Goal: Task Accomplishment & Management: Manage account settings

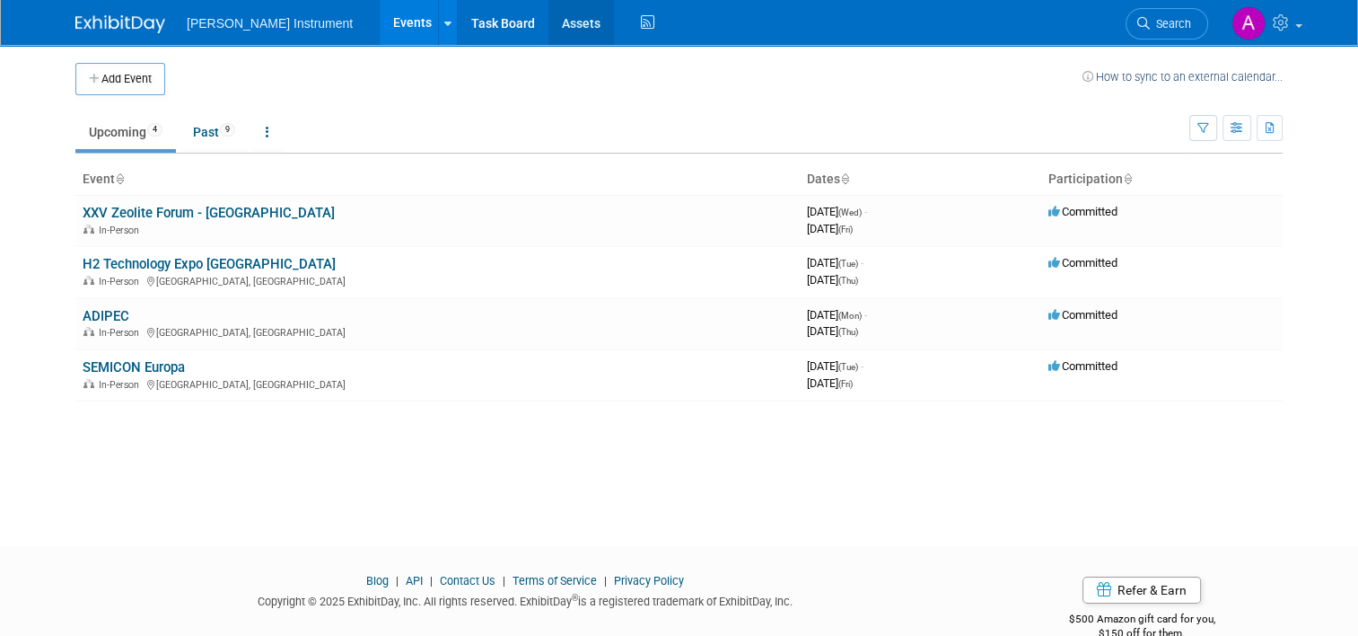
click at [549, 25] on link "Assets" at bounding box center [582, 22] width 66 height 45
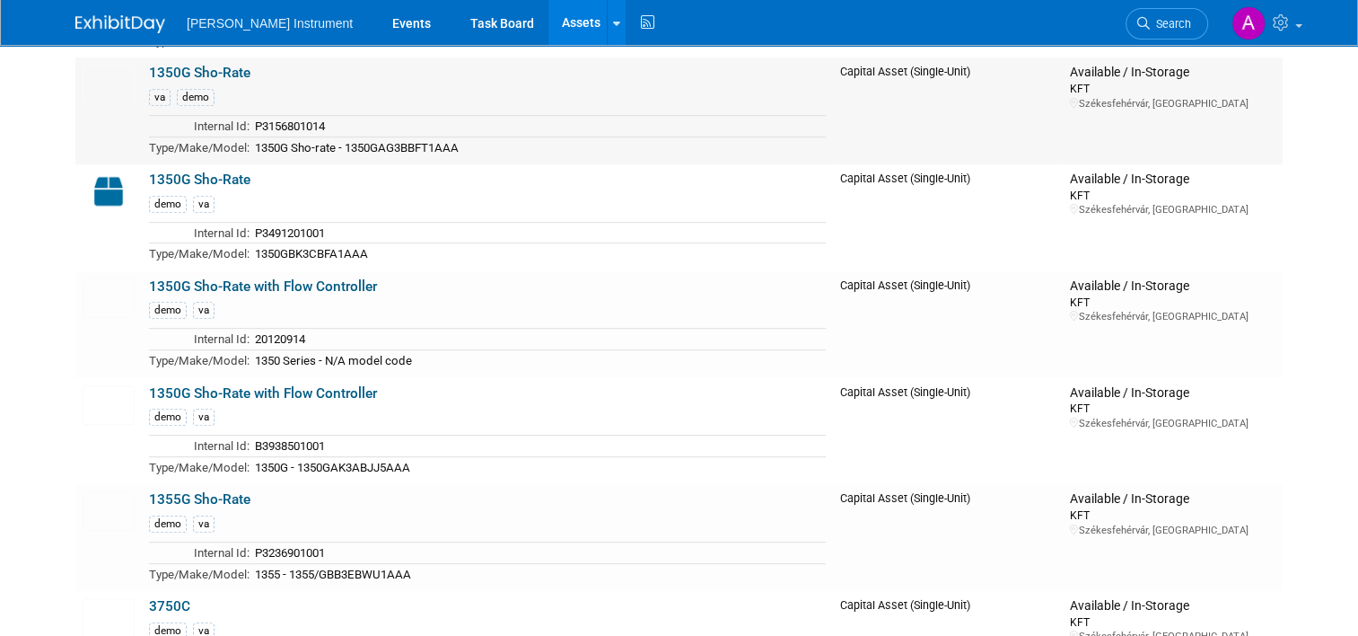
scroll to position [898, 0]
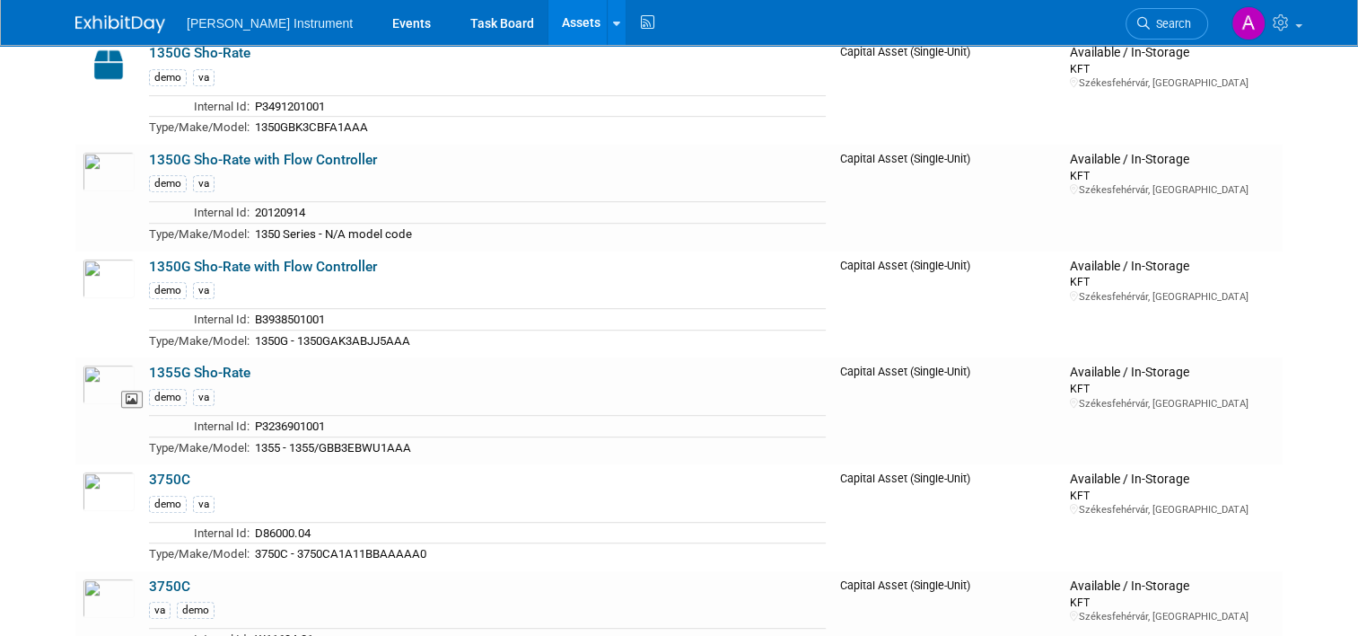
click at [113, 377] on img at bounding box center [109, 385] width 52 height 40
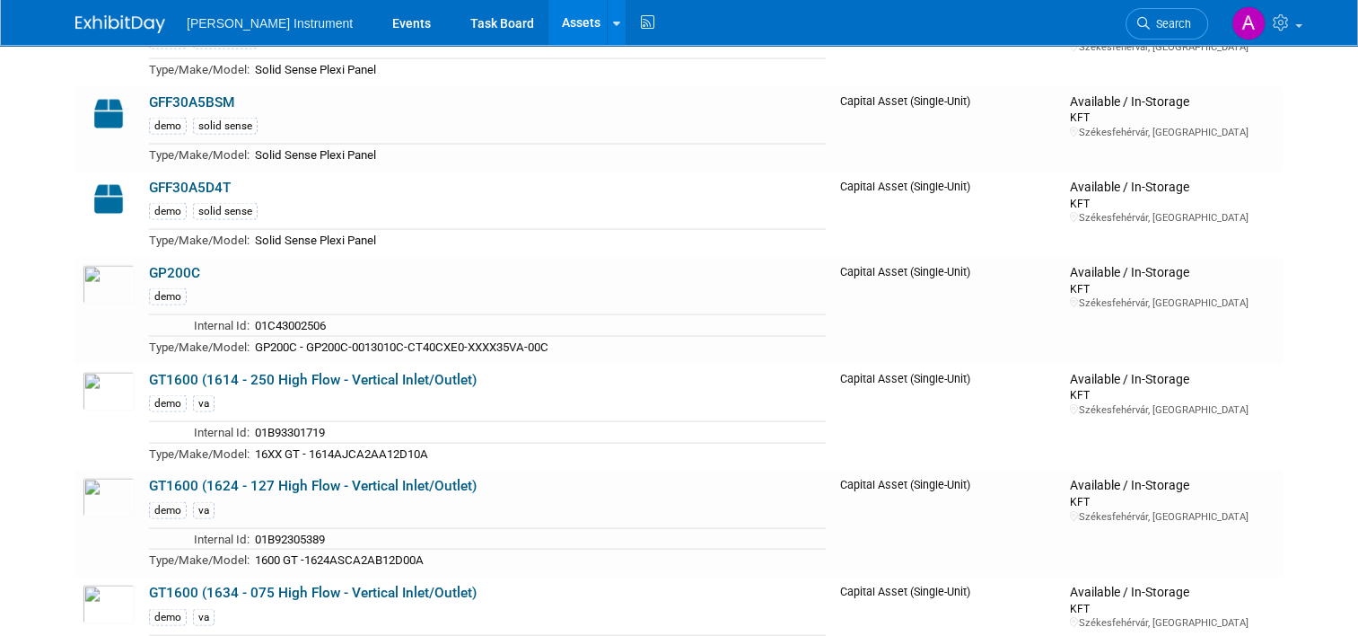
scroll to position [3681, 0]
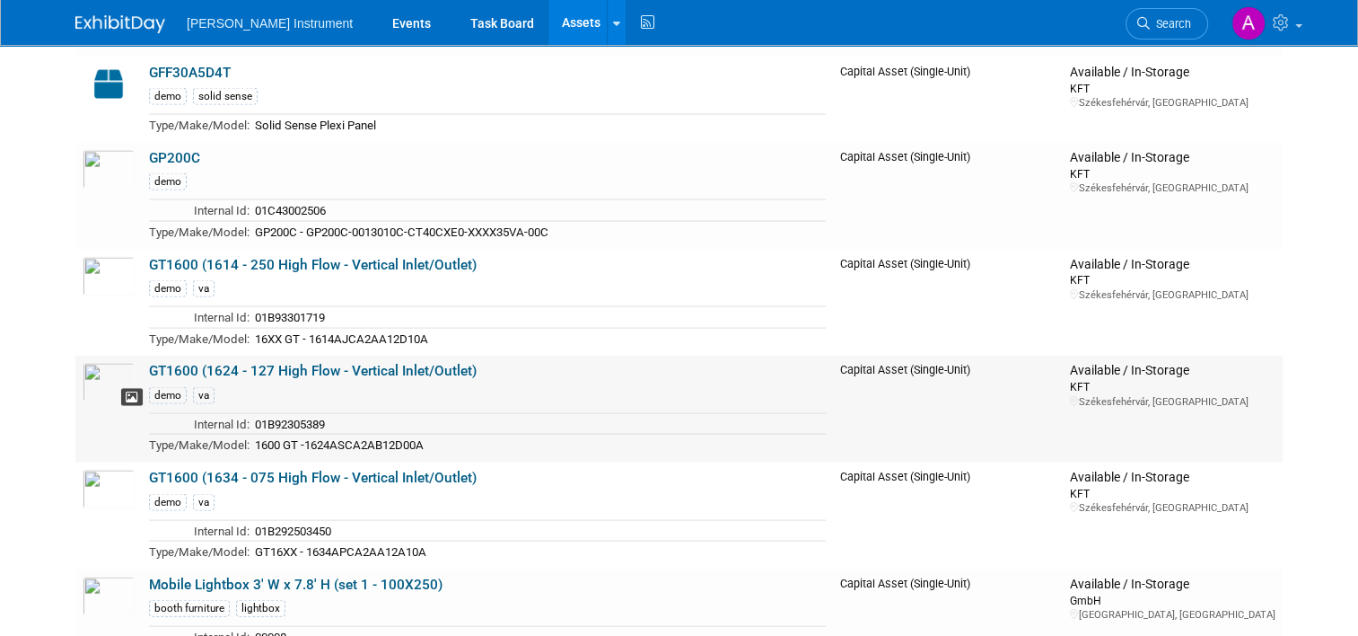
click at [126, 391] on icon at bounding box center [132, 397] width 13 height 13
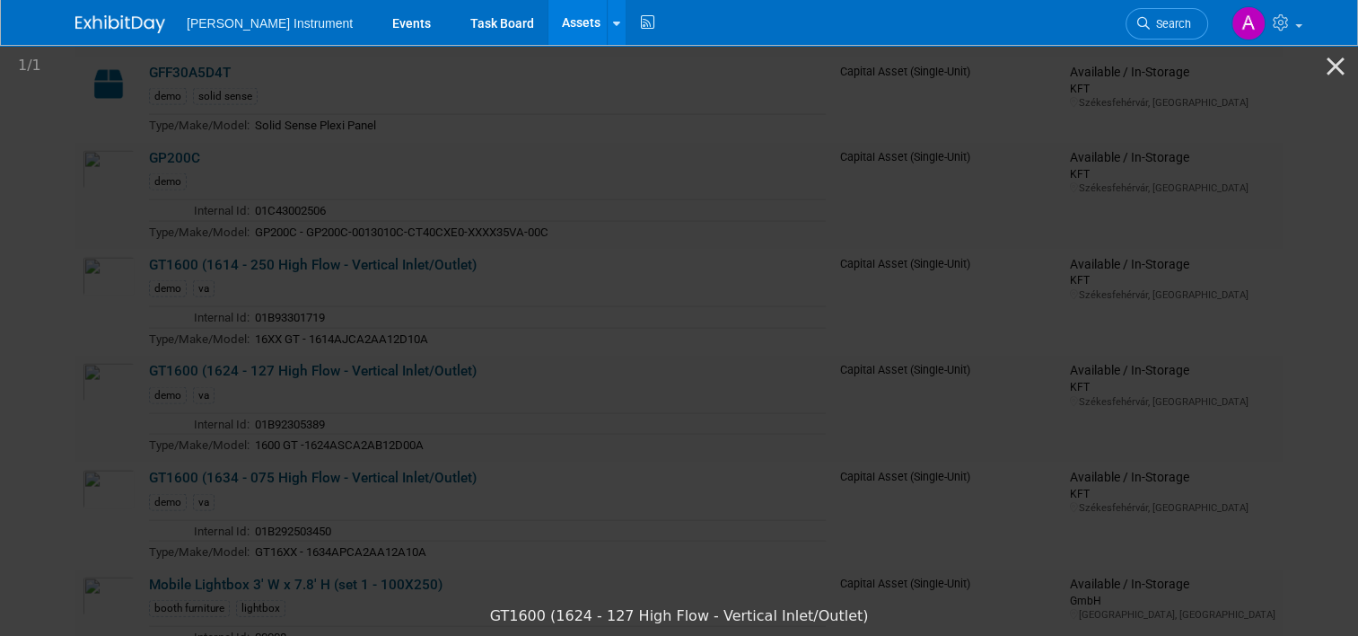
click at [115, 392] on picture at bounding box center [679, 319] width 1358 height 555
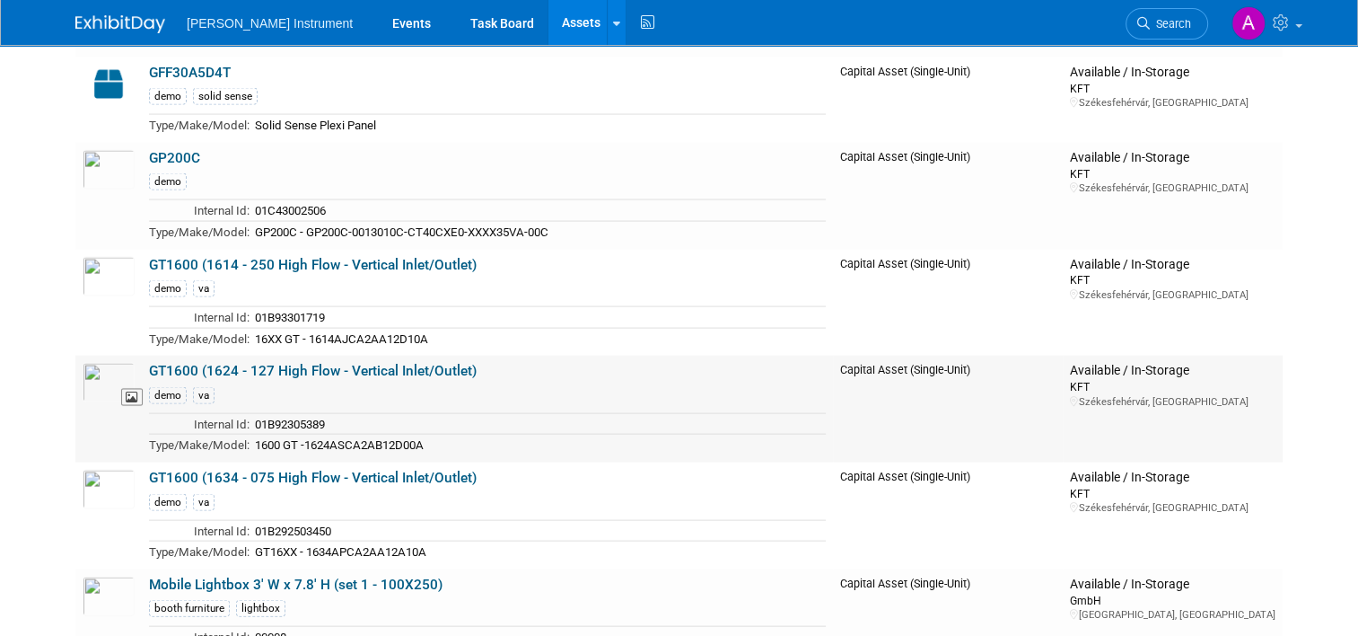
click at [83, 363] on img at bounding box center [109, 383] width 52 height 40
click at [87, 257] on img at bounding box center [109, 277] width 52 height 40
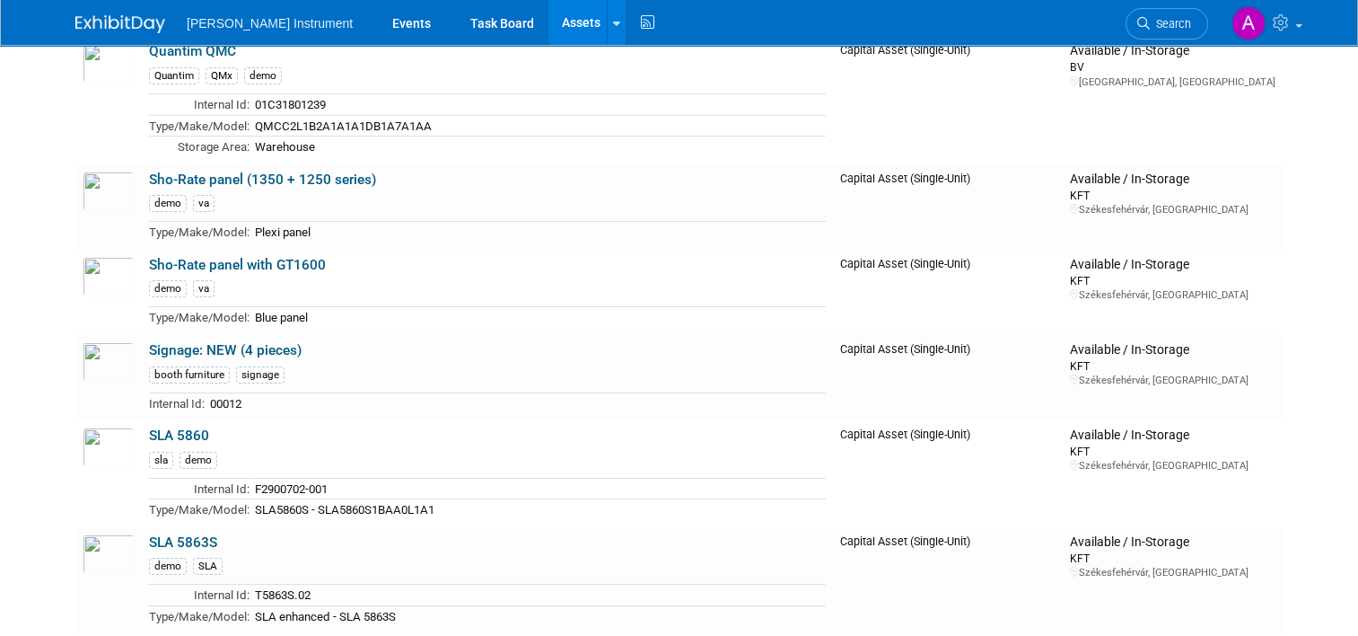
scroll to position [6195, 0]
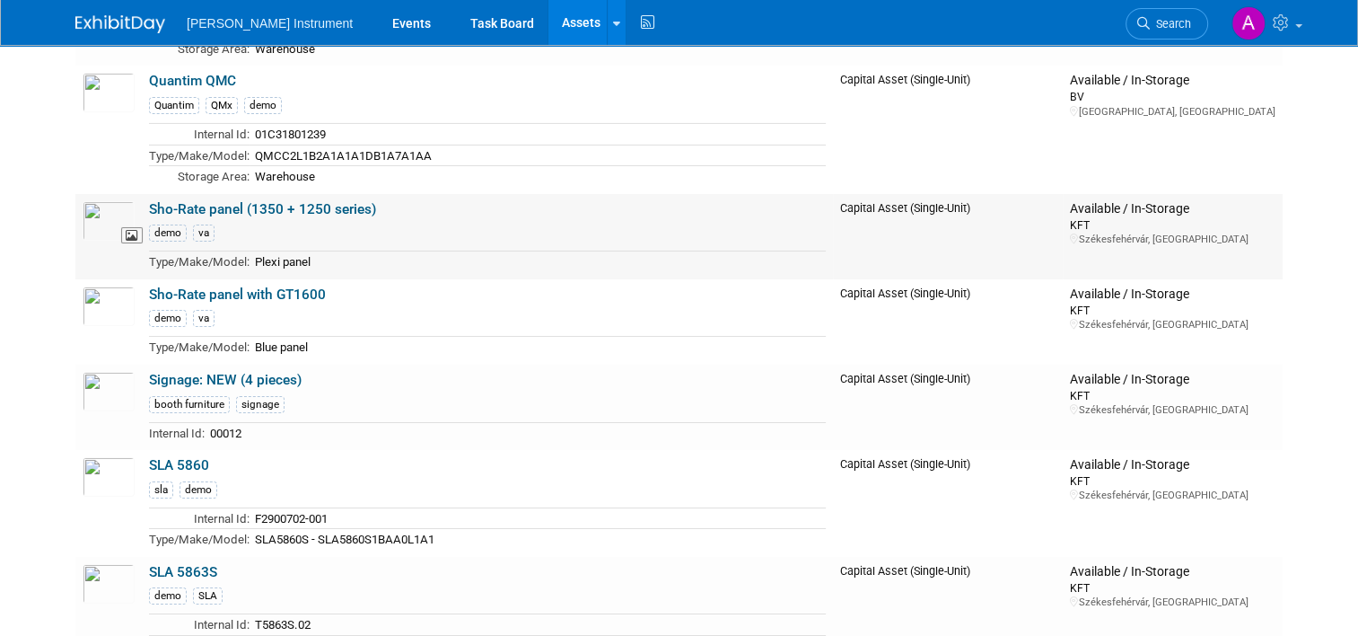
click at [124, 194] on td at bounding box center [108, 236] width 66 height 85
click at [230, 201] on link "Sho-Rate panel (1350 + 1250 series)" at bounding box center [262, 209] width 227 height 16
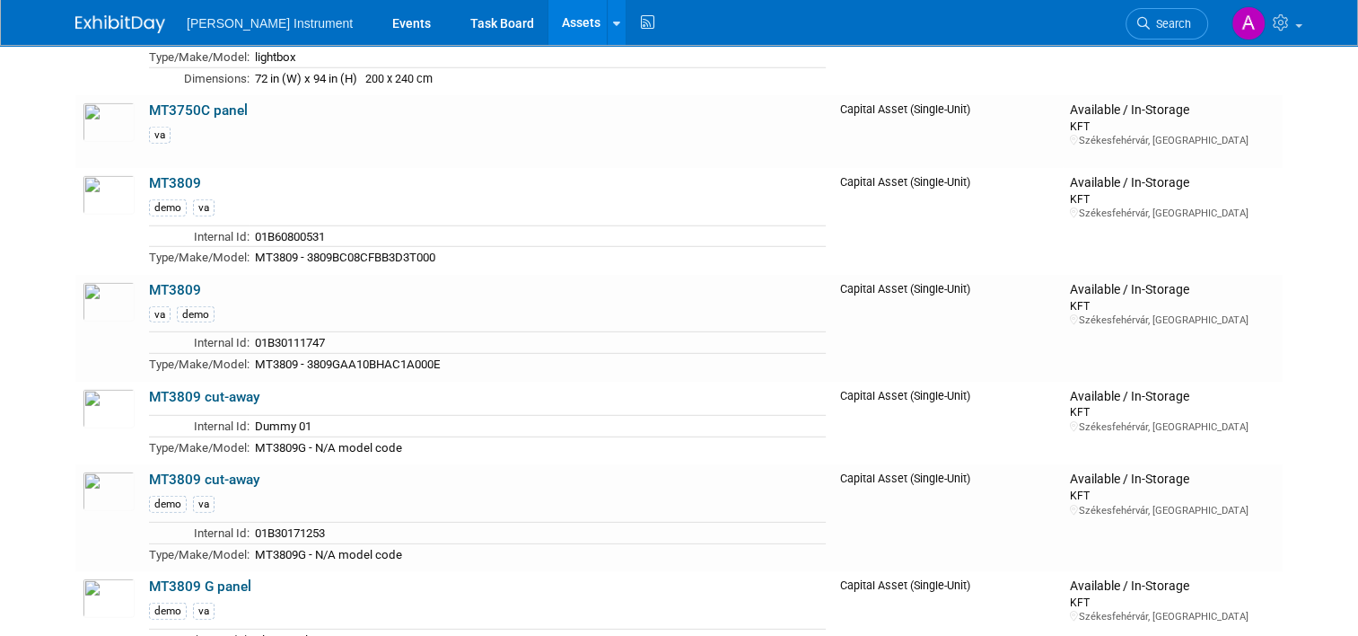
scroll to position [5028, 0]
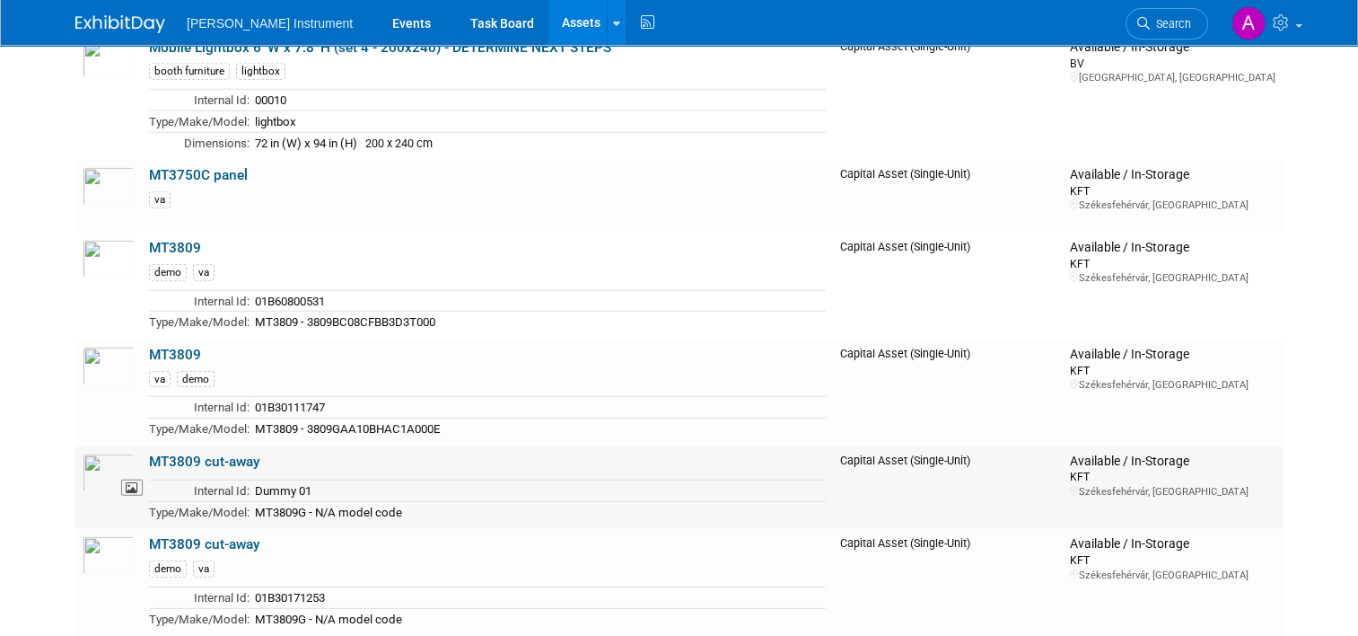
click at [106, 453] on img at bounding box center [109, 473] width 52 height 40
click at [111, 536] on img at bounding box center [109, 556] width 52 height 40
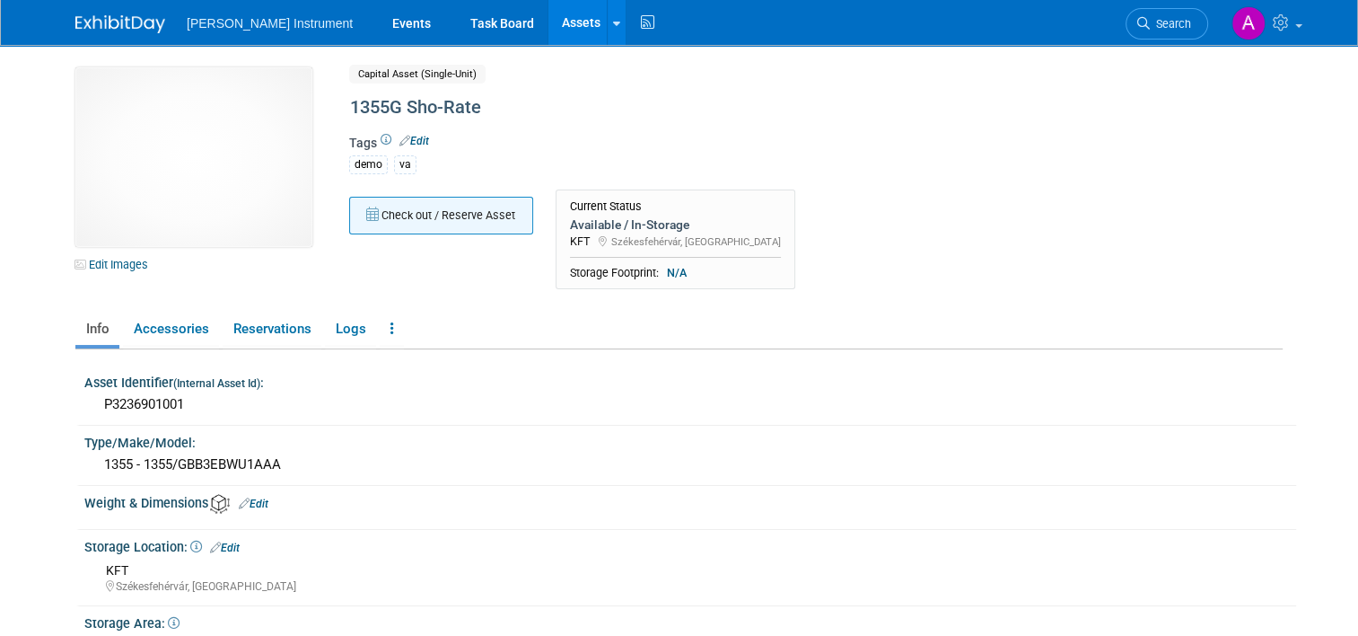
click at [396, 213] on button "Check out / Reserve Asset" at bounding box center [441, 216] width 184 height 38
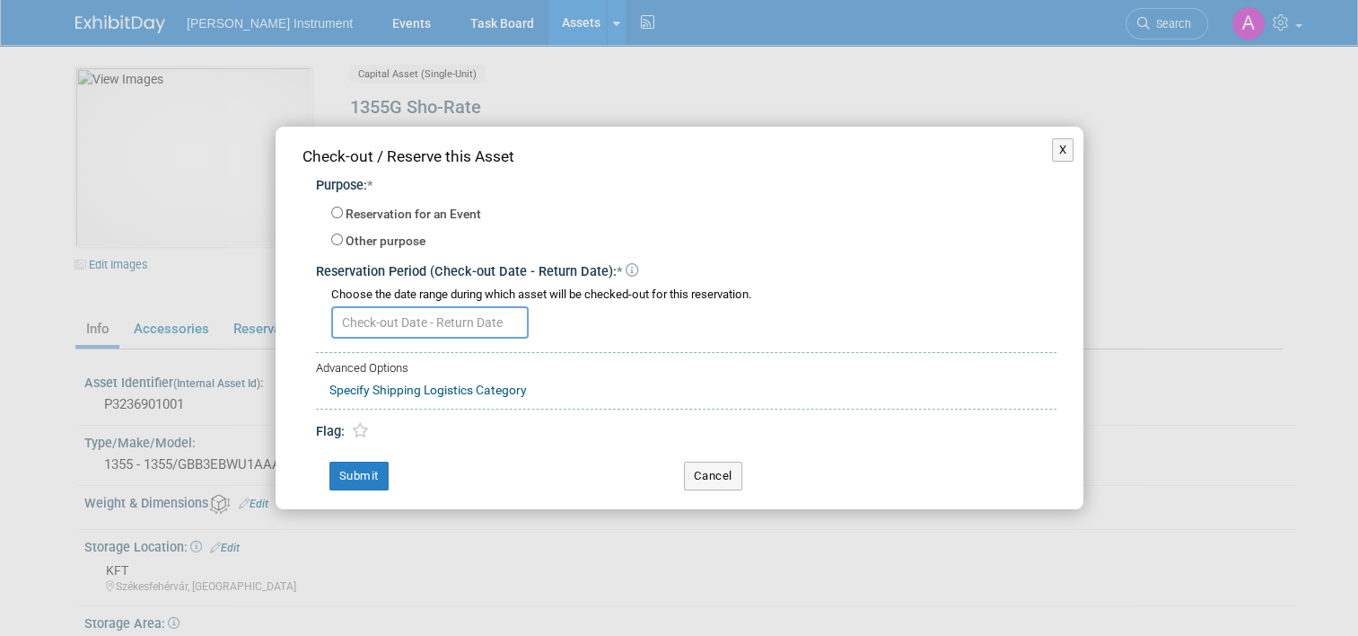
click at [411, 214] on label "Reservation for an Event" at bounding box center [414, 215] width 136 height 18
click at [343, 214] on input "Reservation for an Event" at bounding box center [337, 213] width 12 height 12
radio input "true"
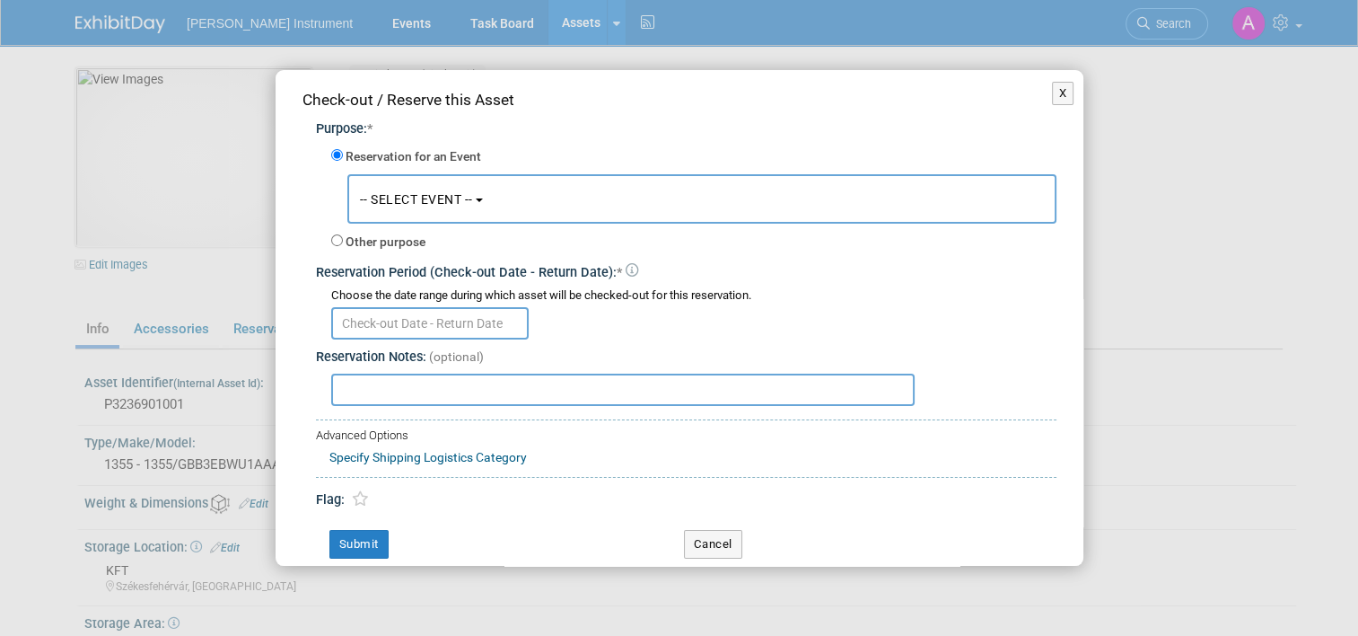
click at [422, 203] on span "-- SELECT EVENT --" at bounding box center [416, 199] width 113 height 14
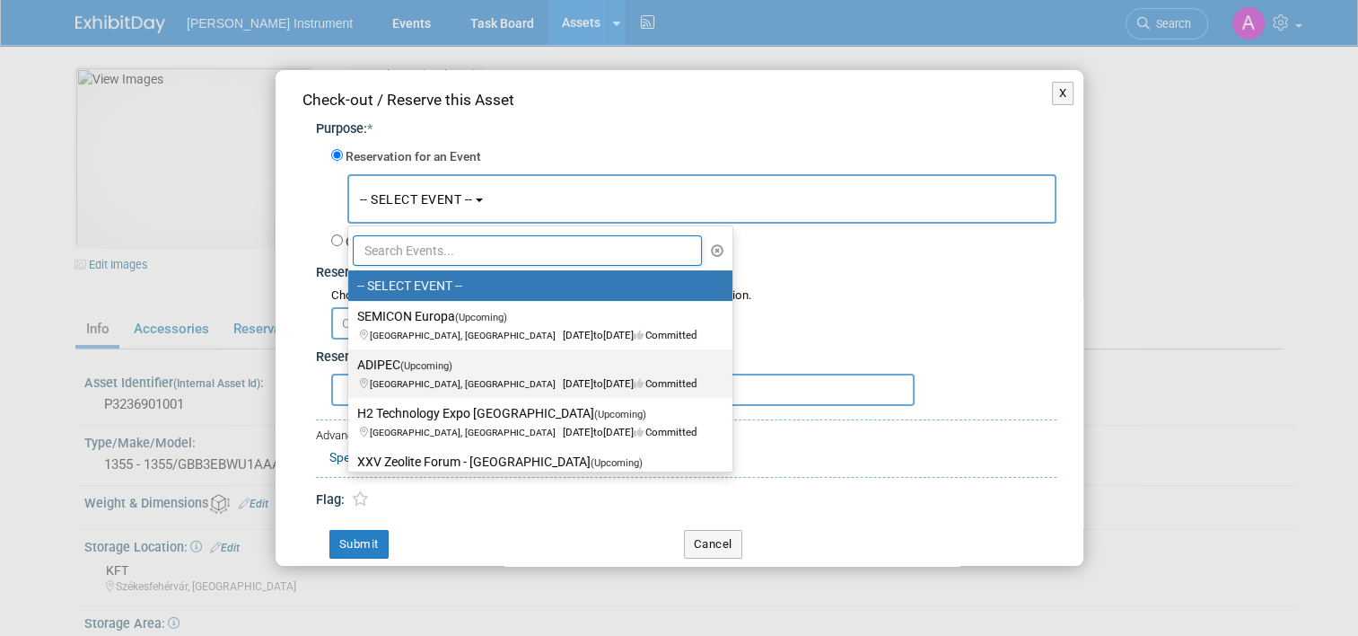
click at [395, 356] on label "ADIPEC (Upcoming) [GEOGRAPHIC_DATA], [GEOGRAPHIC_DATA] [DATE] to [DATE] Committ…" at bounding box center [535, 373] width 357 height 41
click at [351, 359] on input "ADIPEC (Upcoming) [GEOGRAPHIC_DATA], [GEOGRAPHIC_DATA] [DATE] to [DATE] Committ…" at bounding box center [345, 365] width 12 height 12
select select "11136748"
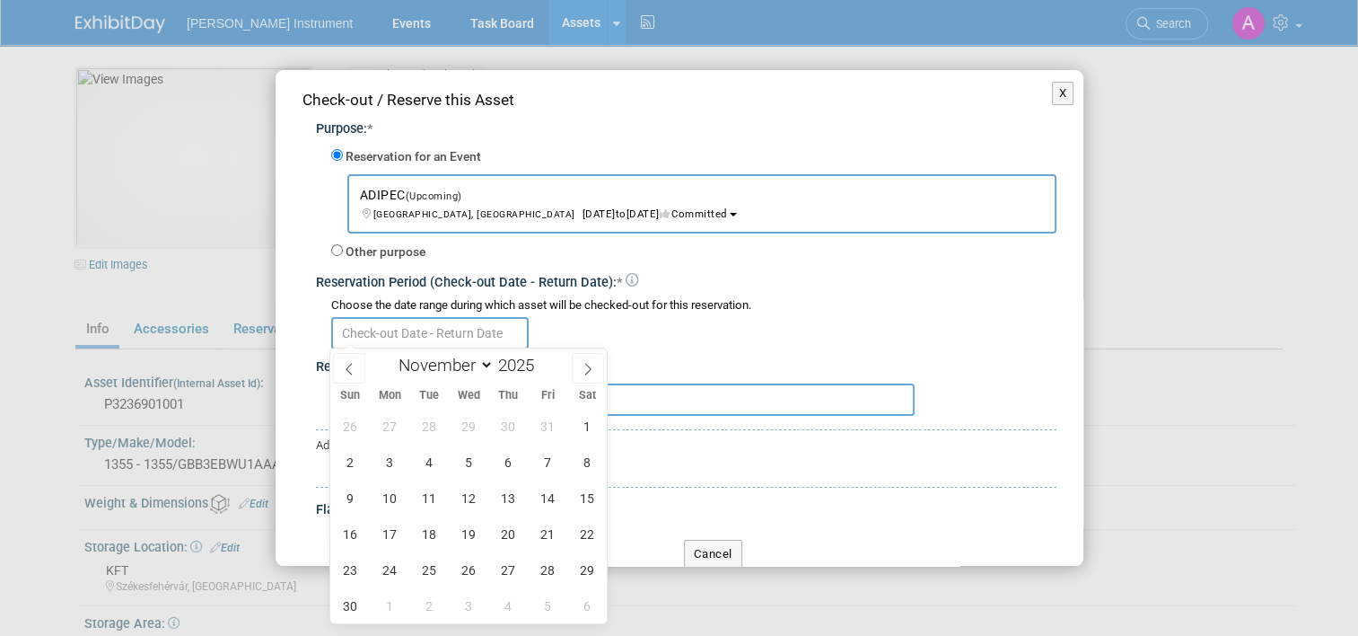
click at [393, 334] on input "text" at bounding box center [430, 333] width 198 height 32
click at [351, 366] on icon at bounding box center [349, 369] width 13 height 13
select select "9"
click at [385, 463] on span "6" at bounding box center [390, 461] width 35 height 35
type input "[DATE]"
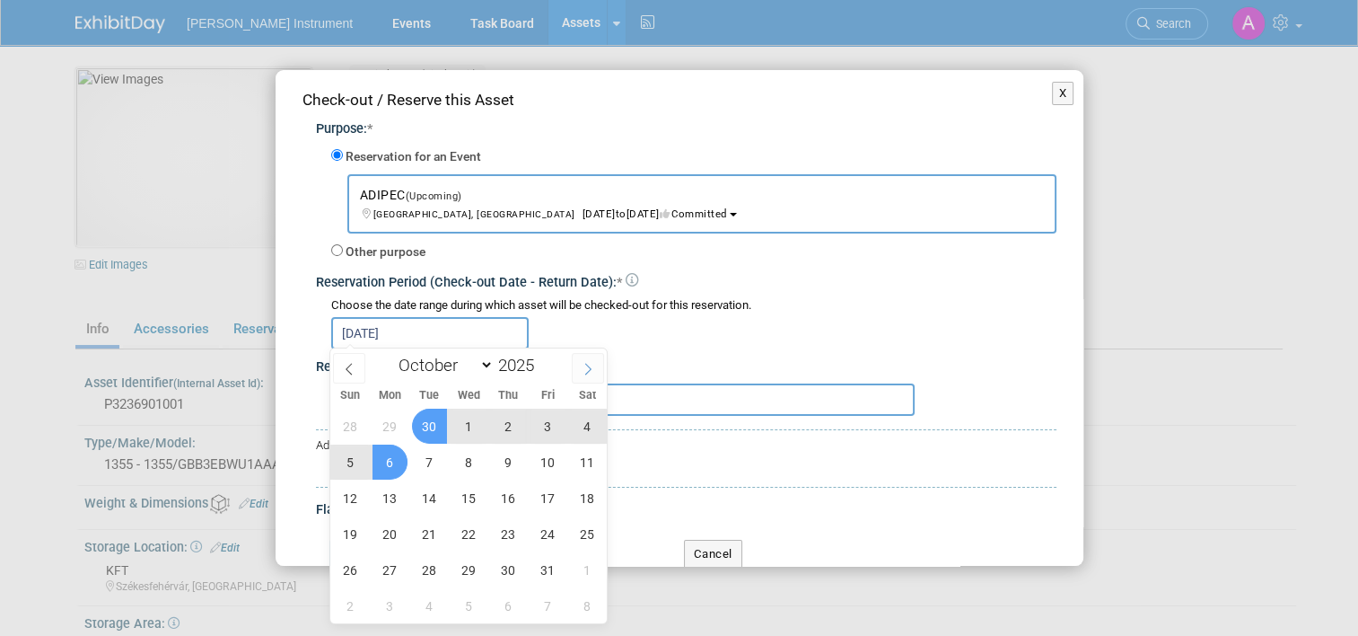
click at [595, 369] on span at bounding box center [588, 368] width 32 height 31
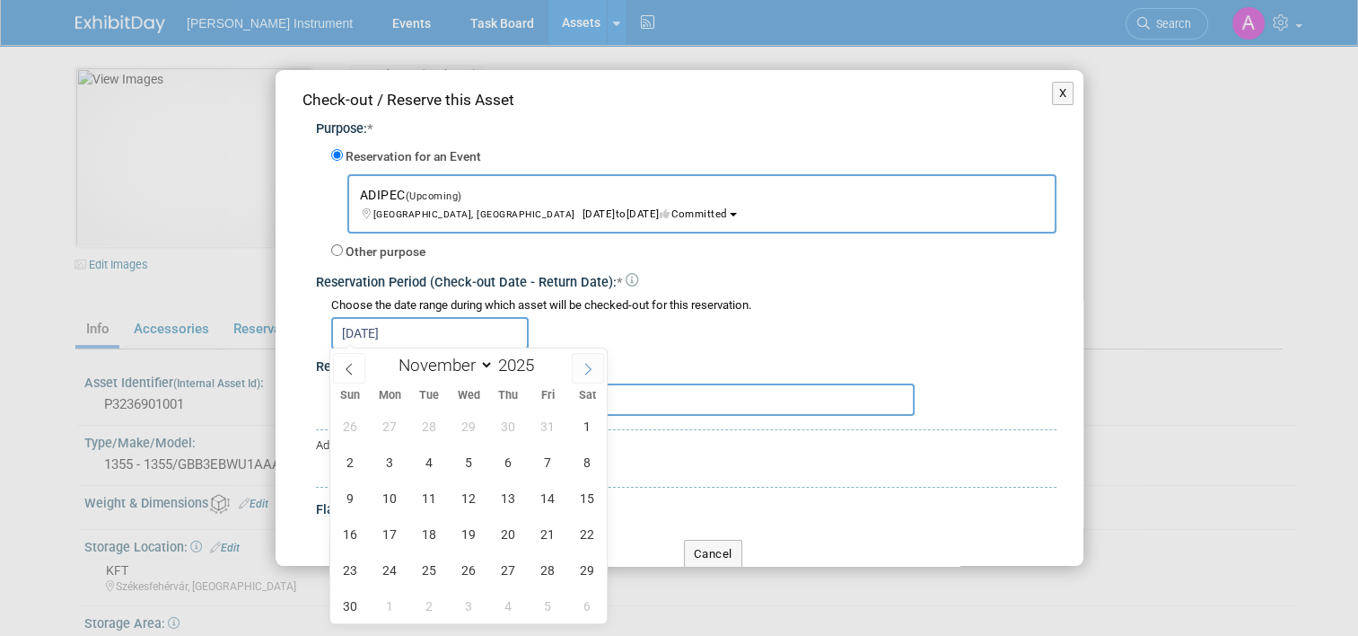
click at [595, 369] on span at bounding box center [588, 368] width 32 height 31
select select "11"
click at [541, 420] on span "5" at bounding box center [548, 426] width 35 height 35
type input "[DATE] to [DATE]"
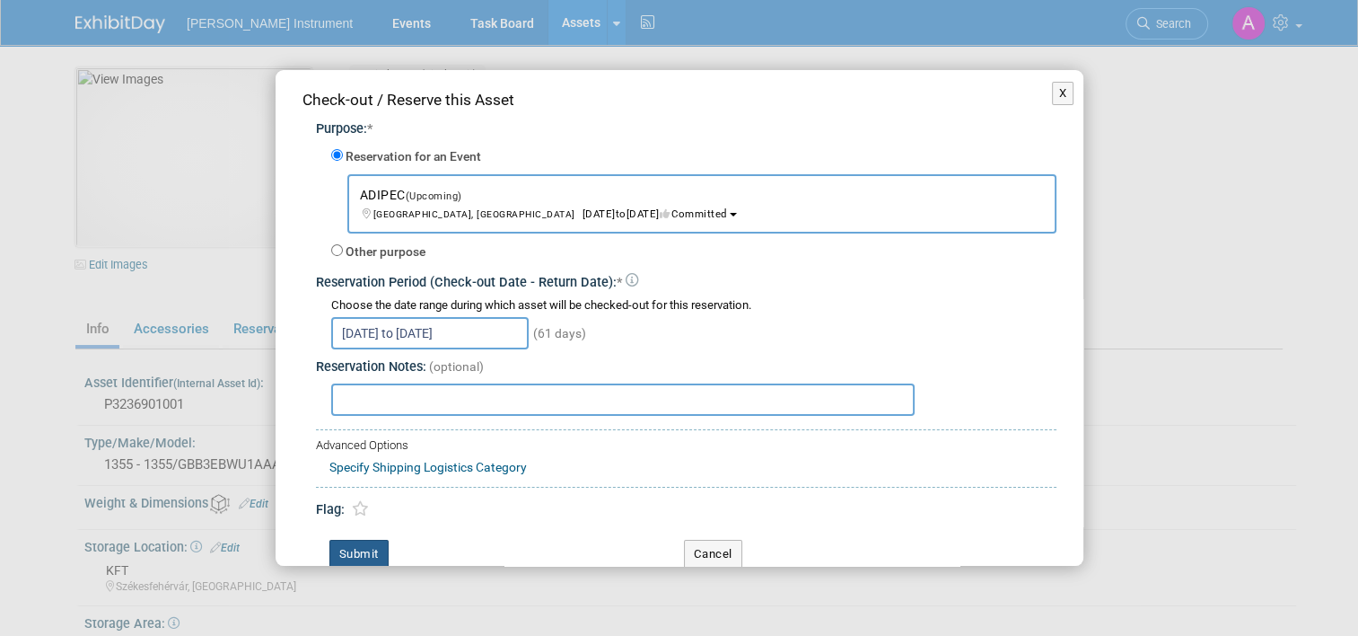
click at [365, 547] on button "Submit" at bounding box center [359, 554] width 59 height 29
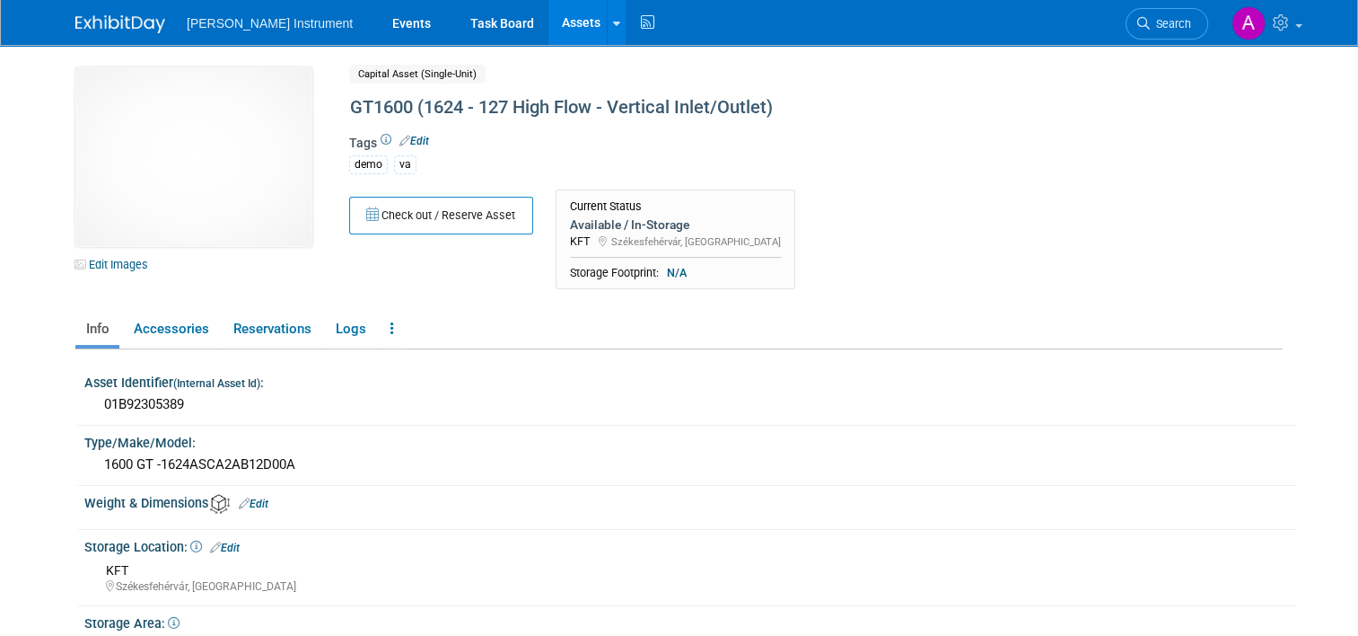
click at [470, 213] on button "Check out / Reserve Asset" at bounding box center [441, 216] width 184 height 38
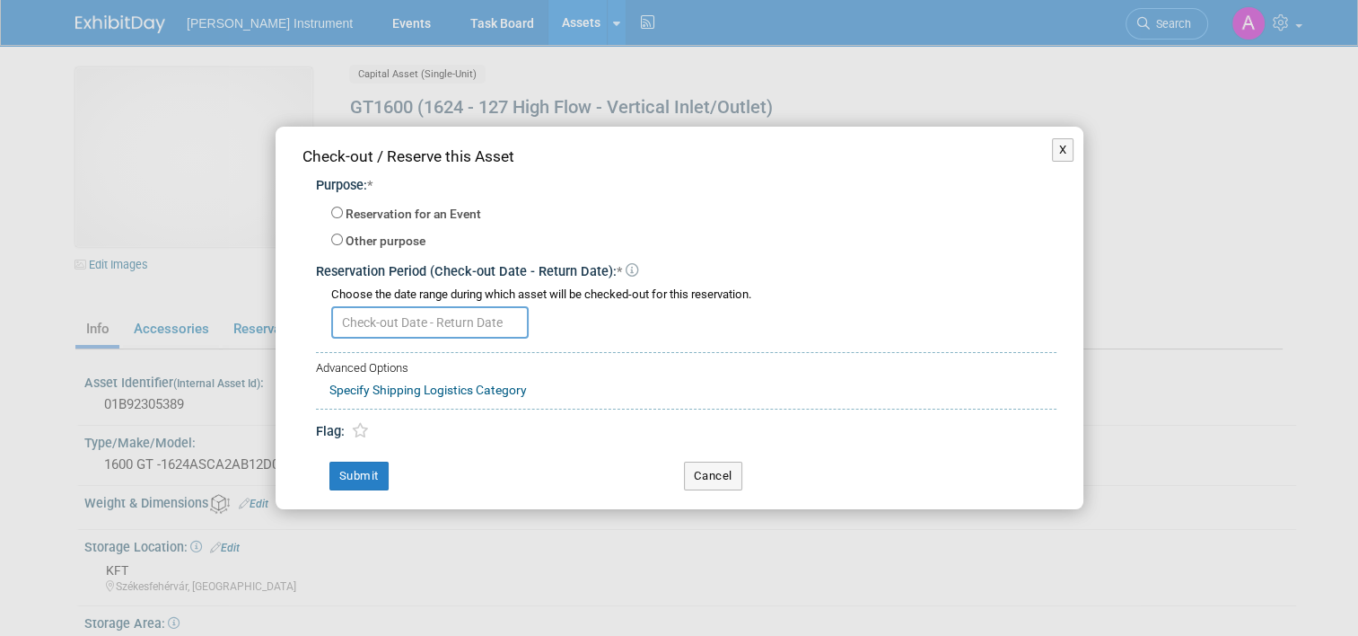
click at [402, 214] on label "Reservation for an Event" at bounding box center [414, 215] width 136 height 18
click at [343, 214] on input "Reservation for an Event" at bounding box center [337, 213] width 12 height 12
radio input "true"
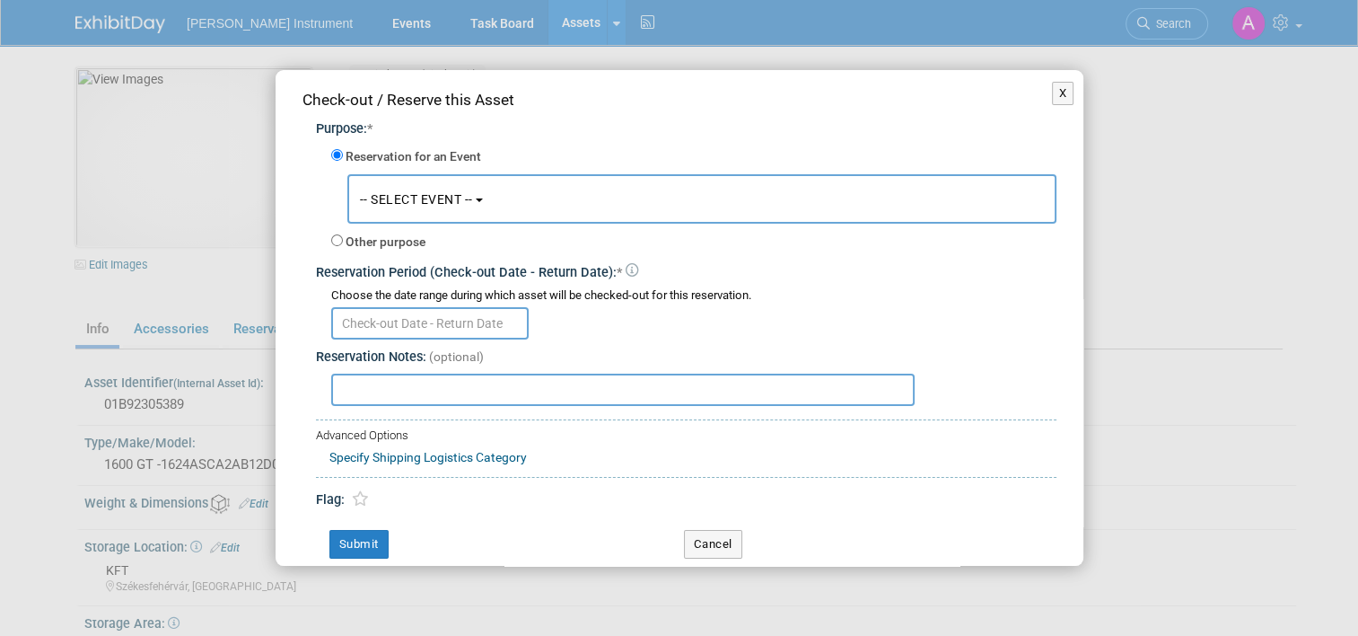
click at [402, 183] on button "-- SELECT EVENT --" at bounding box center [701, 198] width 709 height 49
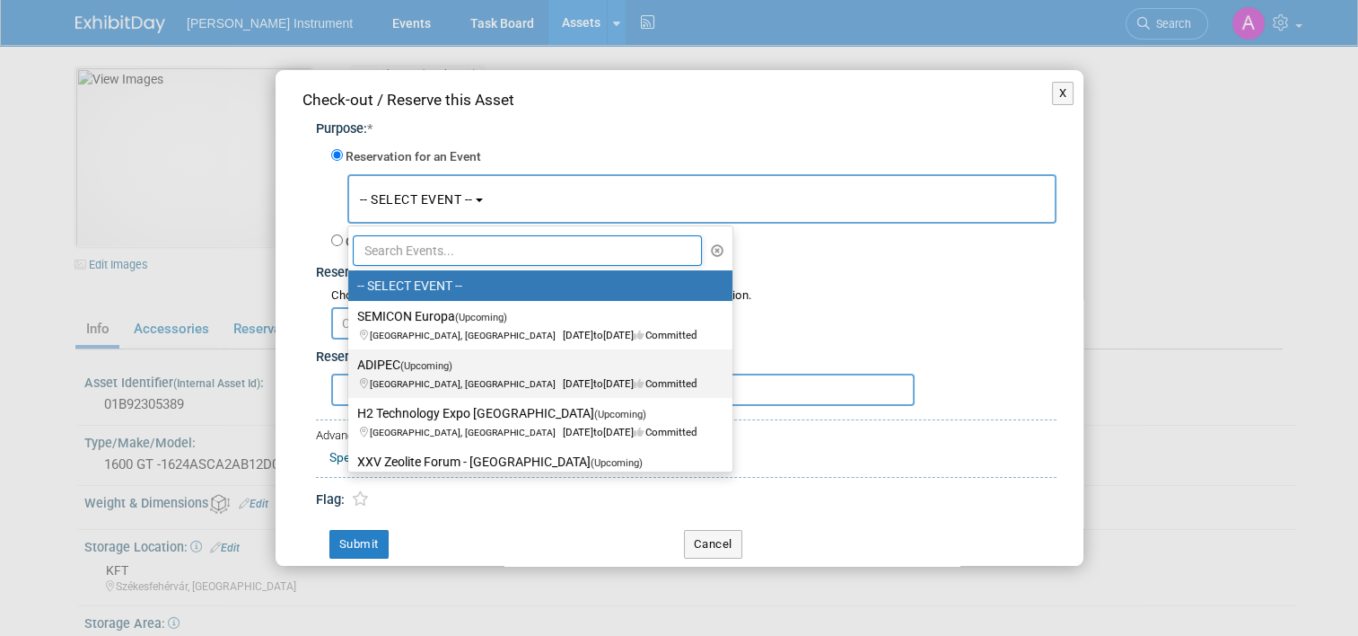
click at [404, 365] on span "(Upcoming)" at bounding box center [426, 366] width 52 height 12
click at [351, 365] on input "ADIPEC (Upcoming) [GEOGRAPHIC_DATA], [GEOGRAPHIC_DATA] [DATE] to [DATE] Committ…" at bounding box center [345, 365] width 12 height 12
select select "11136748"
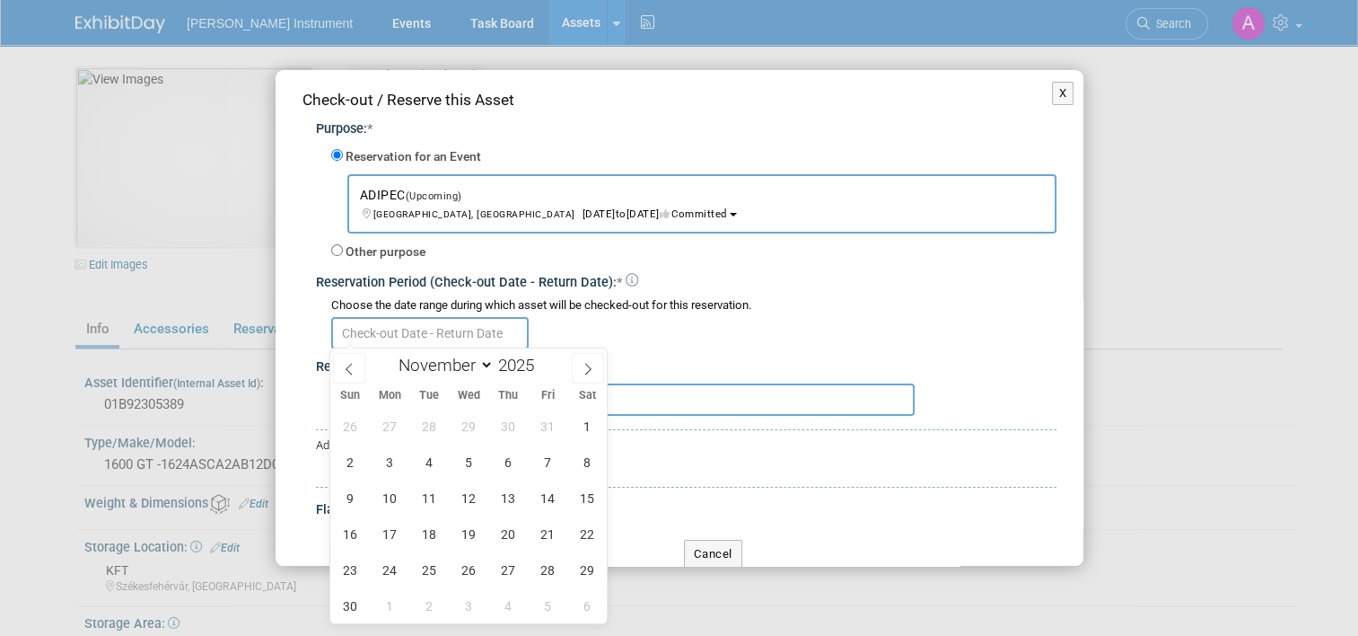
click at [380, 331] on input "text" at bounding box center [430, 333] width 198 height 32
click at [346, 381] on span at bounding box center [349, 368] width 32 height 31
select select "9"
click at [394, 464] on span "6" at bounding box center [390, 461] width 35 height 35
type input "[DATE]"
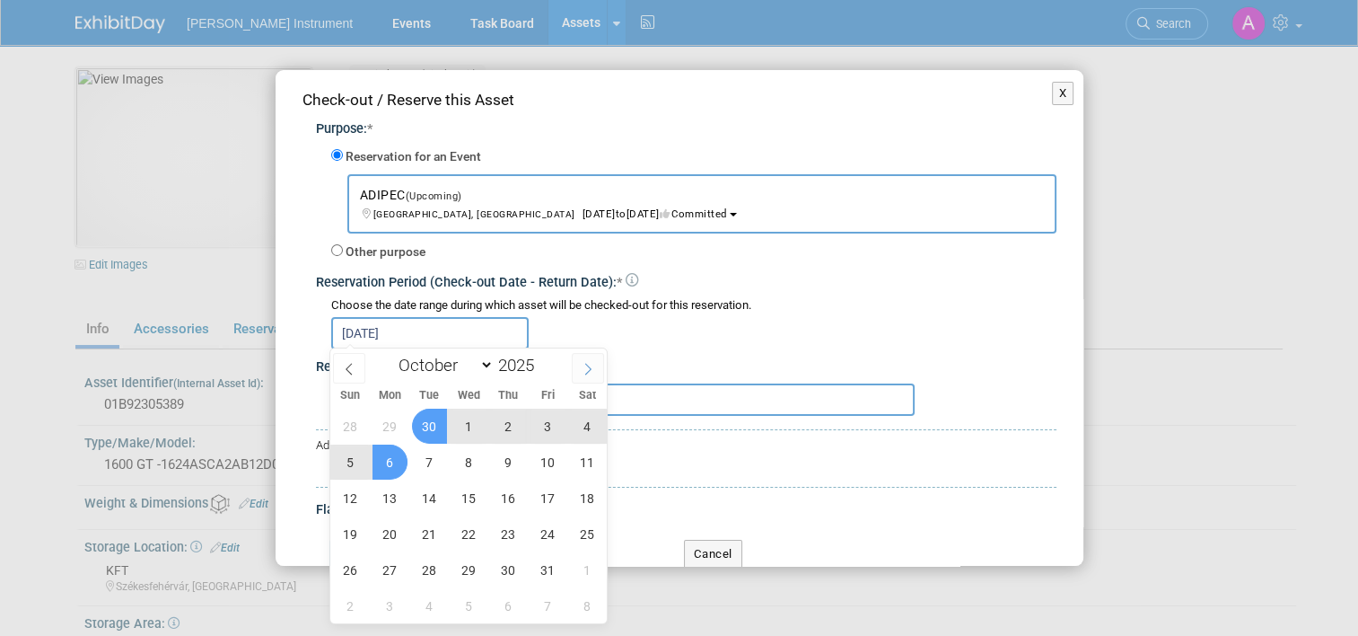
click at [583, 367] on icon at bounding box center [588, 369] width 13 height 13
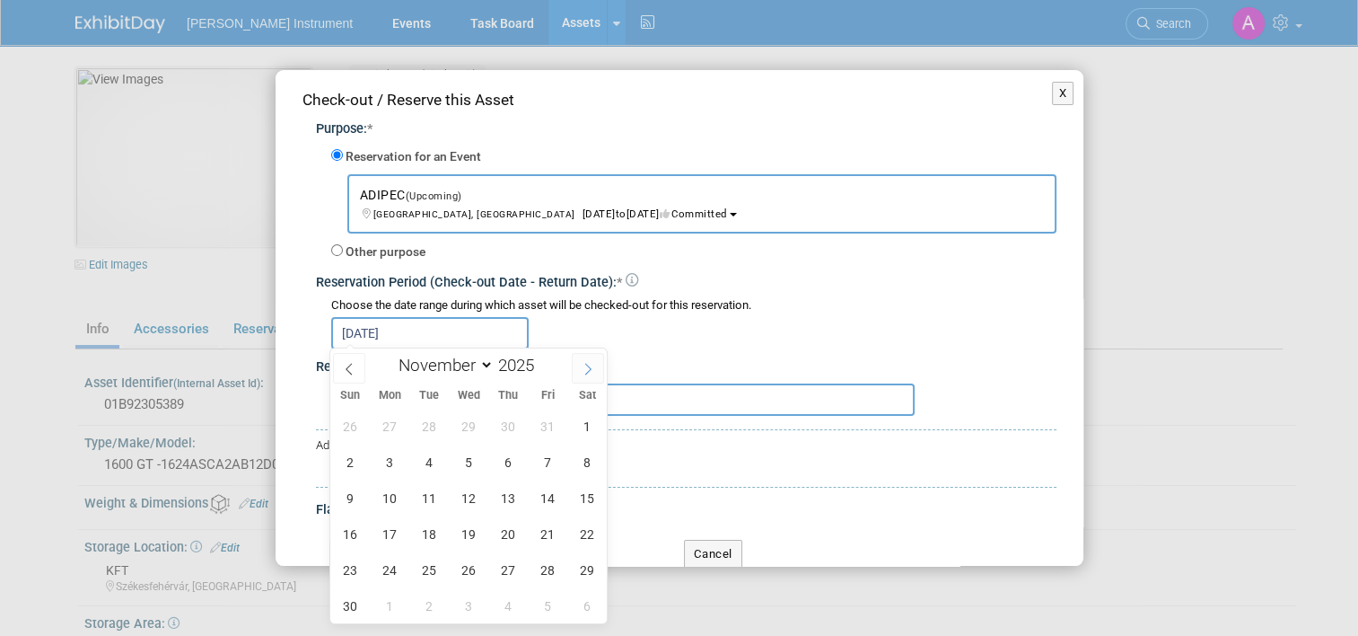
click at [585, 367] on icon at bounding box center [588, 369] width 13 height 13
select select "11"
click at [542, 430] on span "5" at bounding box center [548, 426] width 35 height 35
type input "[DATE] to [DATE]"
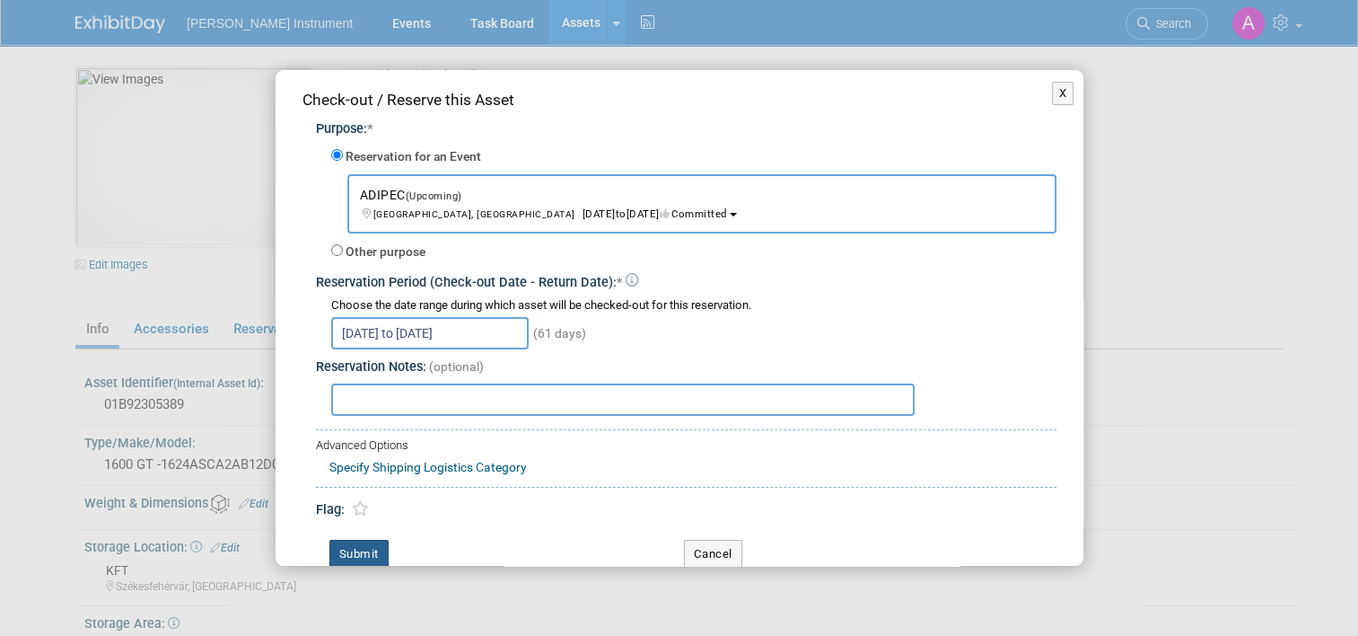
click at [377, 543] on button "Submit" at bounding box center [359, 554] width 59 height 29
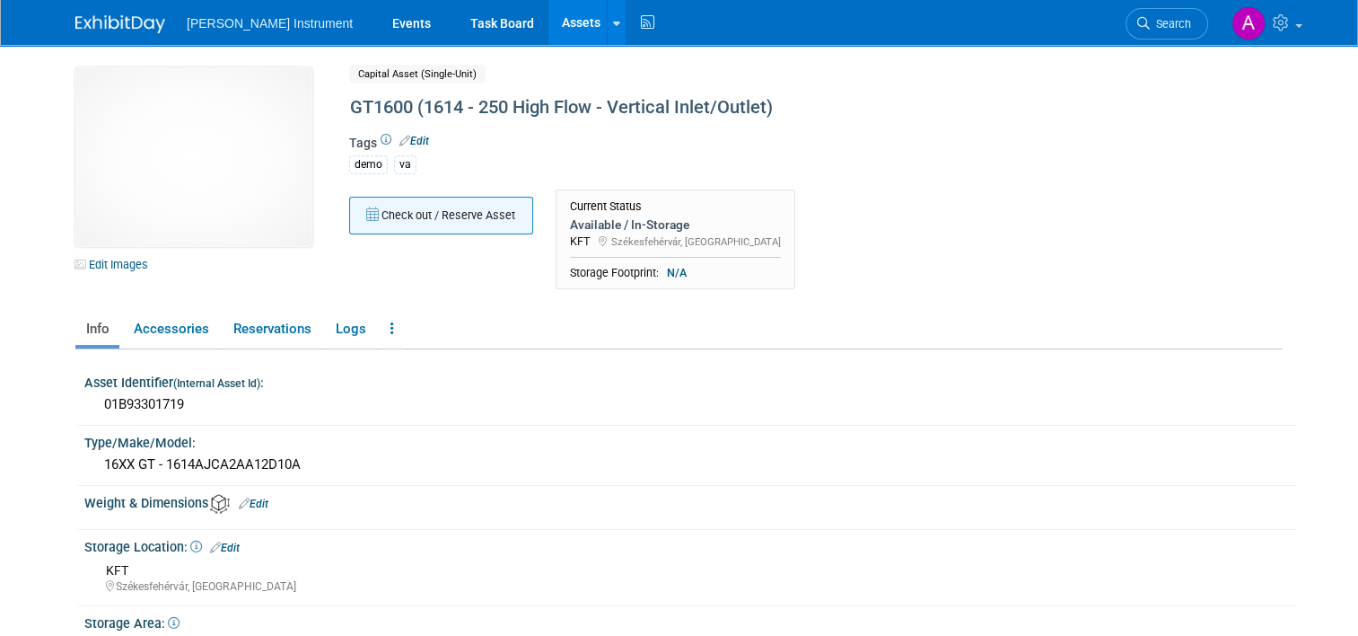
click at [399, 225] on button "Check out / Reserve Asset" at bounding box center [441, 216] width 184 height 38
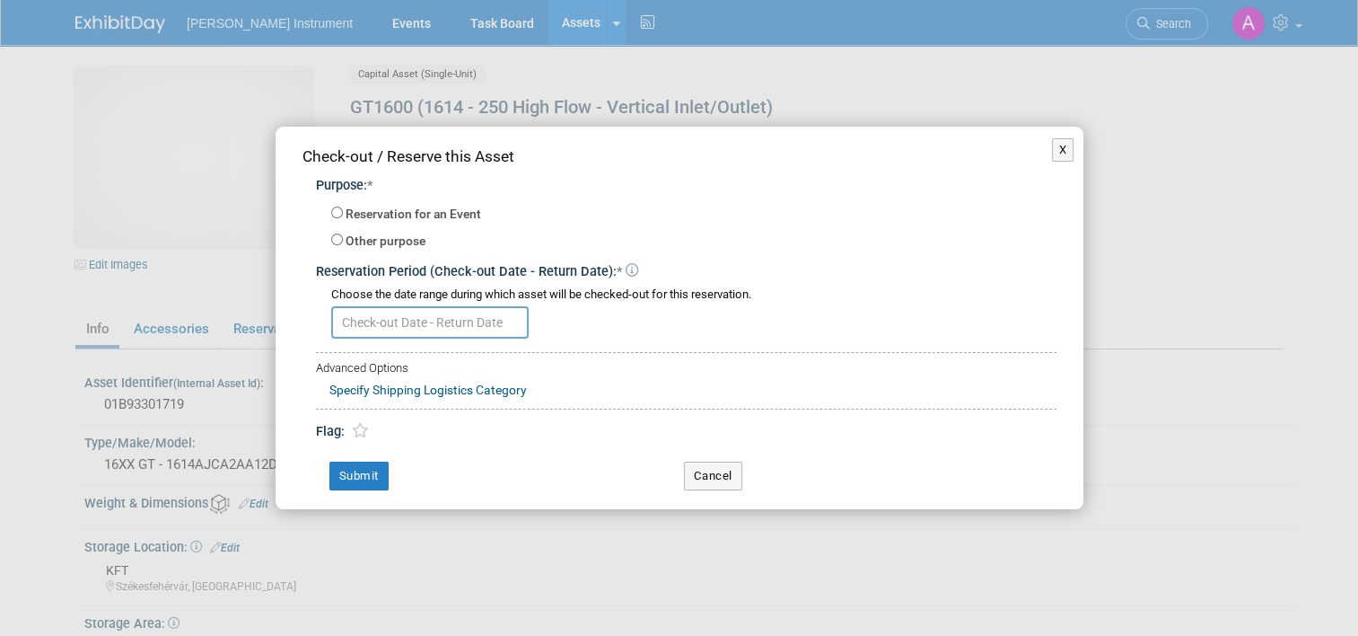
click at [405, 212] on label "Reservation for an Event" at bounding box center [414, 215] width 136 height 18
click at [343, 212] on input "Reservation for an Event" at bounding box center [337, 213] width 12 height 12
radio input "true"
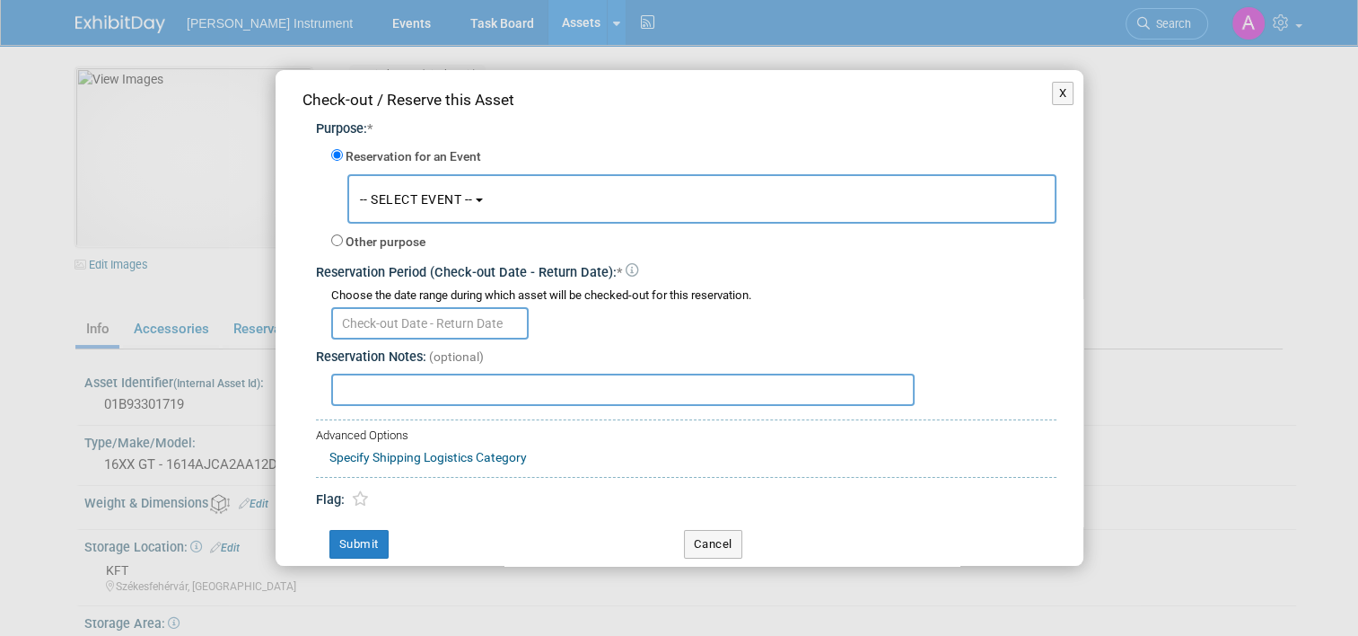
click at [405, 213] on button "-- SELECT EVENT --" at bounding box center [701, 198] width 709 height 49
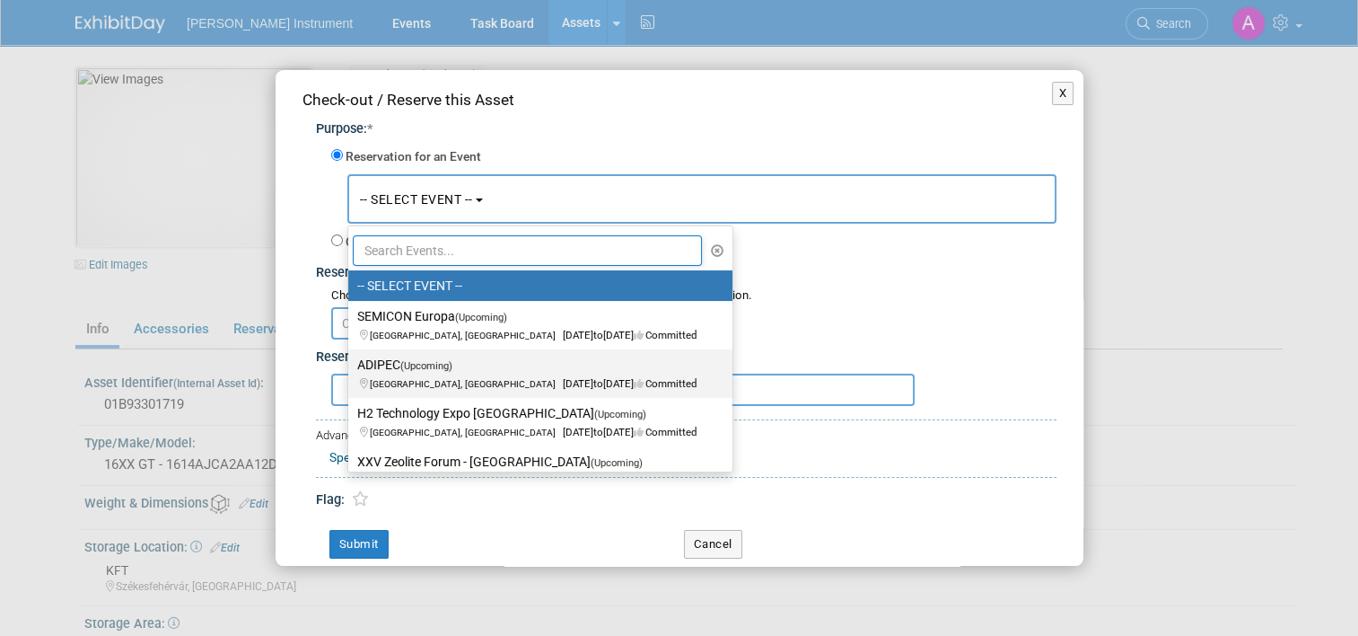
click at [395, 378] on span "[GEOGRAPHIC_DATA], [GEOGRAPHIC_DATA]" at bounding box center [466, 384] width 193 height 12
click at [351, 371] on input "ADIPEC (Upcoming) [GEOGRAPHIC_DATA], [GEOGRAPHIC_DATA] [DATE] to [DATE] Committ…" at bounding box center [345, 365] width 12 height 12
select select "11136748"
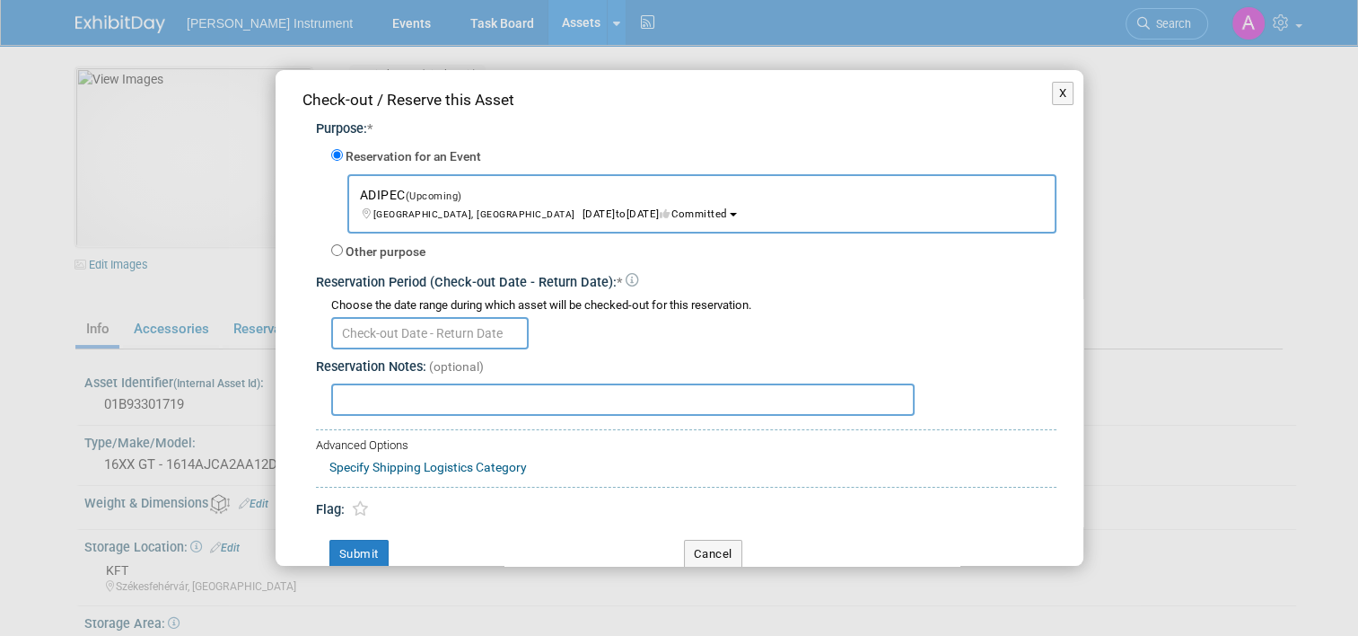
click at [395, 333] on input "text" at bounding box center [430, 333] width 198 height 32
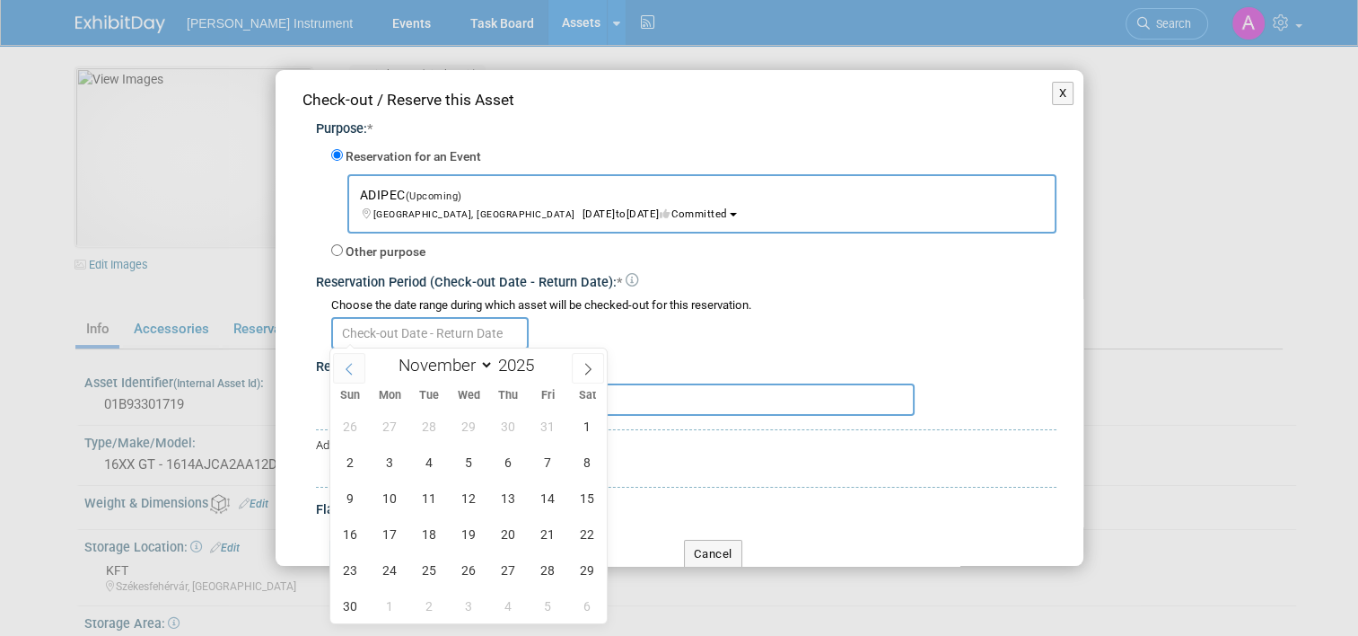
click at [346, 369] on icon at bounding box center [349, 369] width 13 height 13
select select "9"
click at [382, 455] on span "6" at bounding box center [390, 461] width 35 height 35
type input "[DATE]"
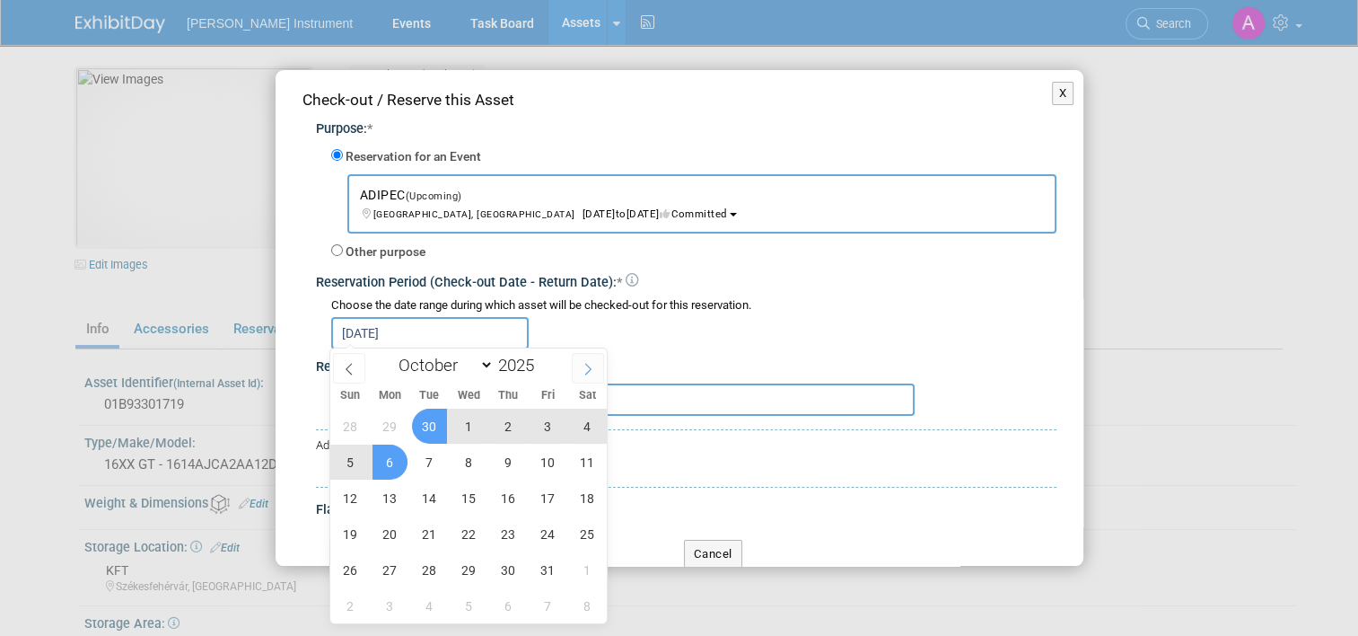
click at [585, 367] on icon at bounding box center [588, 369] width 13 height 13
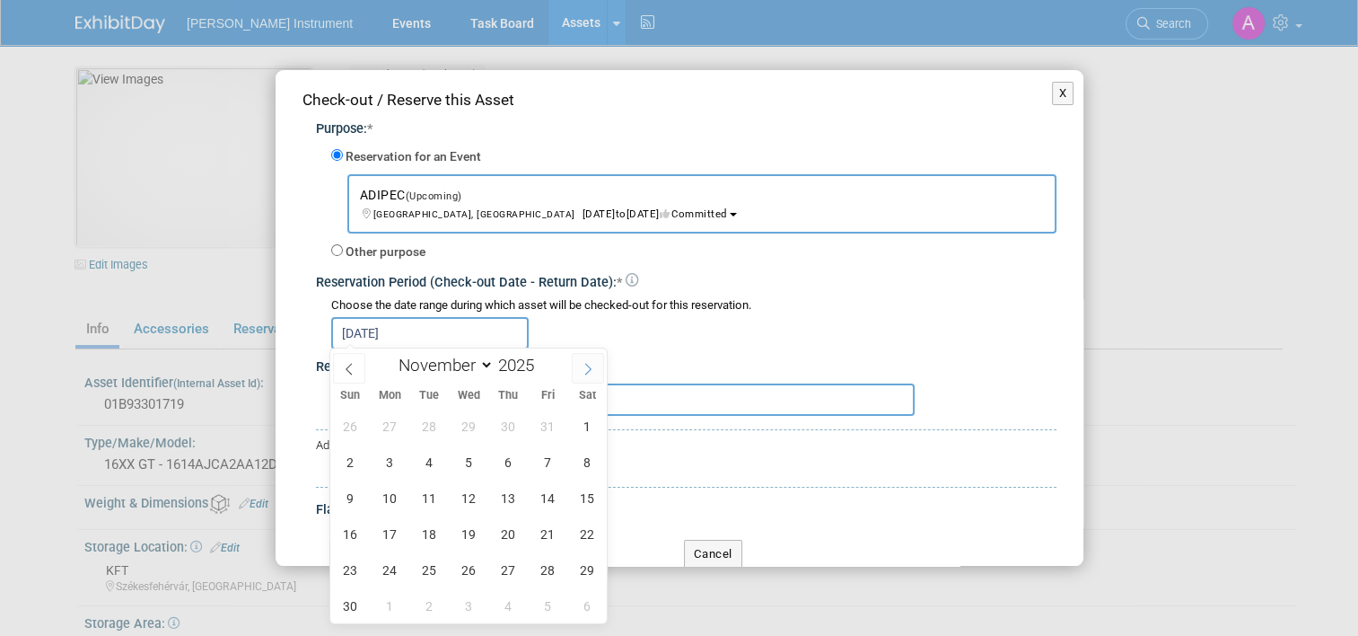
click at [585, 368] on icon at bounding box center [588, 369] width 13 height 13
select select "11"
click at [551, 421] on span "5" at bounding box center [548, 426] width 35 height 35
type input "[DATE] to [DATE]"
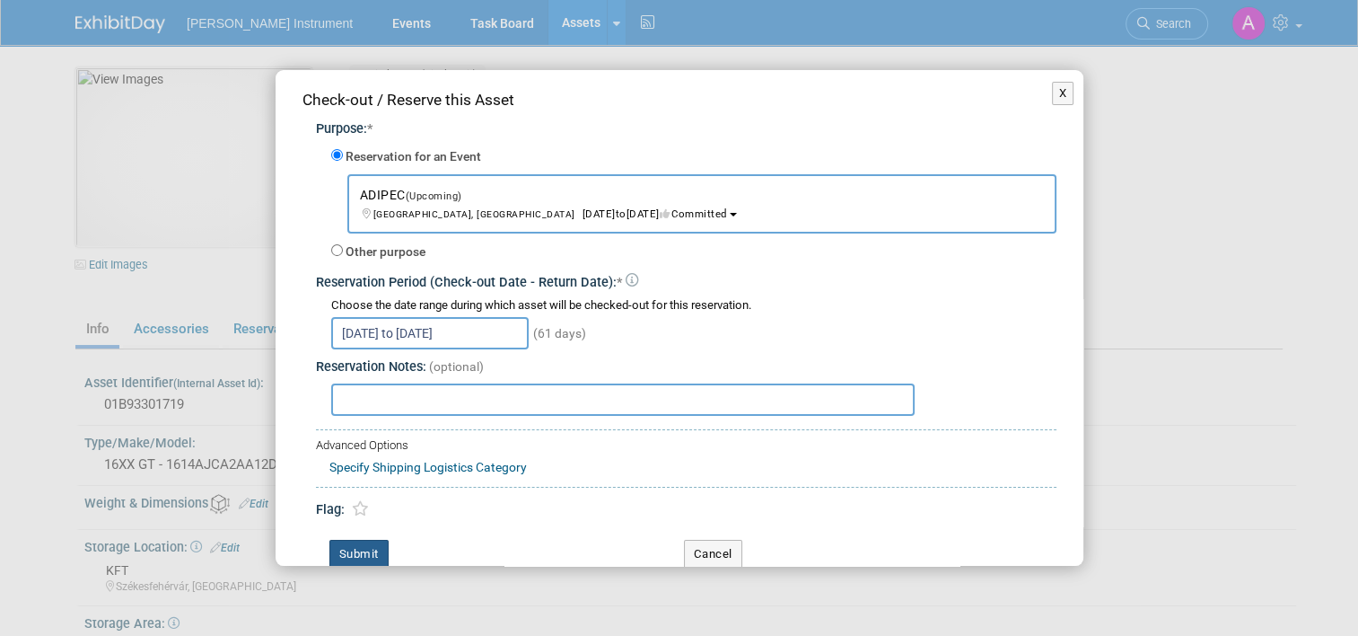
click at [370, 549] on button "Submit" at bounding box center [359, 554] width 59 height 29
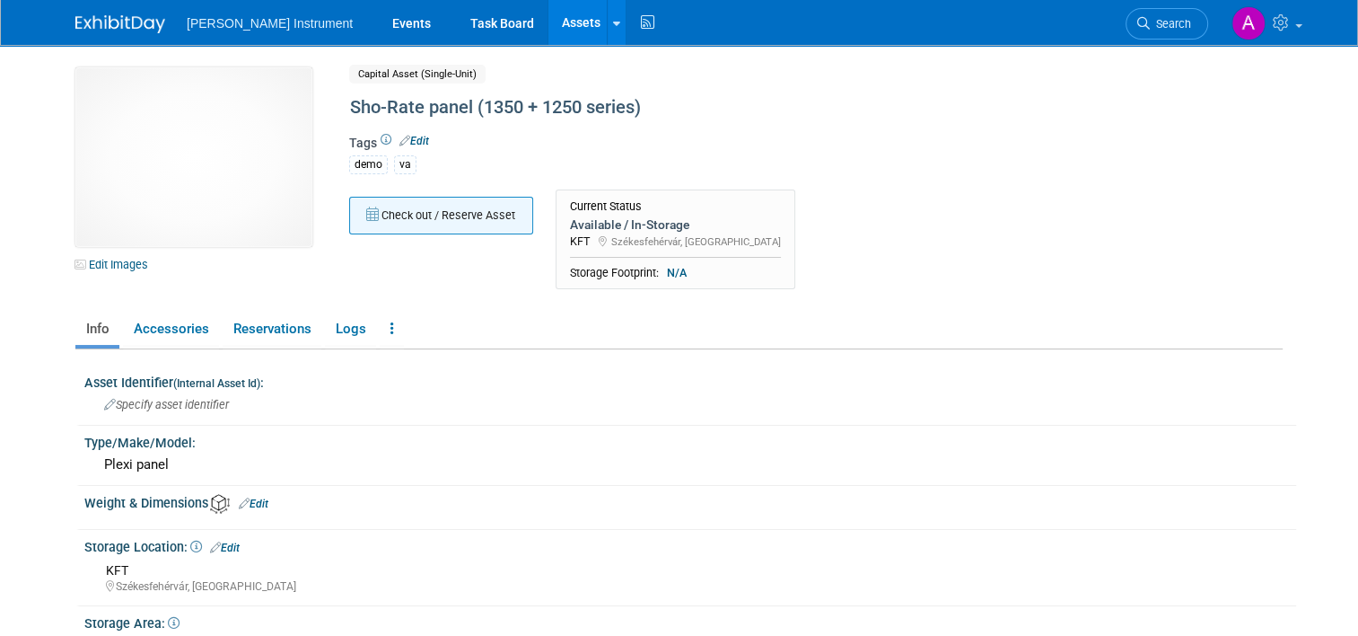
click at [435, 215] on button "Check out / Reserve Asset" at bounding box center [441, 216] width 184 height 38
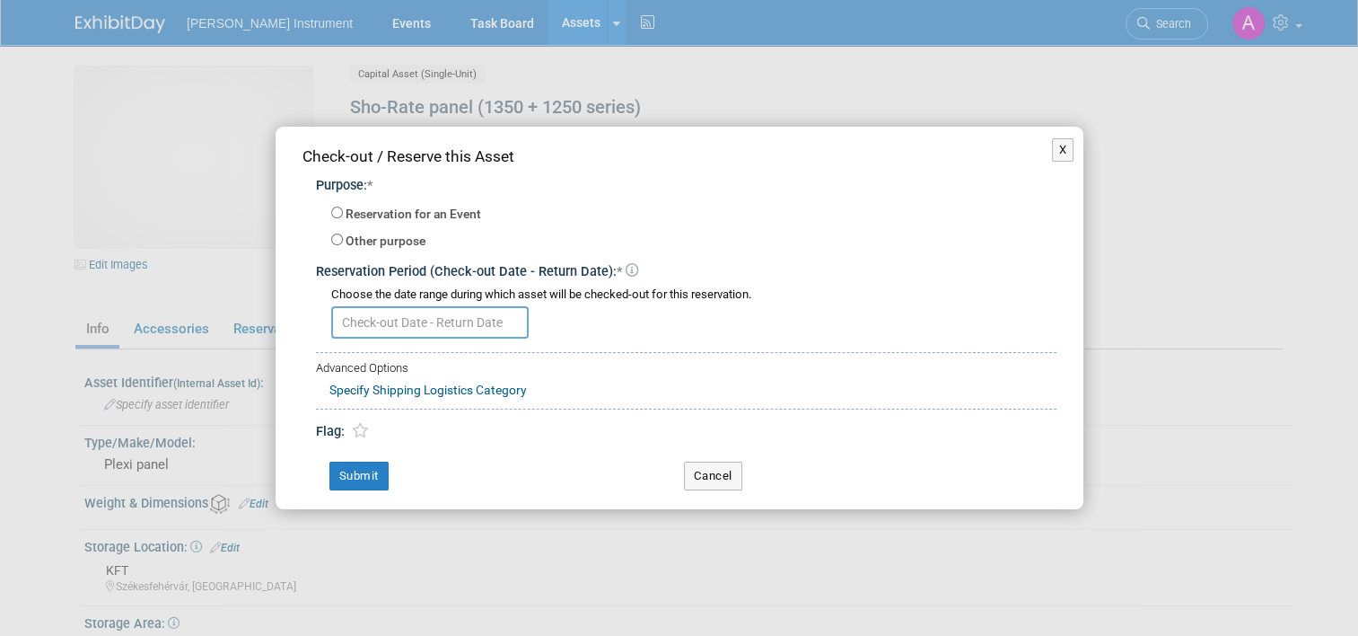
click at [426, 212] on label "Reservation for an Event" at bounding box center [414, 215] width 136 height 18
click at [343, 212] on input "Reservation for an Event" at bounding box center [337, 213] width 12 height 12
radio input "true"
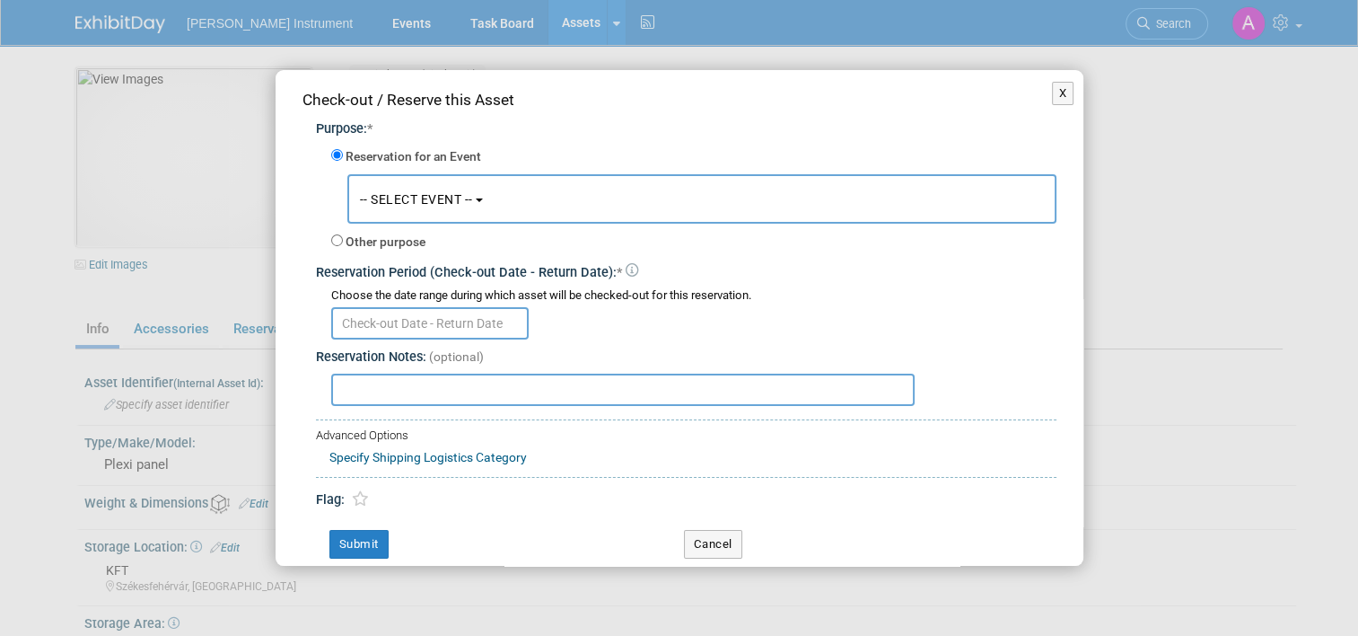
click at [426, 197] on span "-- SELECT EVENT --" at bounding box center [416, 199] width 113 height 14
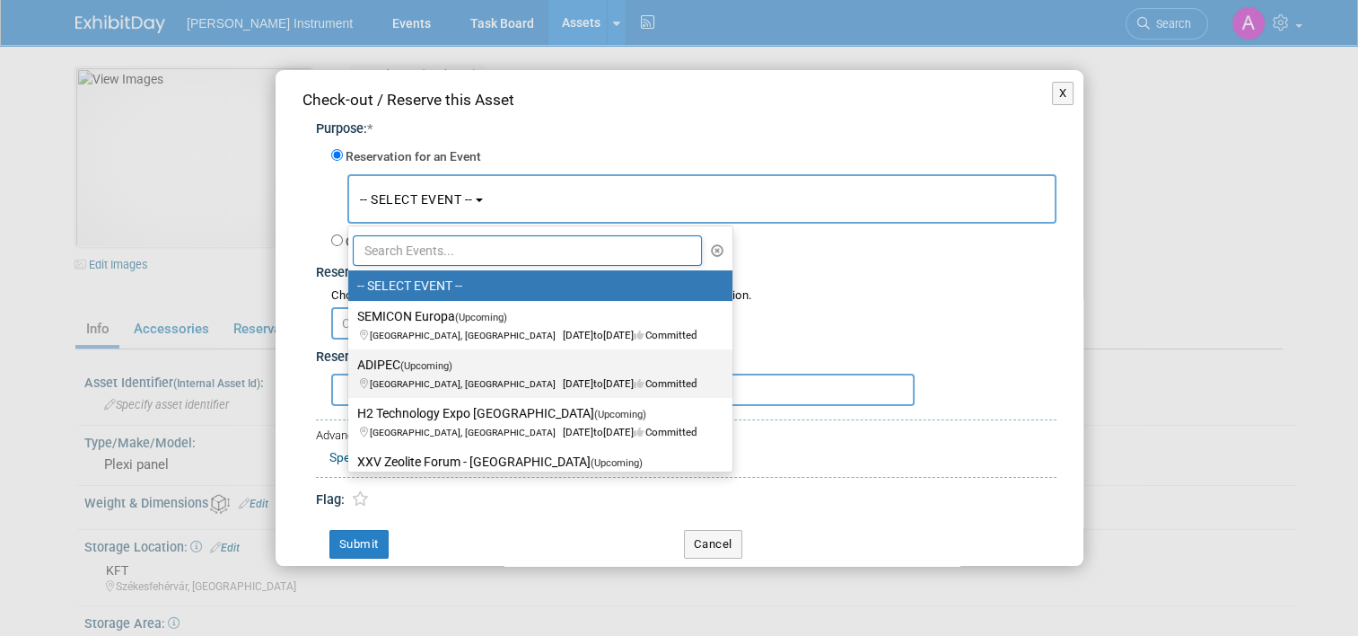
click at [406, 366] on span "(Upcoming)" at bounding box center [426, 366] width 52 height 12
click at [351, 366] on input "ADIPEC (Upcoming) Abu Dhabi, United Arab Emirates Nov 3, 2025 to Nov 6, 2025 Co…" at bounding box center [345, 365] width 12 height 12
select select "11136748"
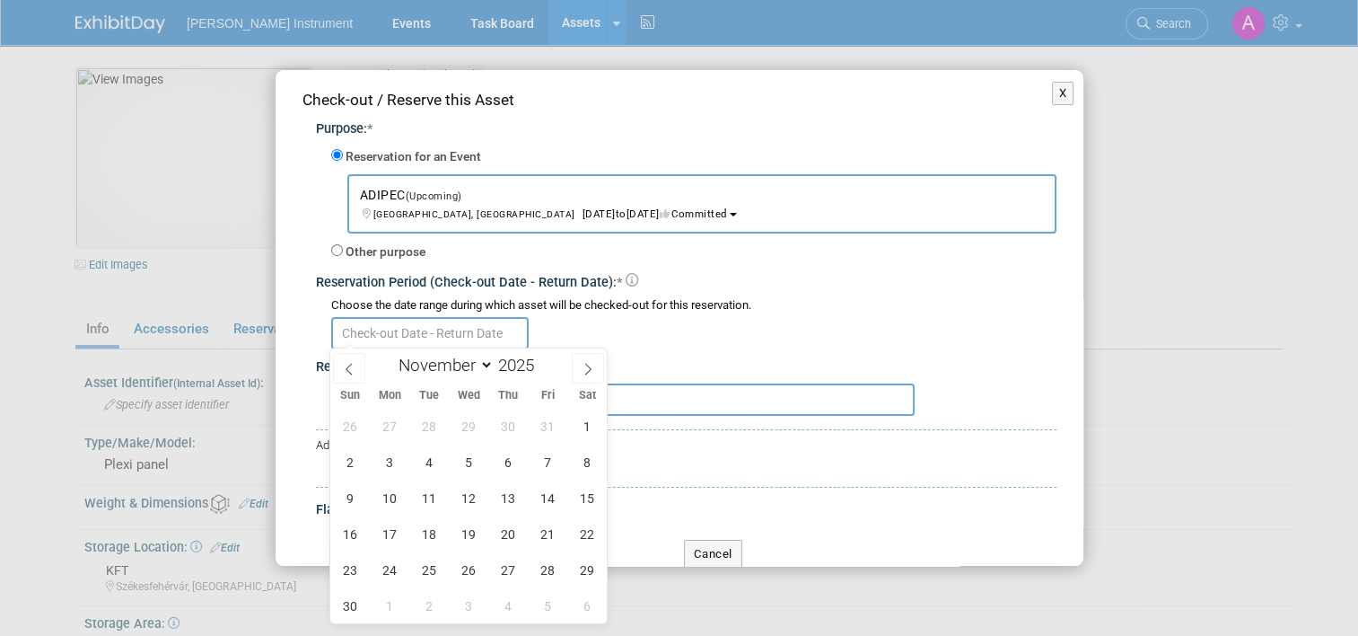
click at [395, 328] on input "text" at bounding box center [430, 333] width 198 height 32
click at [355, 368] on icon at bounding box center [349, 369] width 13 height 13
select select "9"
click at [391, 459] on span "6" at bounding box center [390, 461] width 35 height 35
type input "Oct 6, 2025"
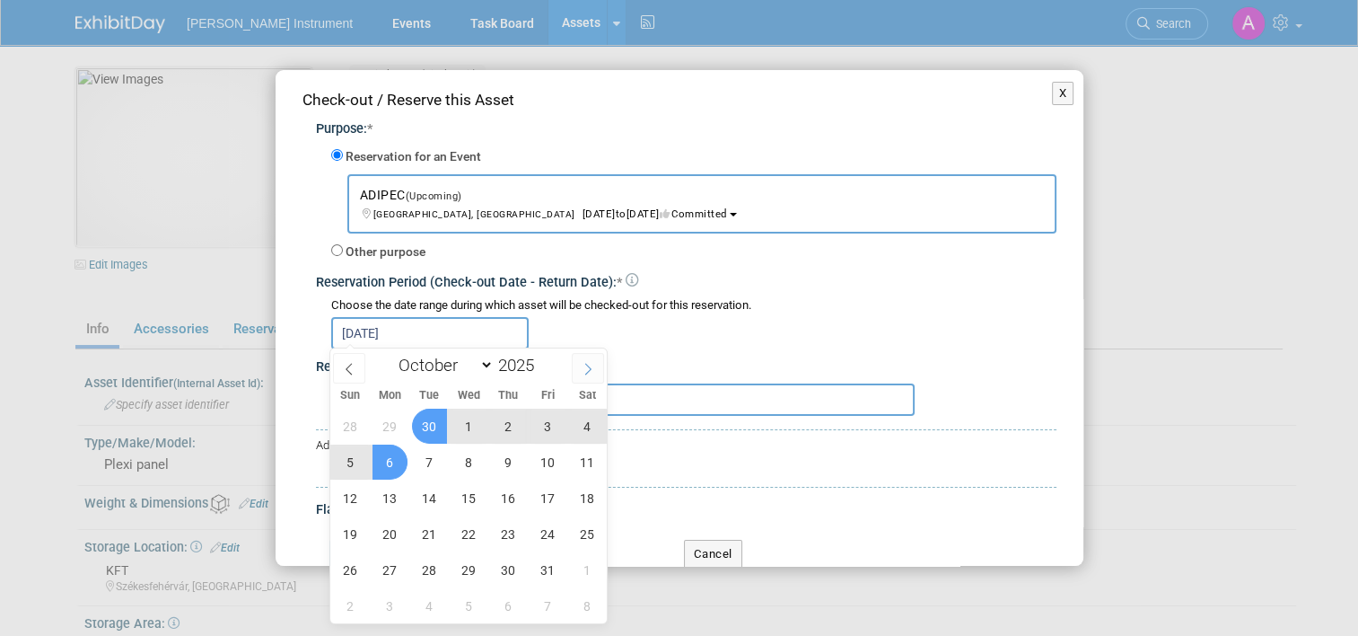
click at [591, 370] on icon at bounding box center [588, 369] width 13 height 13
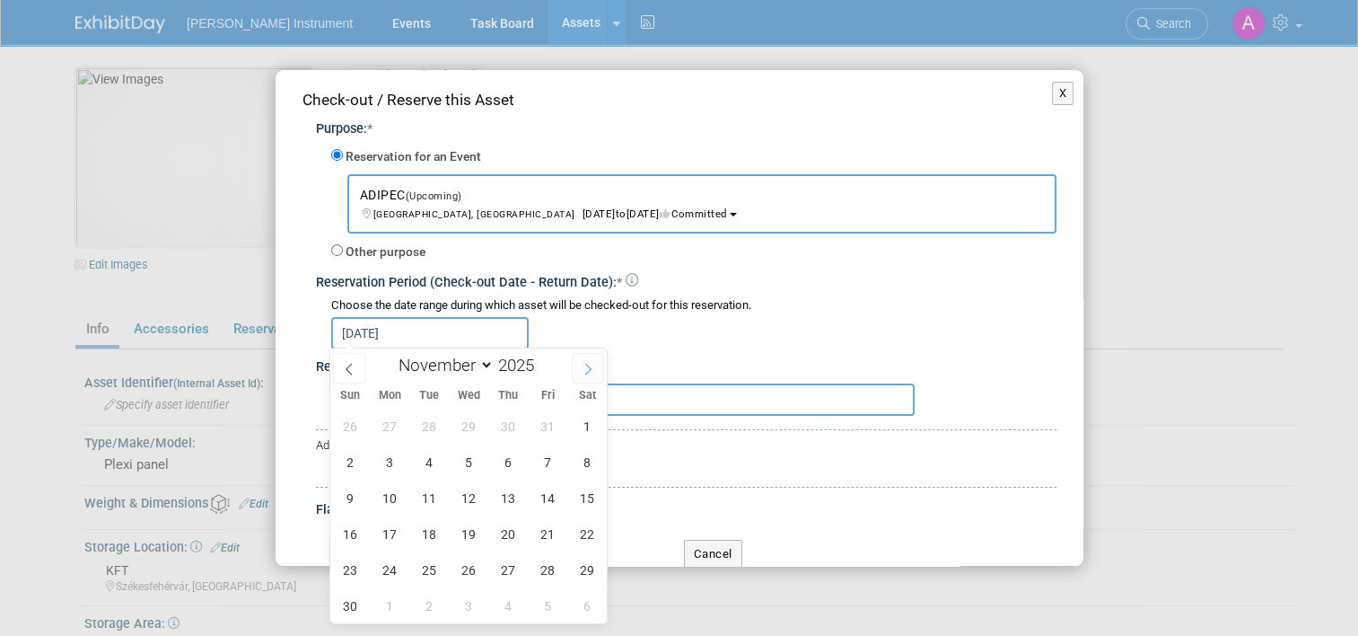
click at [591, 370] on icon at bounding box center [588, 369] width 13 height 13
select select "11"
click at [554, 431] on span "5" at bounding box center [548, 426] width 35 height 35
type input "Oct 6, 2025 to Dec 5, 2025"
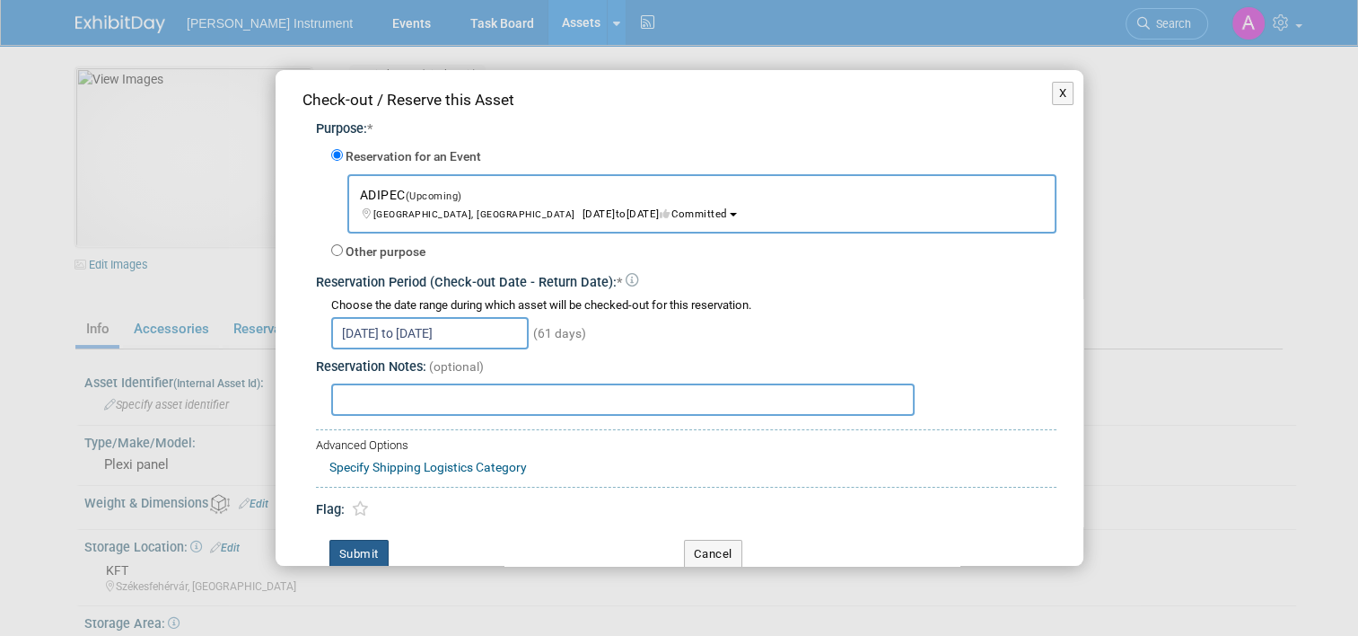
click at [357, 557] on button "Submit" at bounding box center [359, 554] width 59 height 29
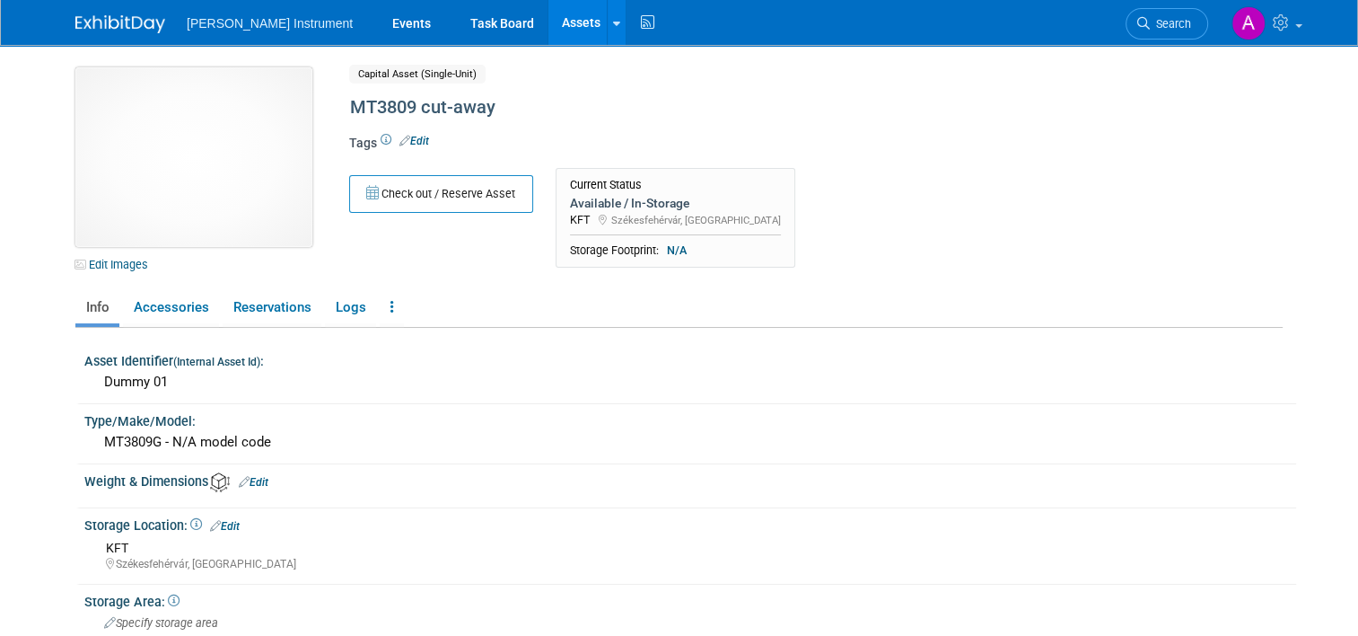
click at [169, 208] on img at bounding box center [193, 157] width 237 height 180
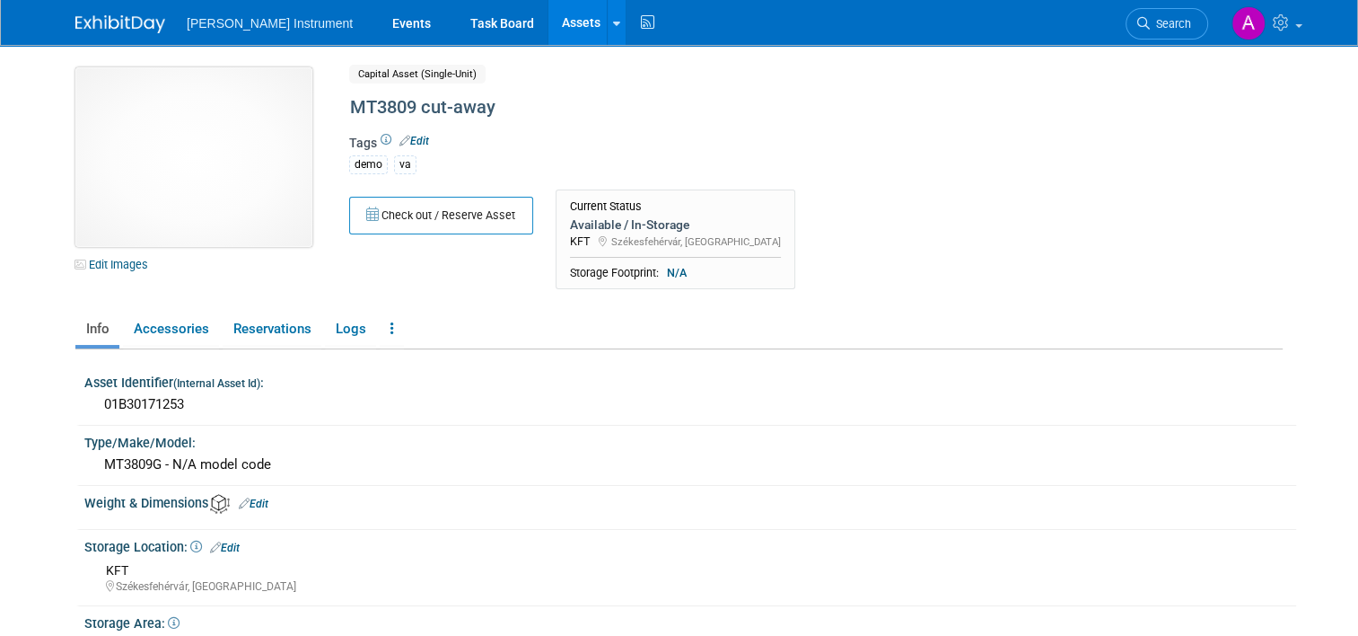
click at [158, 209] on img at bounding box center [193, 157] width 237 height 180
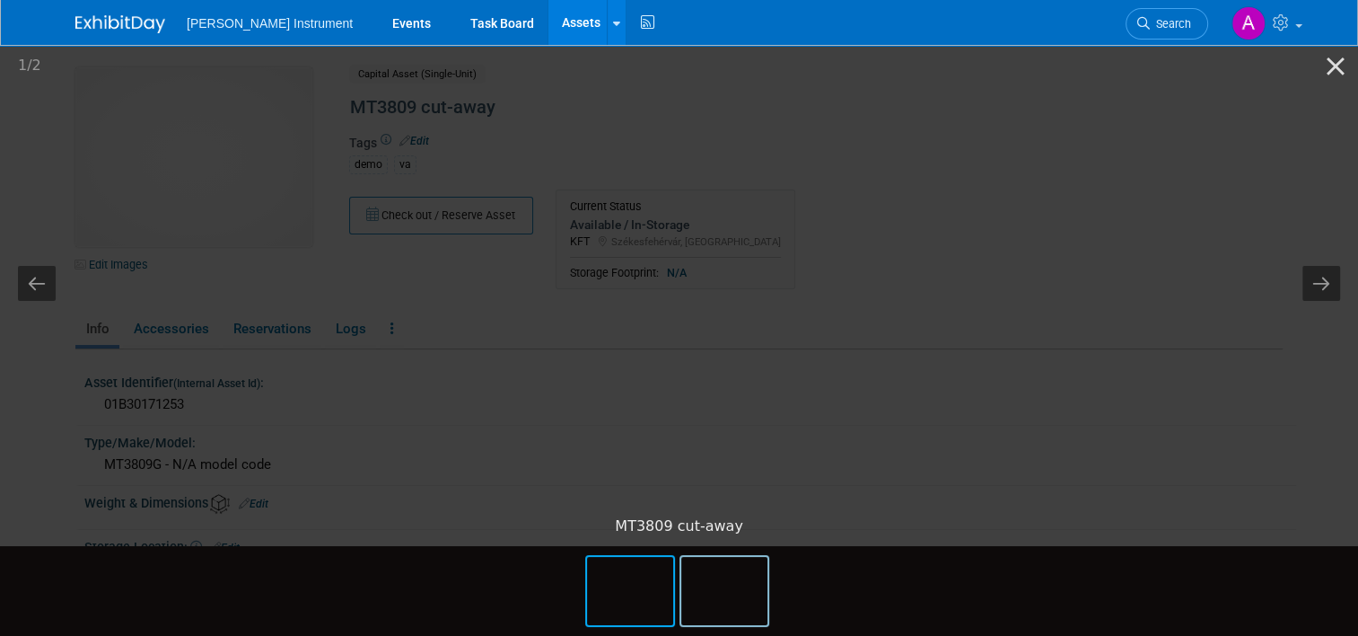
click at [735, 591] on img at bounding box center [724, 591] width 86 height 68
click at [1083, 261] on picture at bounding box center [679, 274] width 1358 height 465
click at [549, 23] on link "Assets" at bounding box center [582, 22] width 66 height 45
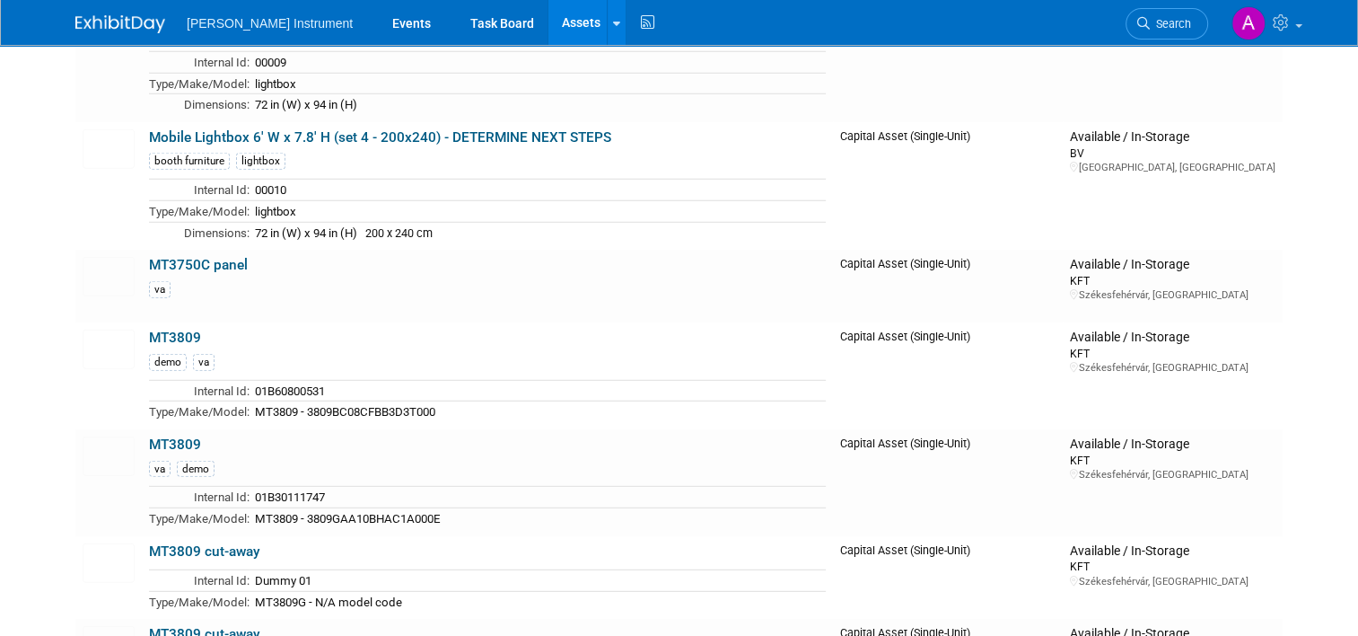
scroll to position [5387, 0]
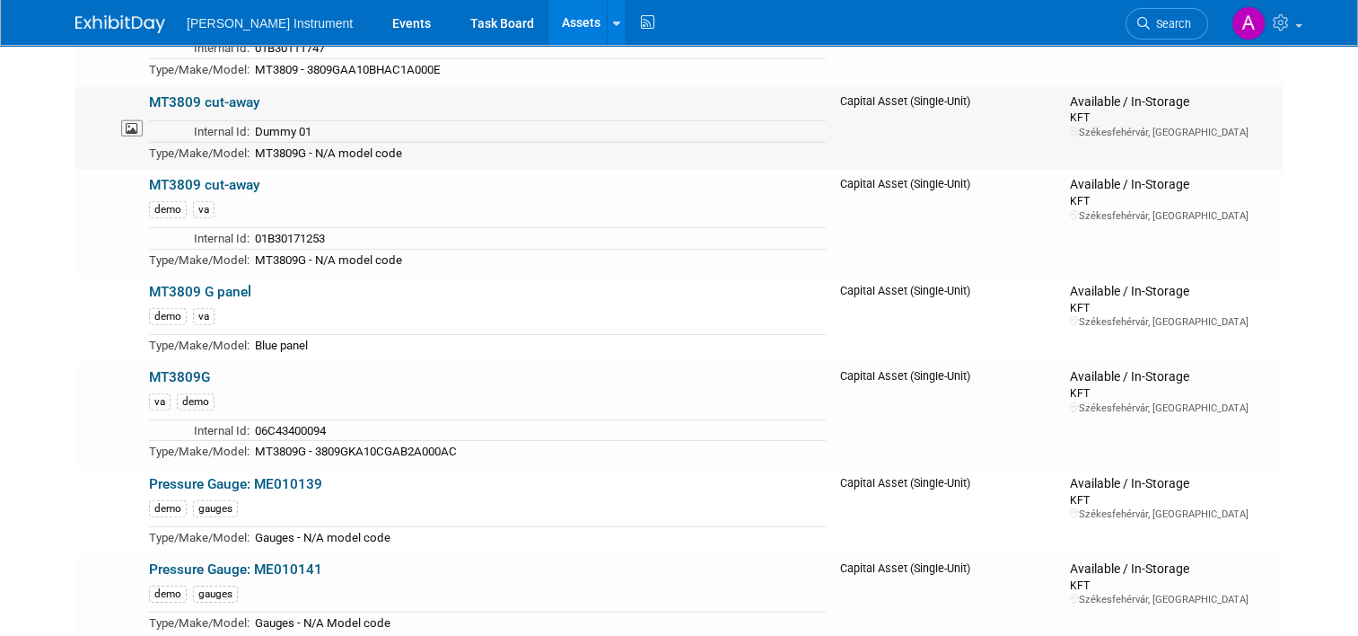
click at [122, 94] on img at bounding box center [109, 114] width 52 height 40
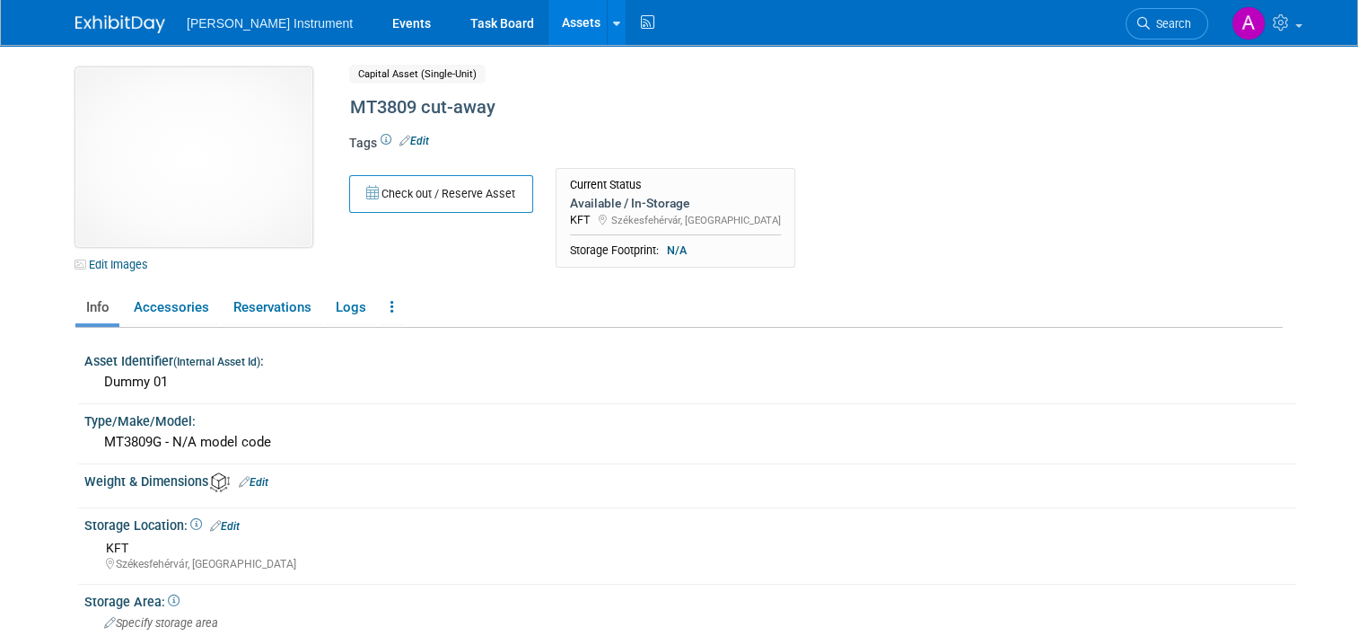
click at [166, 207] on img at bounding box center [193, 157] width 237 height 180
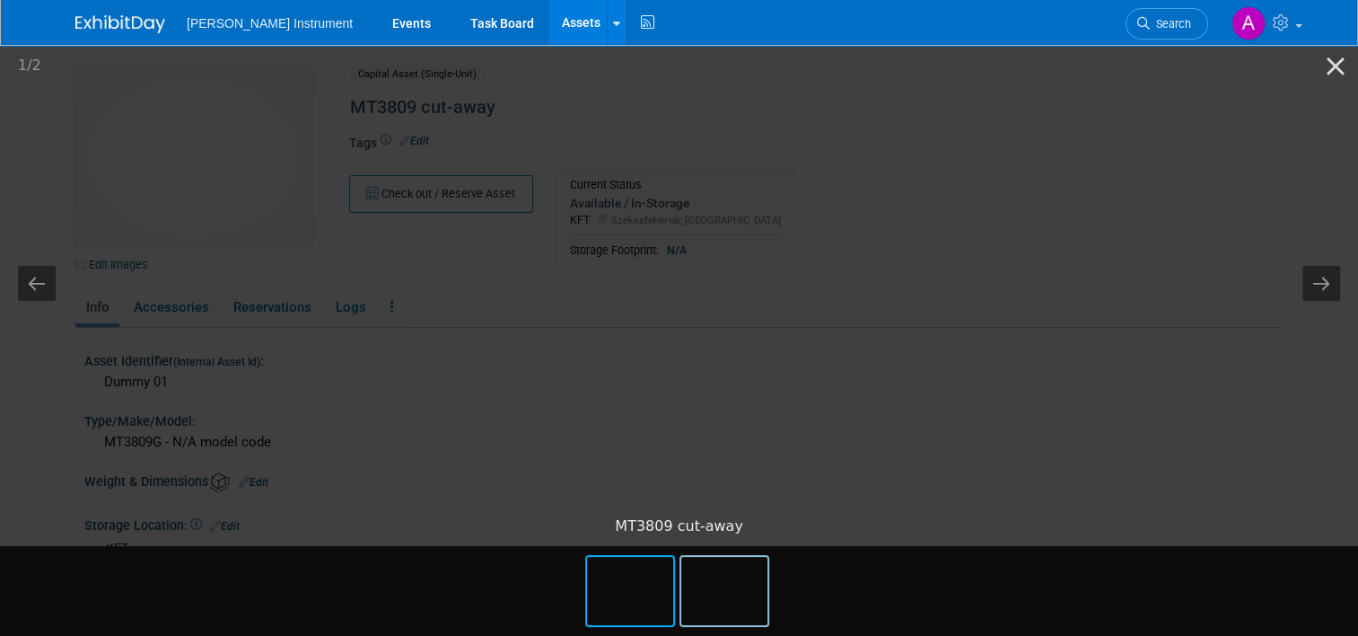
click at [717, 614] on img at bounding box center [724, 591] width 86 height 68
click at [622, 601] on img at bounding box center [630, 591] width 86 height 68
click at [710, 600] on img at bounding box center [724, 591] width 86 height 68
click at [35, 273] on button "Previous slide" at bounding box center [37, 283] width 38 height 35
click at [32, 284] on button "Previous slide" at bounding box center [37, 283] width 38 height 35
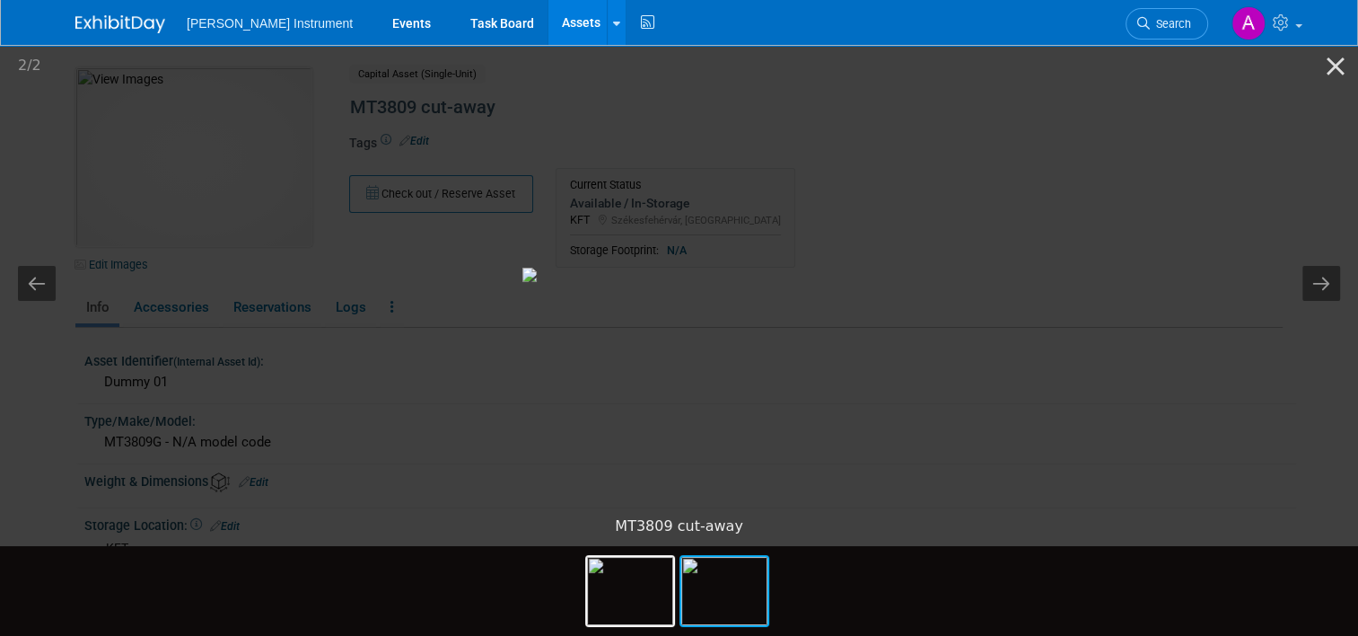
click at [259, 593] on div at bounding box center [679, 591] width 1358 height 90
click at [1335, 61] on button "Close gallery" at bounding box center [1336, 66] width 45 height 42
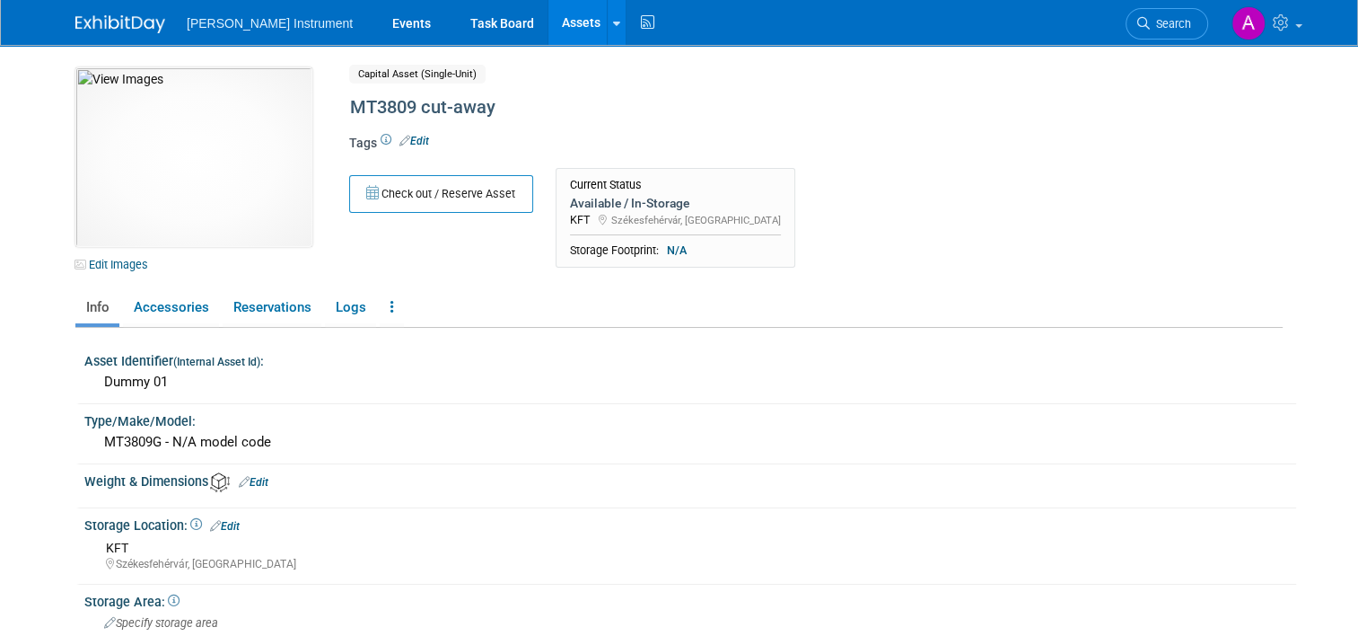
click at [549, 22] on link "Assets" at bounding box center [582, 22] width 66 height 45
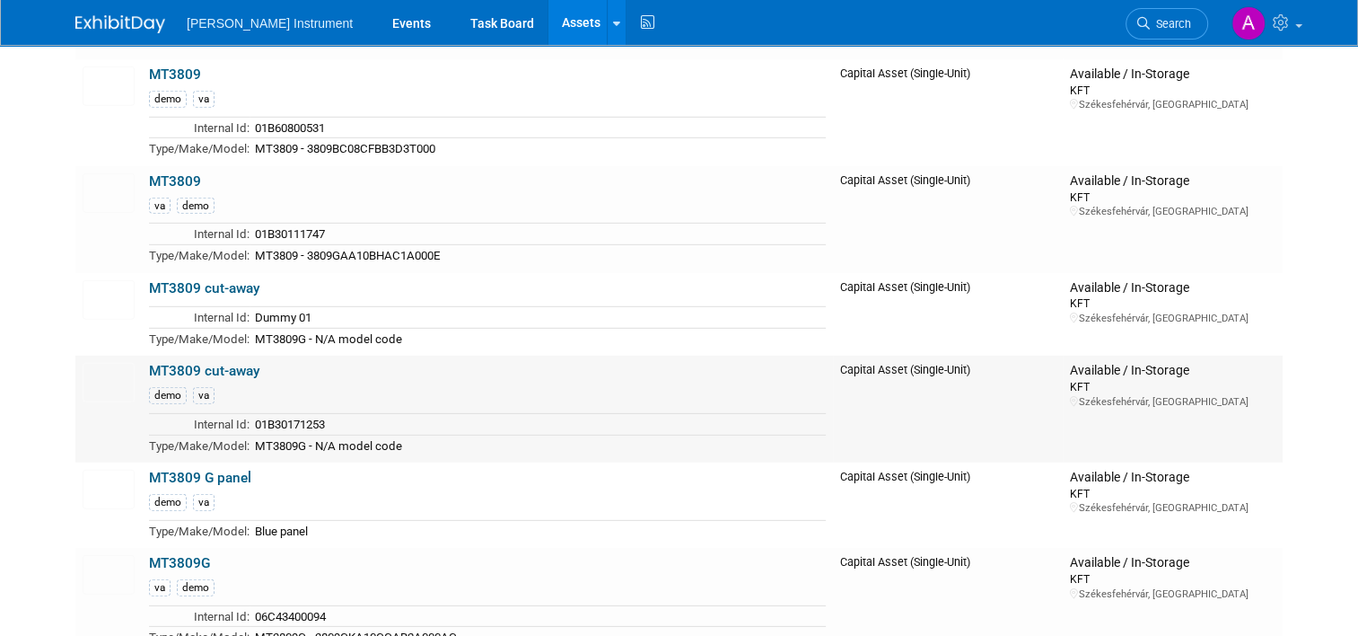
scroll to position [5182, 0]
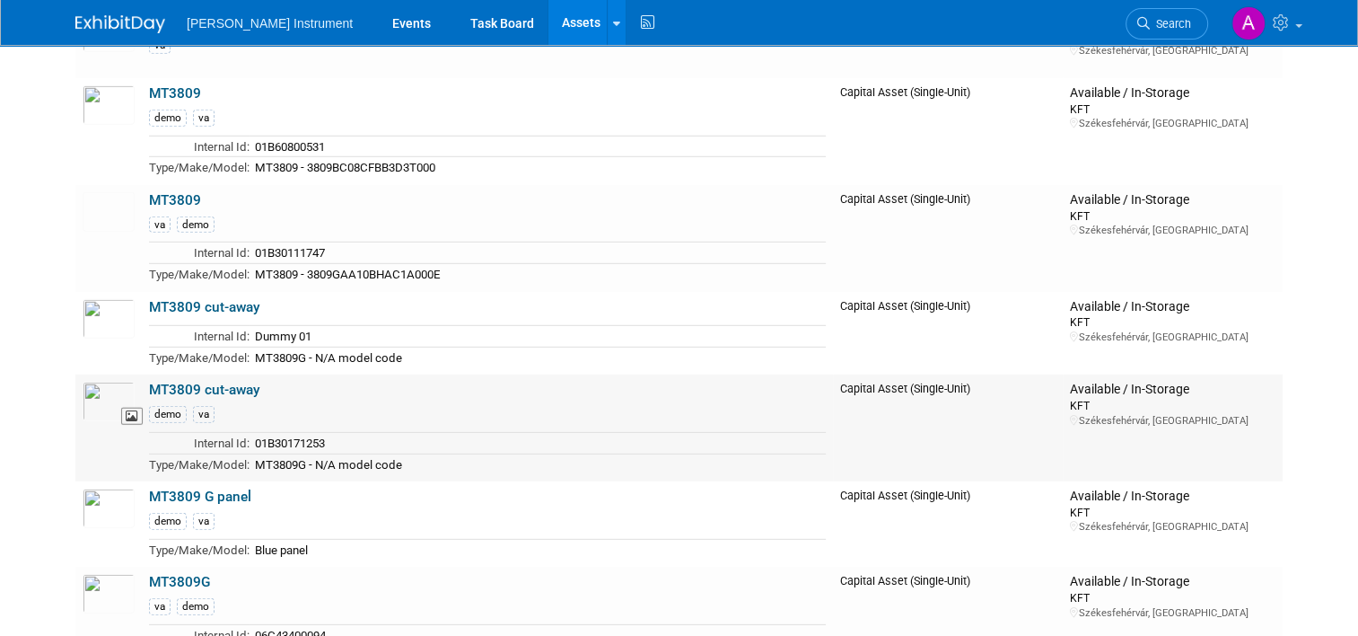
click at [83, 382] on img at bounding box center [109, 402] width 52 height 40
click at [149, 299] on link "MT3809 cut-away" at bounding box center [204, 307] width 111 height 16
click at [169, 299] on link "MT3809 cut-away" at bounding box center [204, 307] width 111 height 16
click at [112, 382] on img at bounding box center [109, 402] width 52 height 40
click at [113, 299] on img at bounding box center [109, 319] width 52 height 40
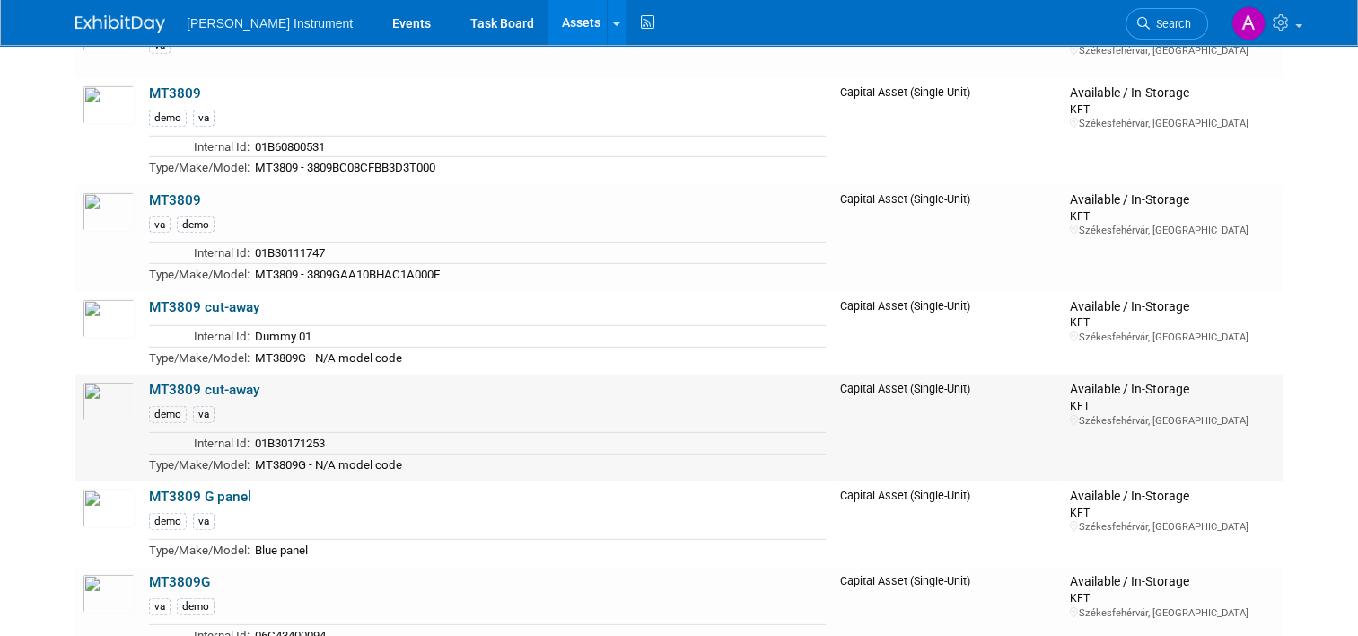
click at [215, 382] on link "MT3809 cut-away" at bounding box center [204, 390] width 111 height 16
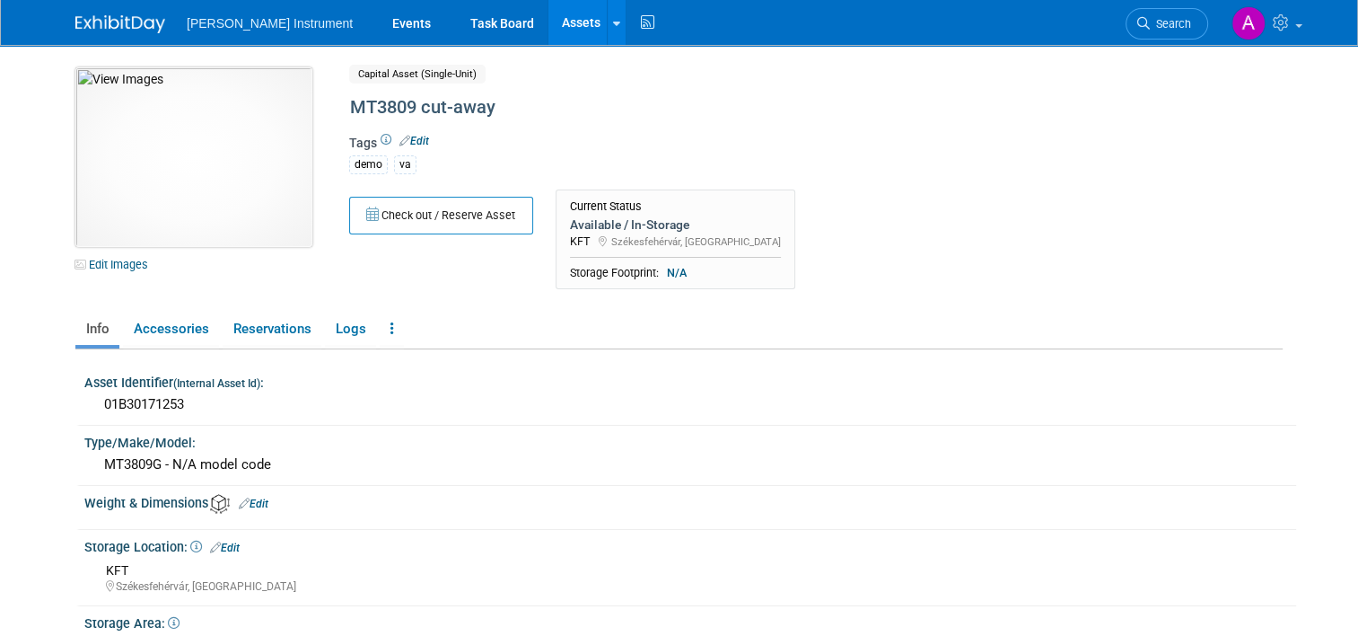
click at [218, 216] on img at bounding box center [193, 157] width 237 height 180
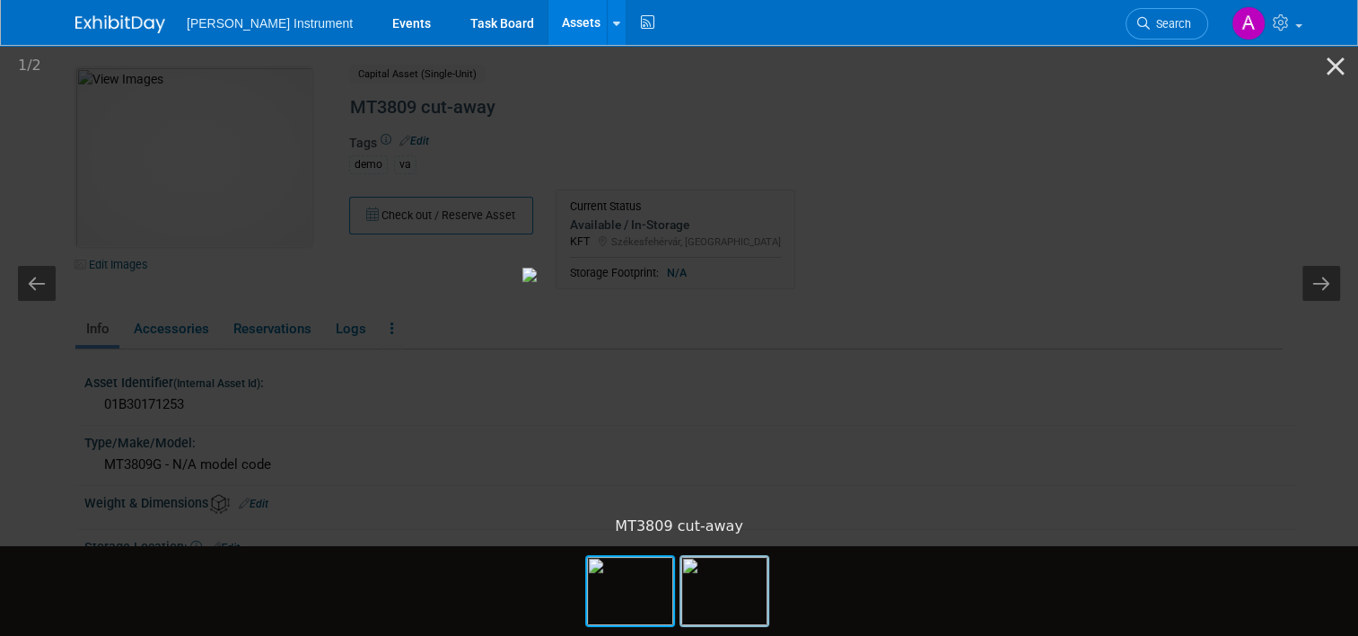
click at [732, 598] on img at bounding box center [724, 591] width 86 height 68
click at [620, 580] on img at bounding box center [630, 591] width 86 height 68
click at [738, 587] on img at bounding box center [724, 591] width 86 height 68
click at [616, 575] on img at bounding box center [630, 591] width 86 height 68
click at [1336, 66] on button "Close gallery" at bounding box center [1336, 66] width 45 height 42
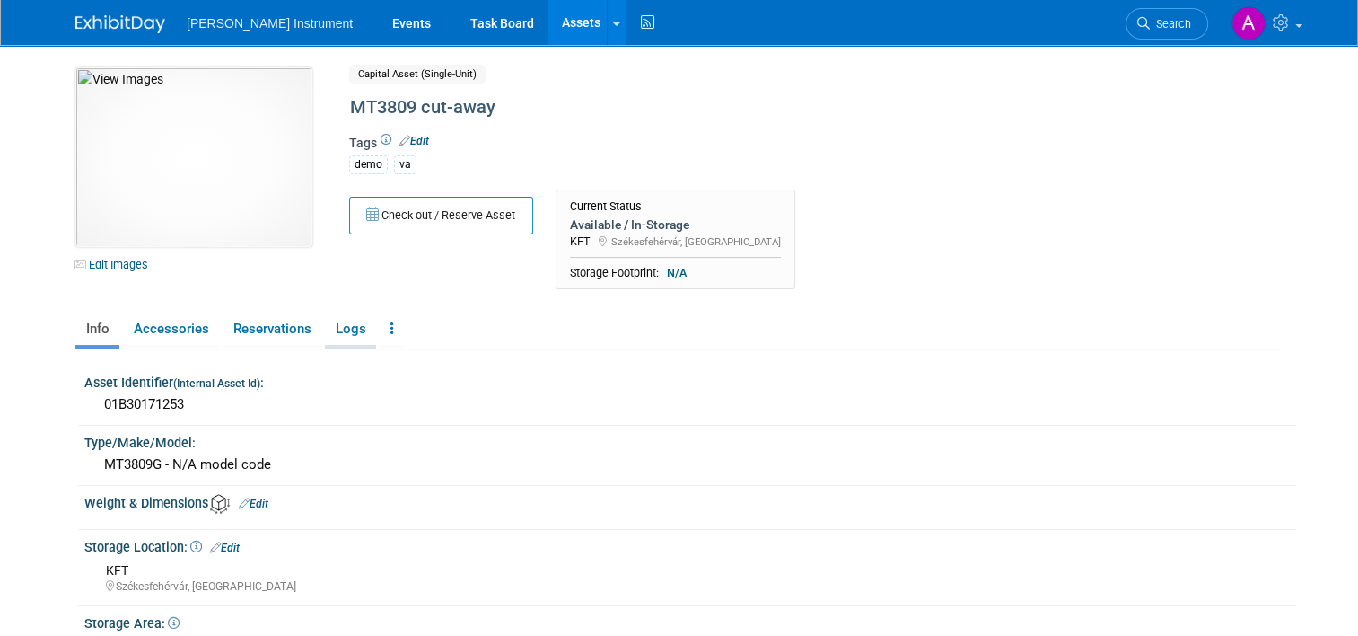
click at [338, 333] on link "Logs" at bounding box center [350, 328] width 51 height 31
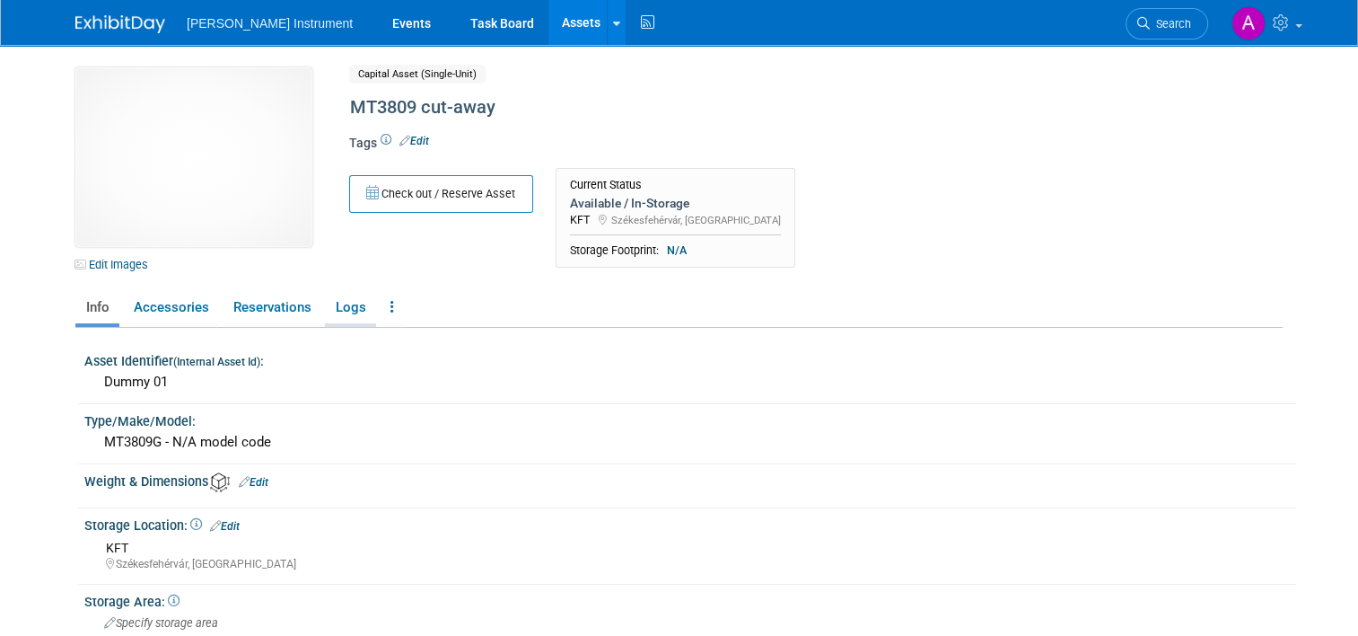
click at [348, 313] on link "Logs" at bounding box center [350, 307] width 51 height 31
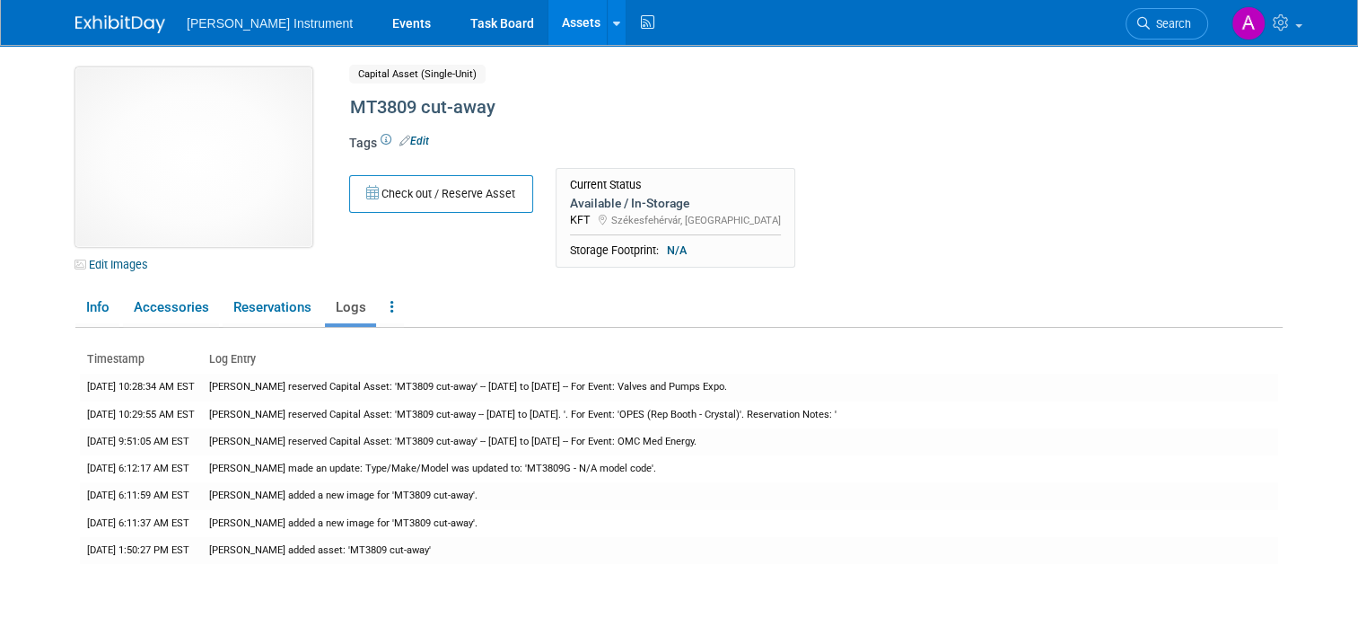
click at [108, 183] on img at bounding box center [193, 157] width 237 height 180
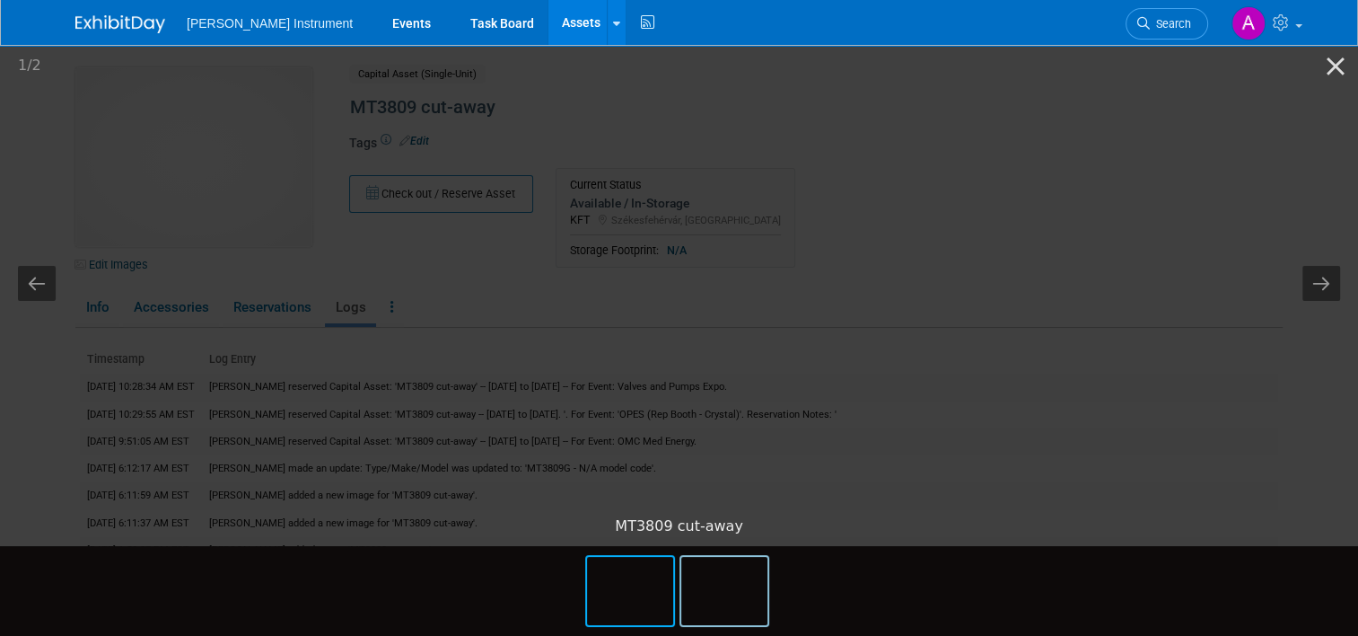
click at [718, 587] on img at bounding box center [724, 591] width 86 height 68
click at [1332, 64] on button "Close gallery" at bounding box center [1336, 66] width 45 height 42
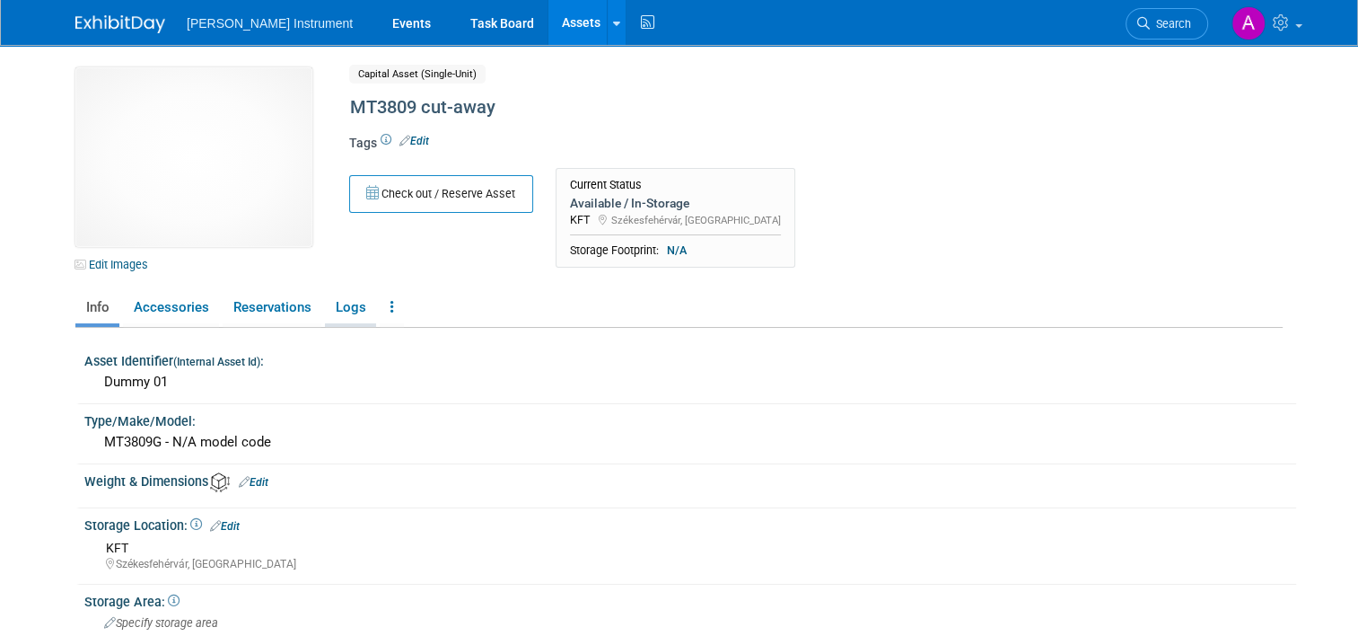
click at [338, 304] on link "Logs" at bounding box center [350, 307] width 51 height 31
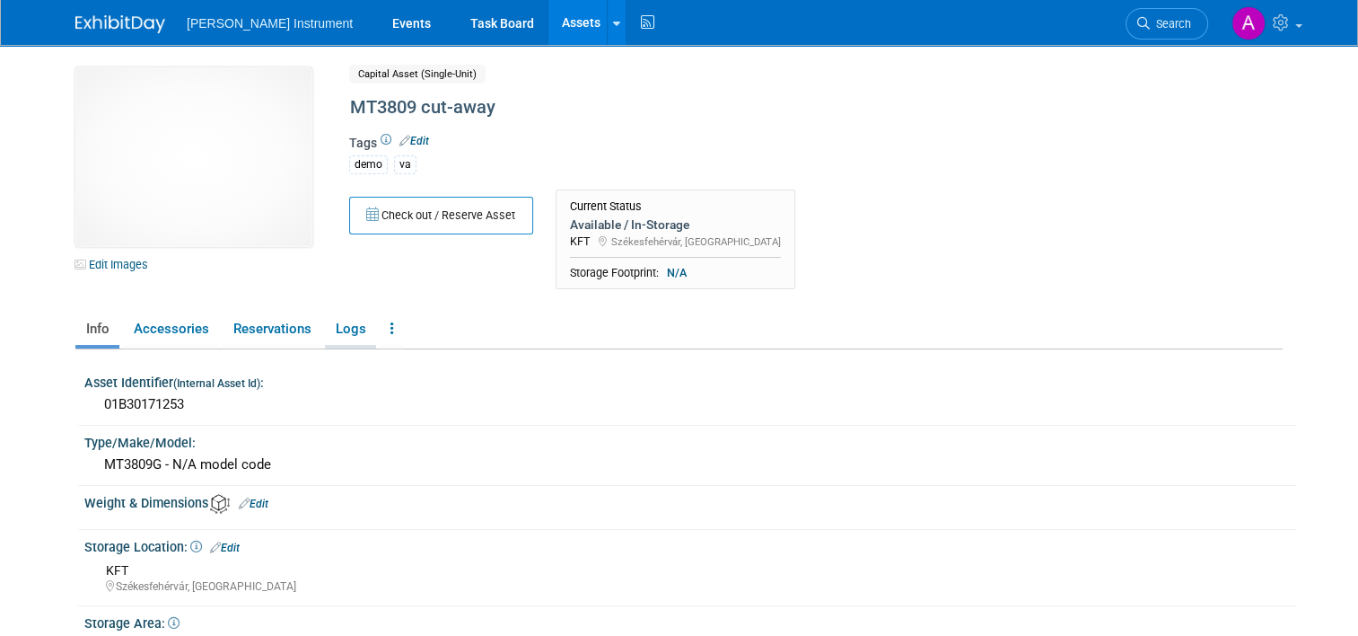
click at [342, 324] on link "Logs" at bounding box center [350, 328] width 51 height 31
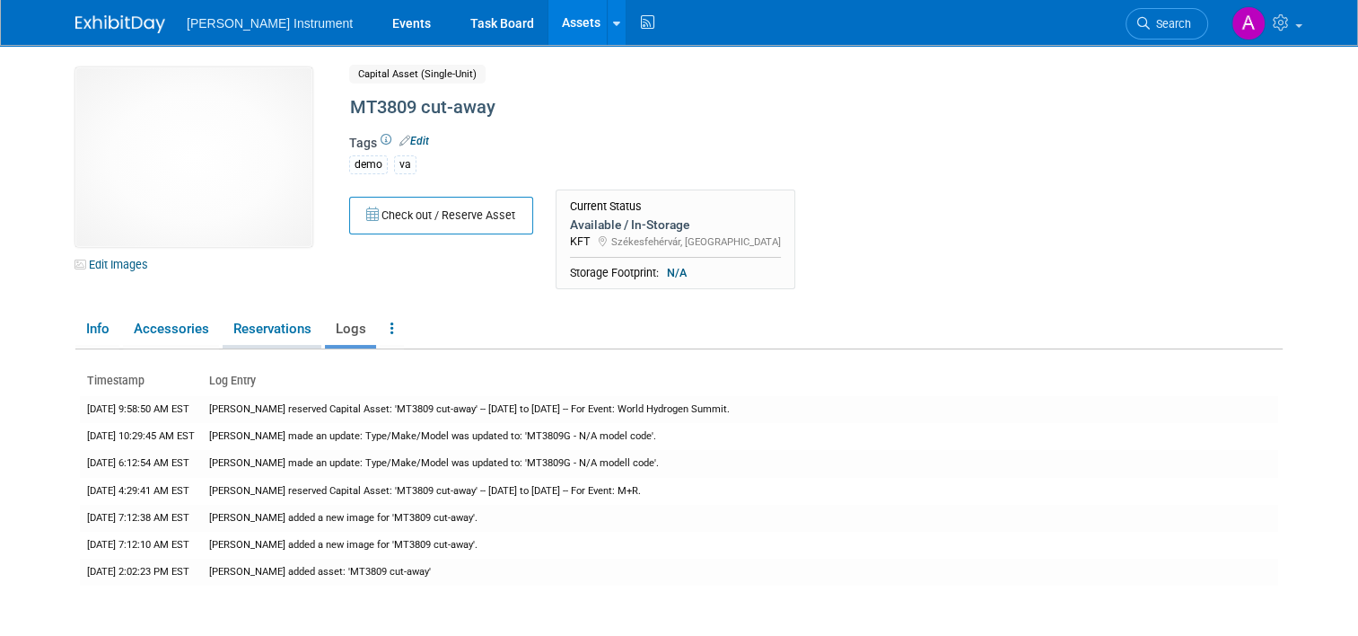
click at [282, 331] on link "Reservations" at bounding box center [272, 328] width 99 height 31
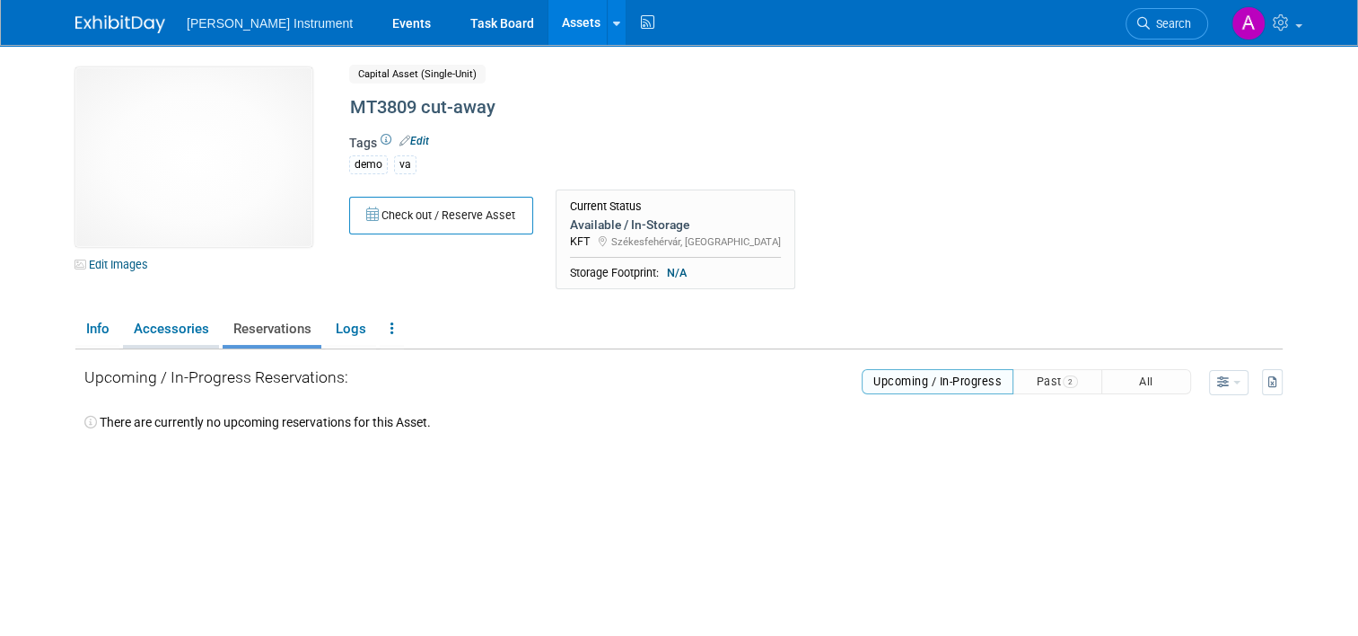
click at [168, 333] on link "Accessories" at bounding box center [171, 328] width 96 height 31
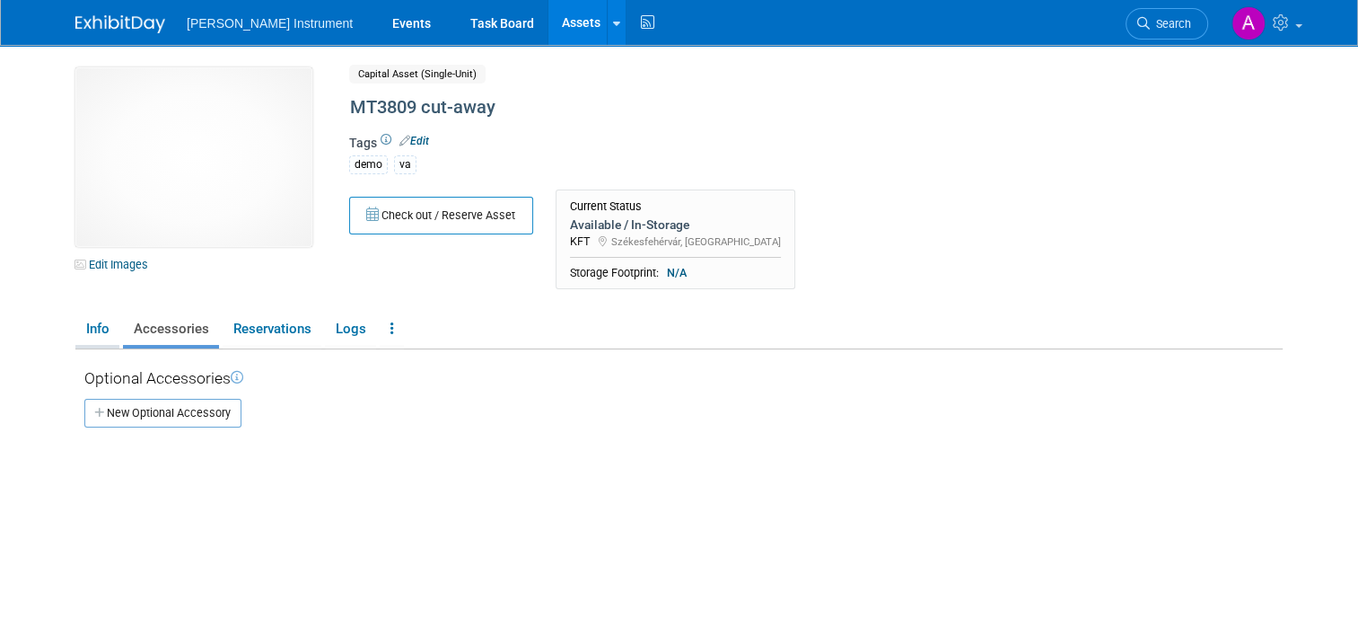
click at [86, 329] on link "Info" at bounding box center [97, 328] width 44 height 31
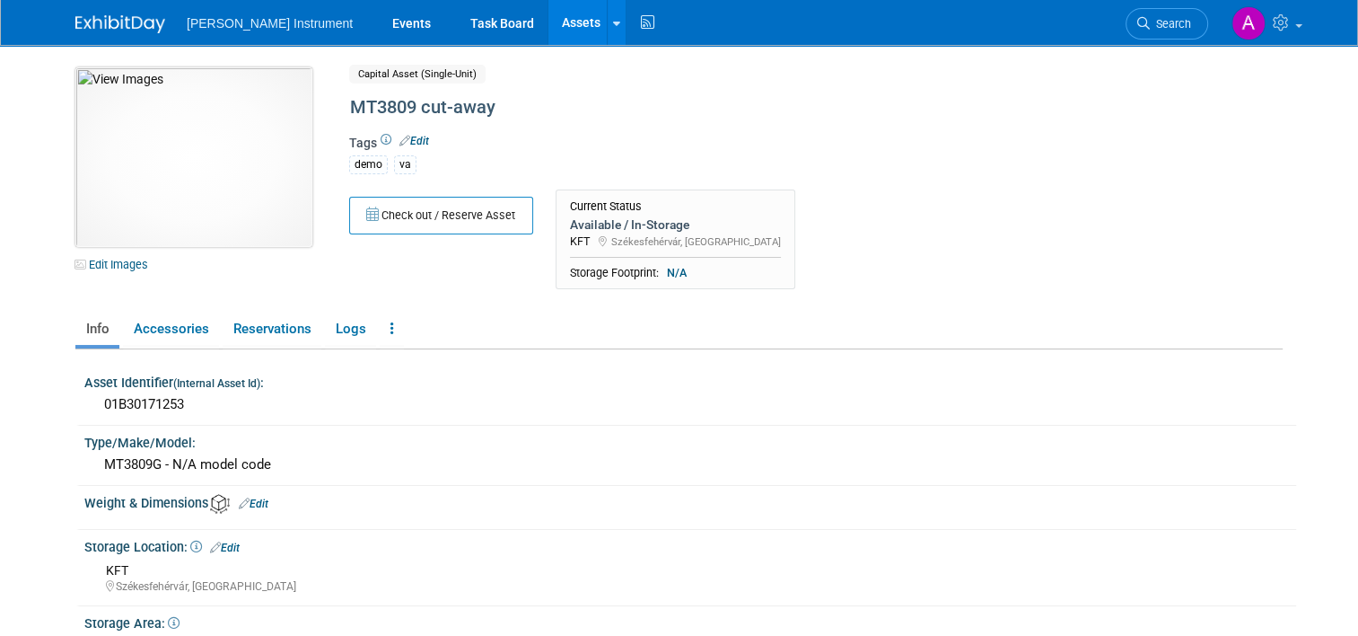
click at [199, 162] on img at bounding box center [193, 157] width 237 height 180
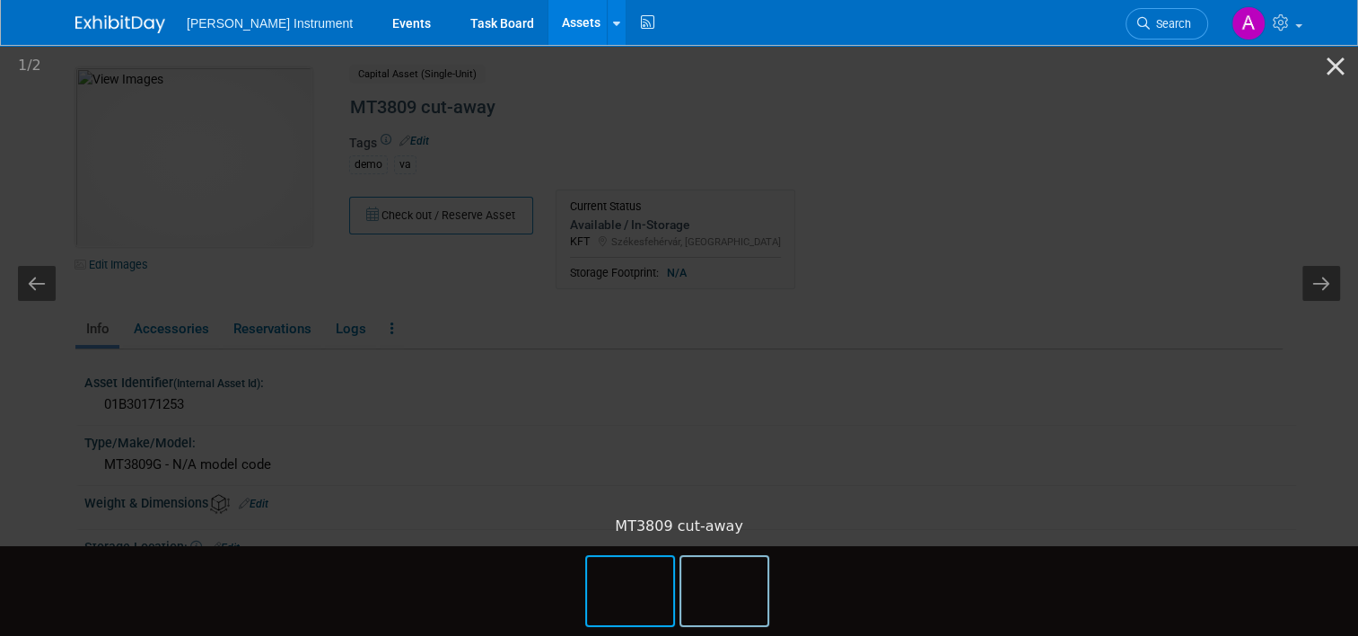
click at [737, 614] on img at bounding box center [724, 591] width 86 height 68
click at [649, 582] on img at bounding box center [630, 591] width 86 height 68
click at [1332, 65] on button "Close gallery" at bounding box center [1336, 66] width 45 height 42
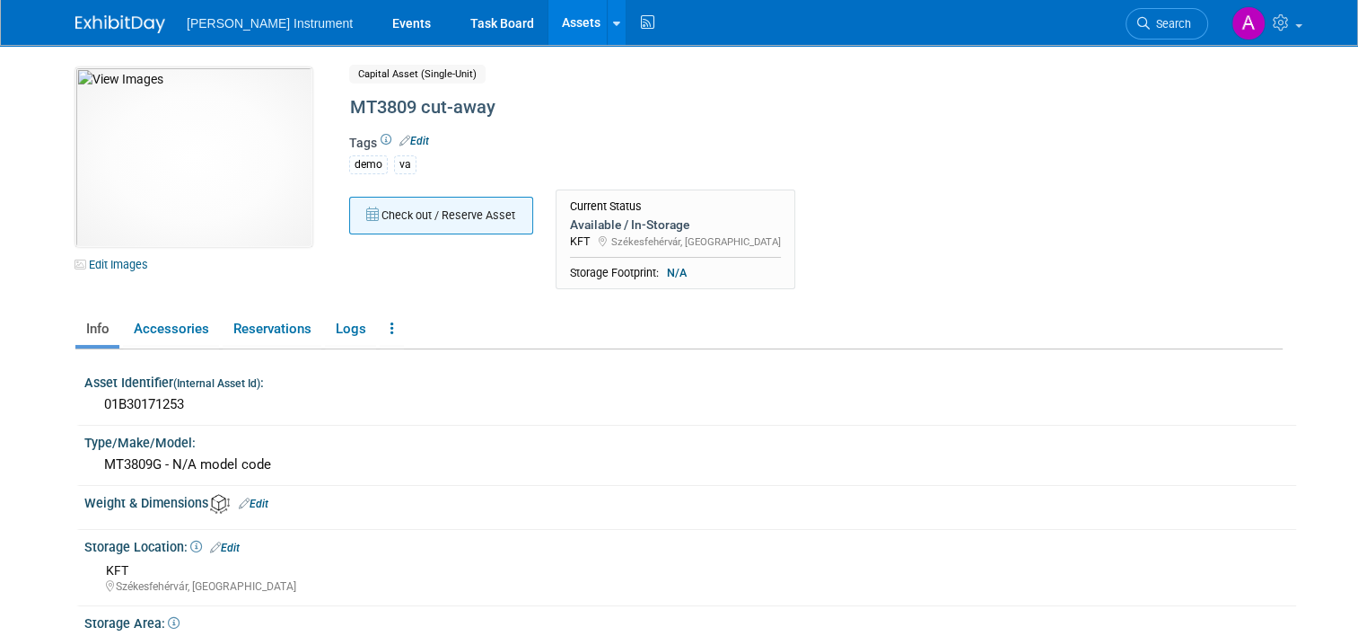
click at [424, 208] on button "Check out / Reserve Asset" at bounding box center [441, 216] width 184 height 38
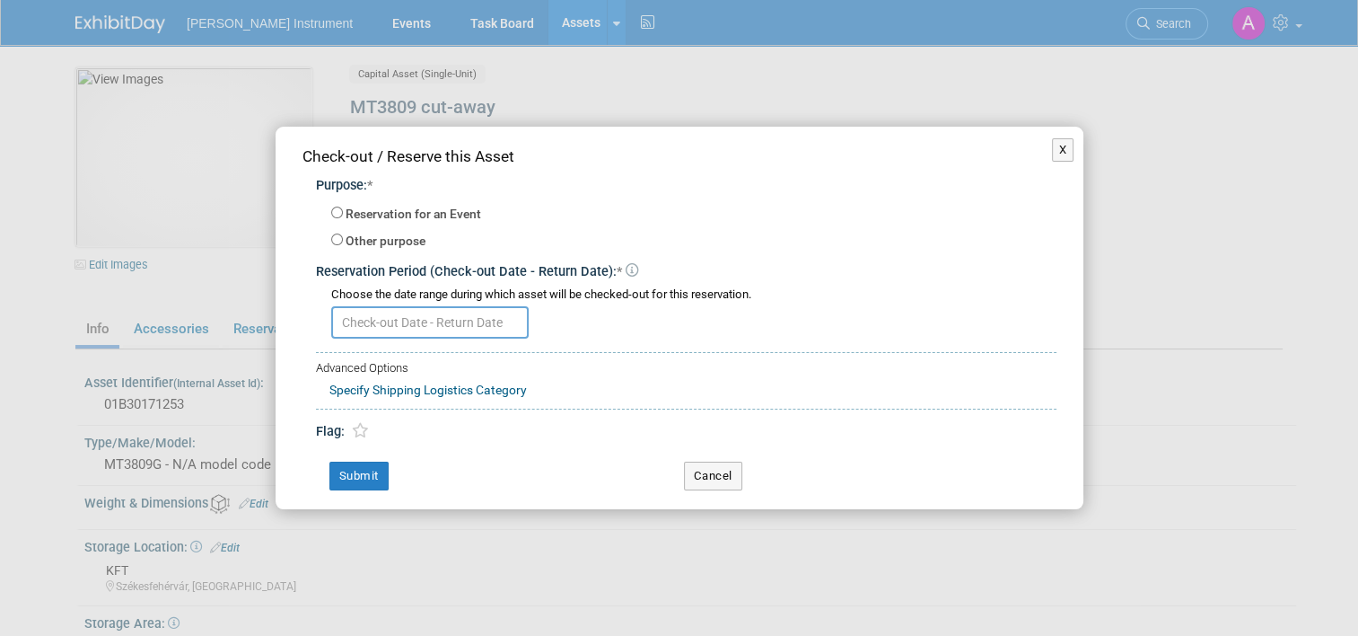
click at [198, 300] on div "X Check-out / Reserve this Asset Purpose: * Reservation for an Event -- SELECT …" at bounding box center [679, 318] width 1358 height 636
click at [1067, 154] on button "X" at bounding box center [1063, 149] width 22 height 23
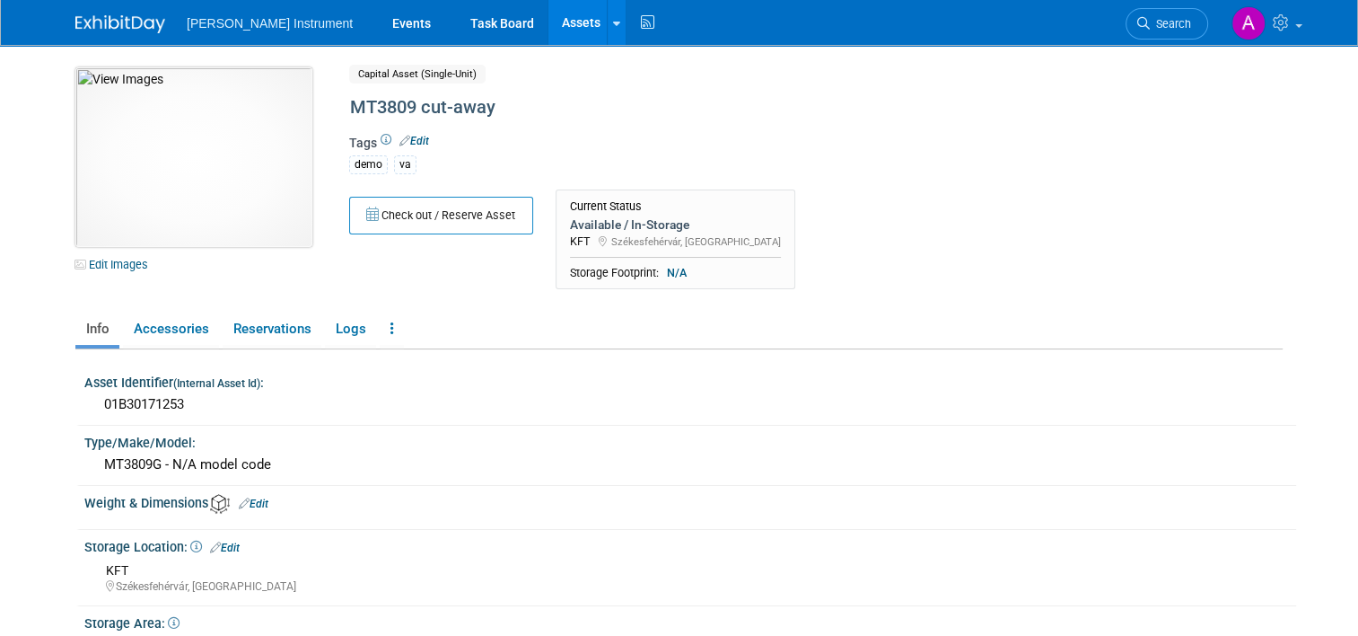
click at [164, 190] on img at bounding box center [193, 157] width 237 height 180
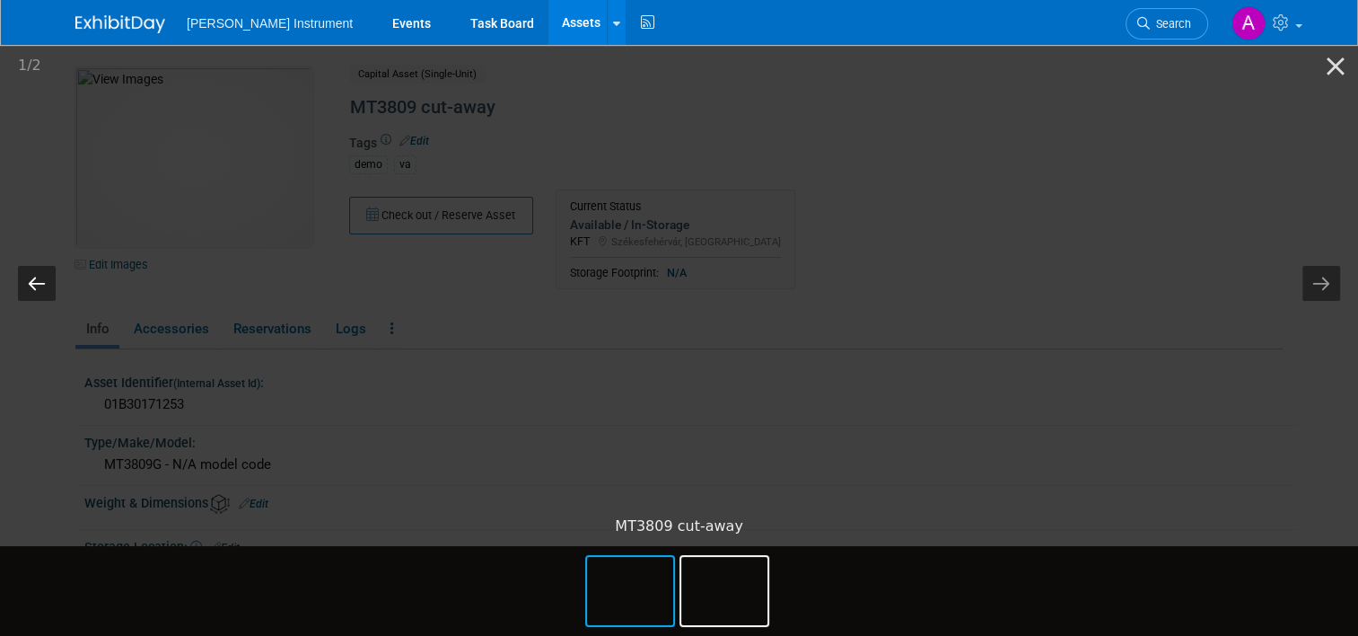
click at [29, 284] on button "Previous slide" at bounding box center [37, 283] width 38 height 35
click at [1341, 62] on button "Close gallery" at bounding box center [1336, 66] width 45 height 42
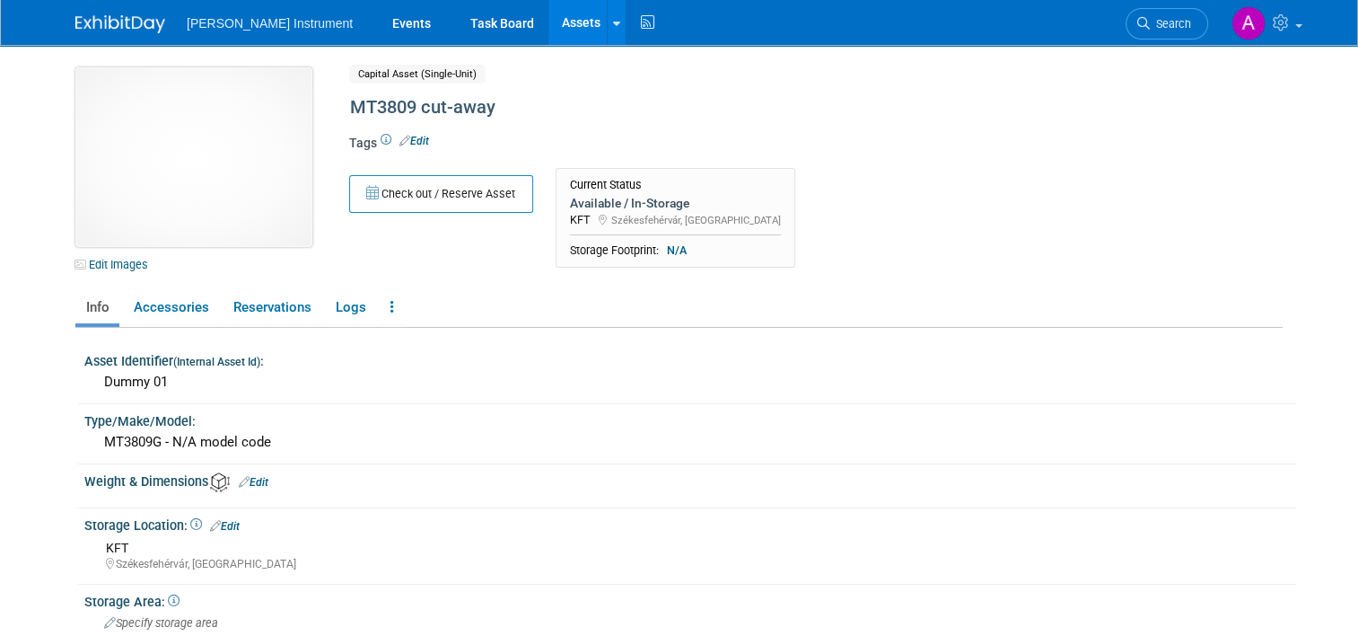
click at [239, 192] on img at bounding box center [193, 157] width 237 height 180
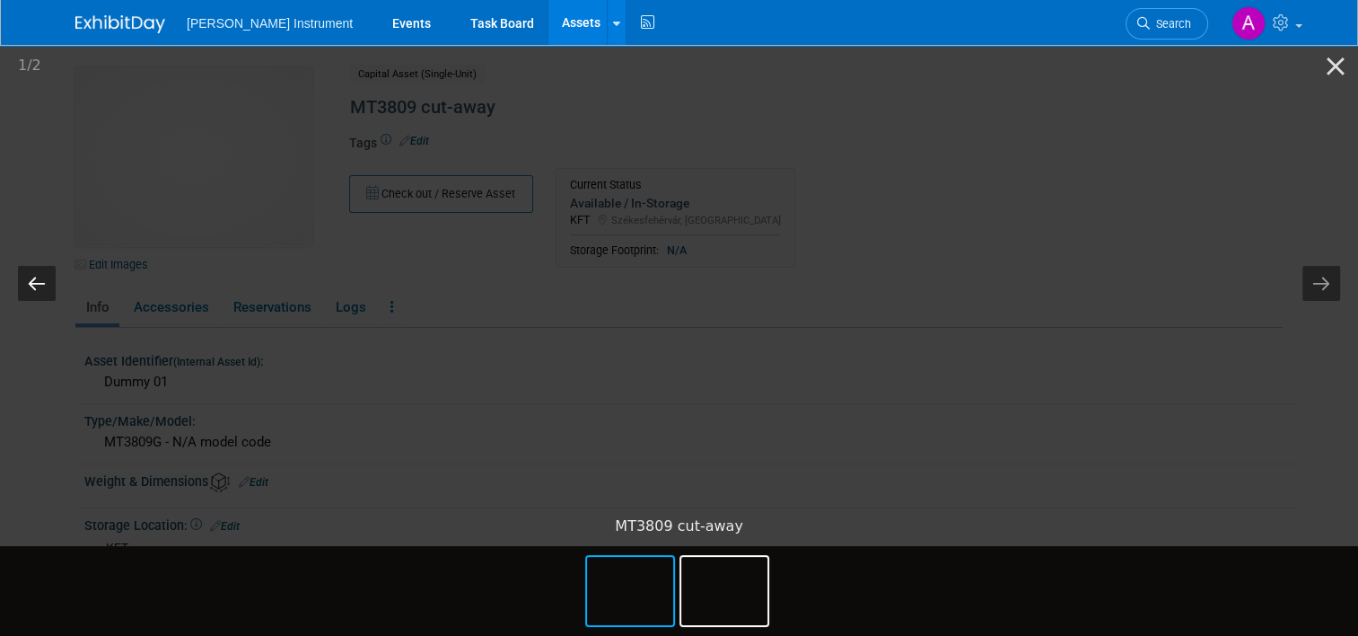
click at [36, 283] on button "Previous slide" at bounding box center [37, 283] width 38 height 35
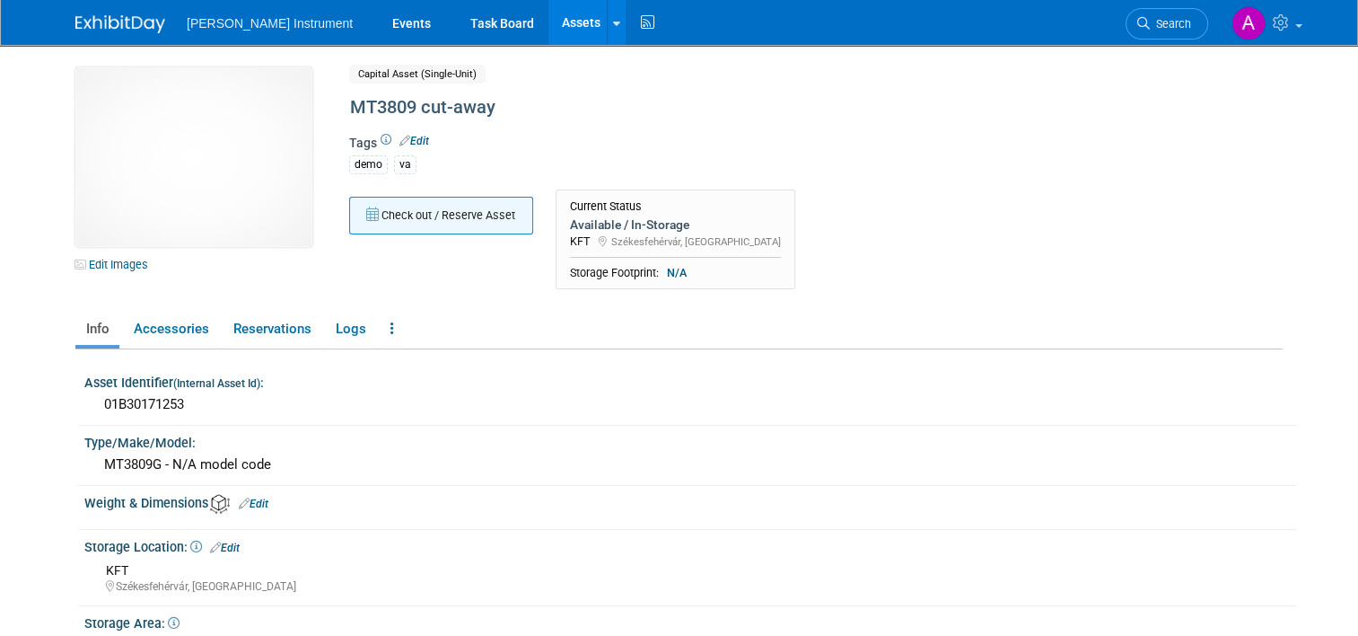
click at [395, 215] on button "Check out / Reserve Asset" at bounding box center [441, 216] width 184 height 38
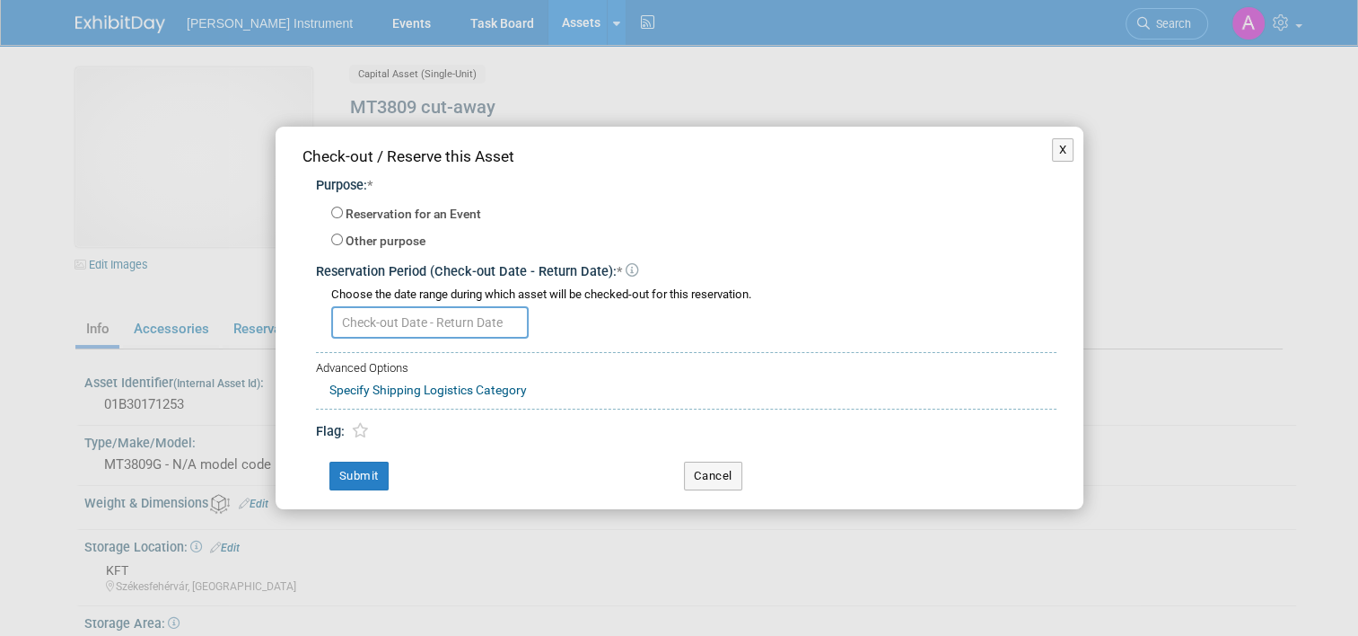
click at [395, 215] on label "Reservation for an Event" at bounding box center [414, 215] width 136 height 18
click at [343, 215] on input "Reservation for an Event" at bounding box center [337, 213] width 12 height 12
radio input "true"
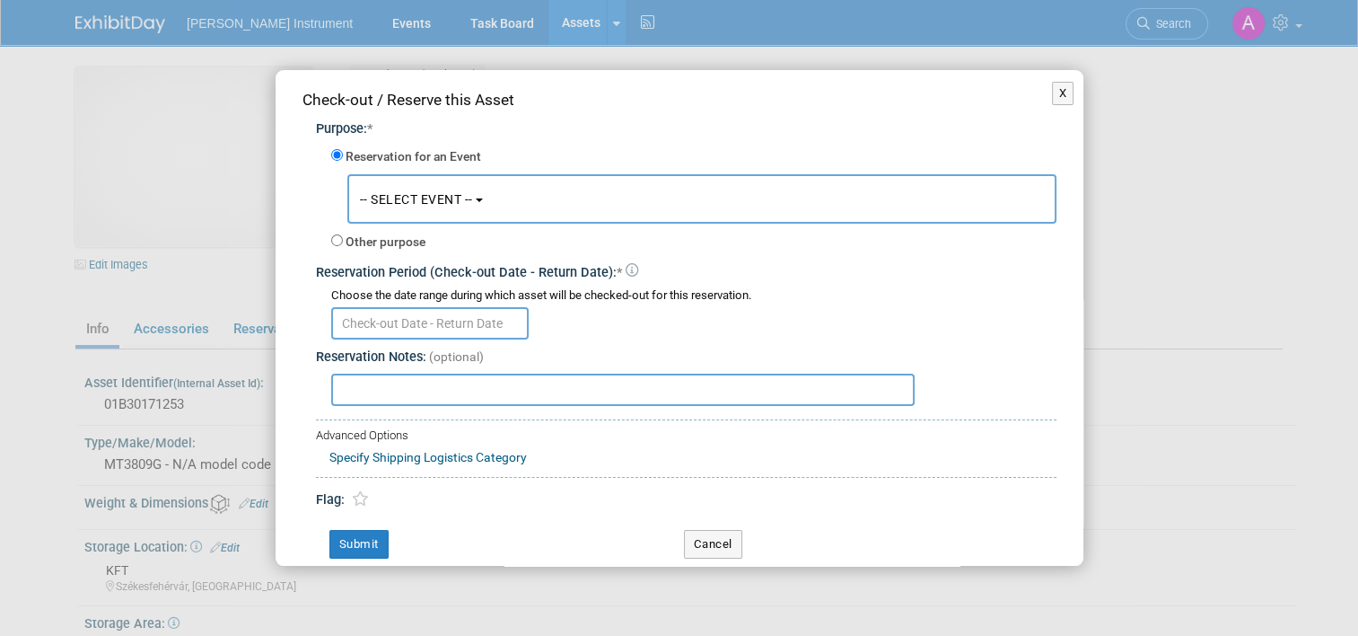
click at [418, 204] on span "-- SELECT EVENT --" at bounding box center [416, 199] width 113 height 14
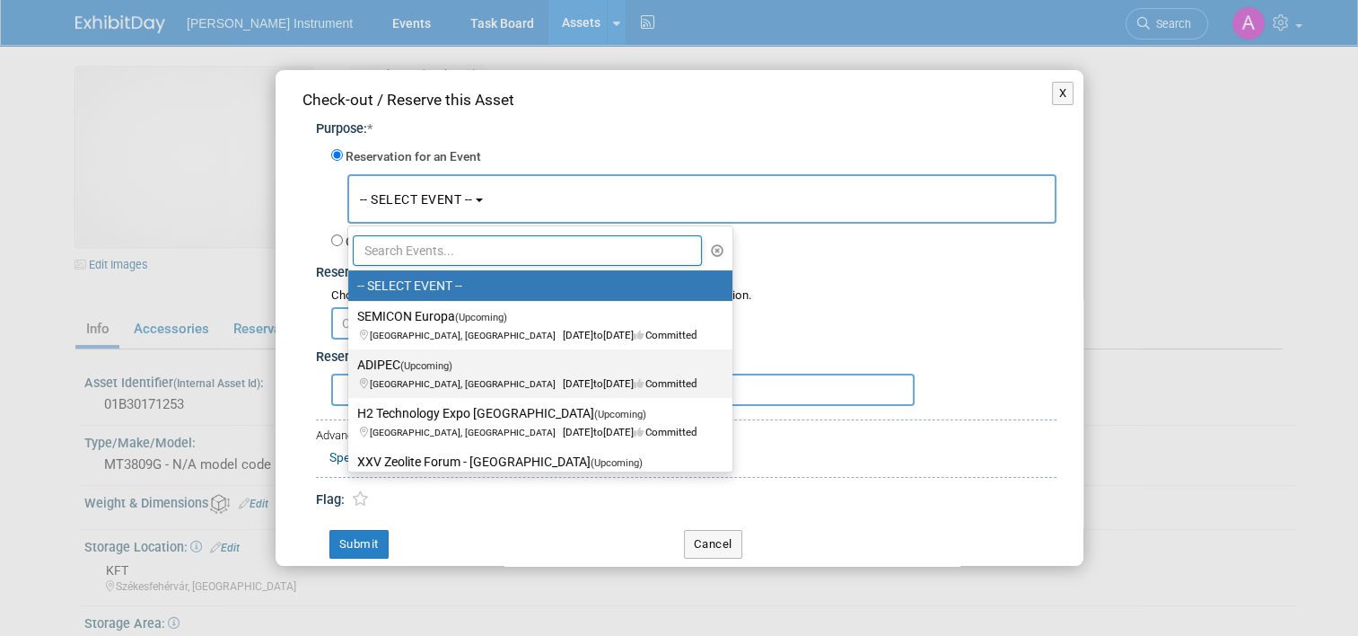
click at [410, 364] on span "(Upcoming)" at bounding box center [426, 366] width 52 height 12
click at [351, 364] on input "ADIPEC (Upcoming) Abu Dhabi, United Arab Emirates Nov 3, 2025 to Nov 6, 2025 Co…" at bounding box center [345, 365] width 12 height 12
select select "11136748"
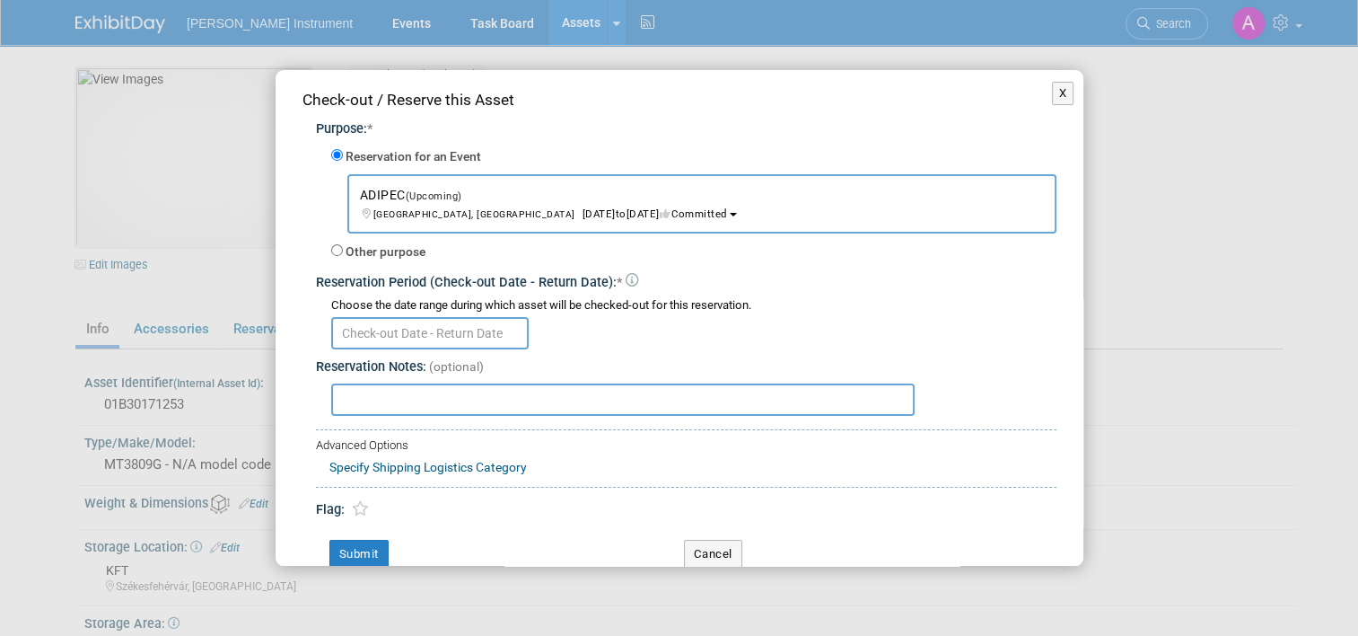
click at [398, 330] on input "text" at bounding box center [430, 333] width 198 height 32
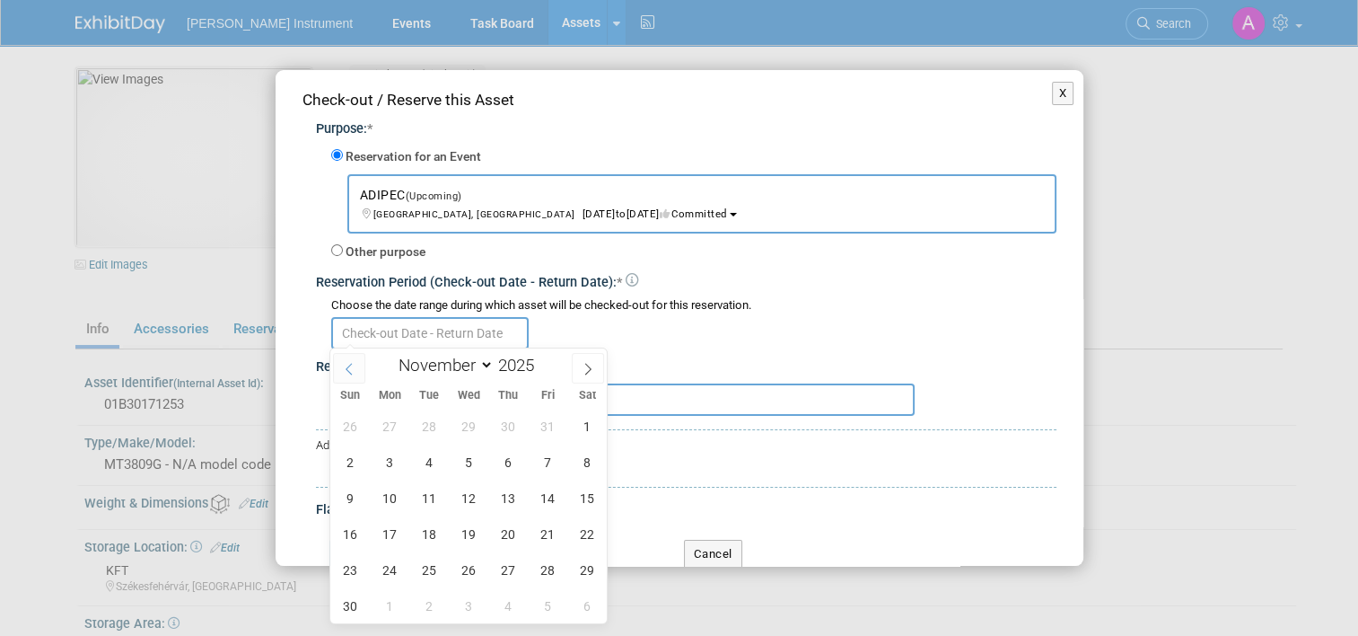
click at [355, 370] on icon at bounding box center [349, 369] width 13 height 13
select select "9"
click at [382, 462] on span "6" at bounding box center [390, 461] width 35 height 35
type input "Oct 6, 2025"
click at [585, 366] on icon at bounding box center [588, 369] width 13 height 13
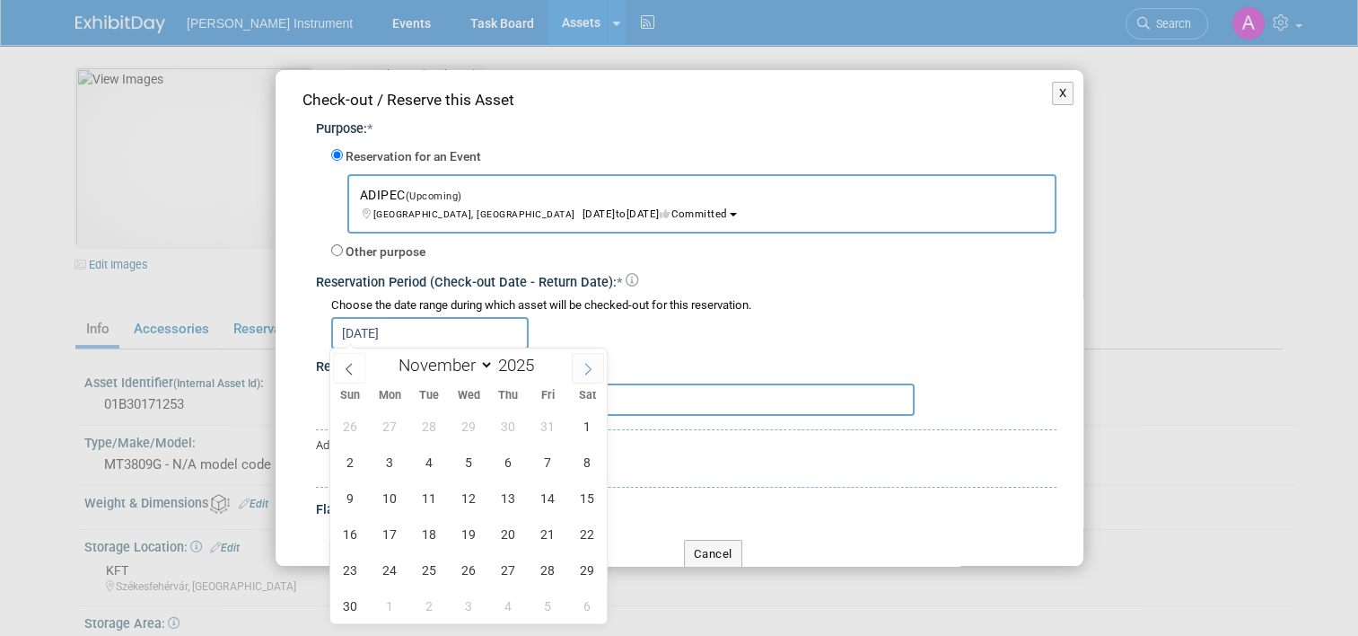
click at [585, 371] on icon at bounding box center [588, 369] width 13 height 13
select select "11"
click at [542, 426] on span "5" at bounding box center [548, 426] width 35 height 35
type input "Oct 6, 2025 to Dec 5, 2025"
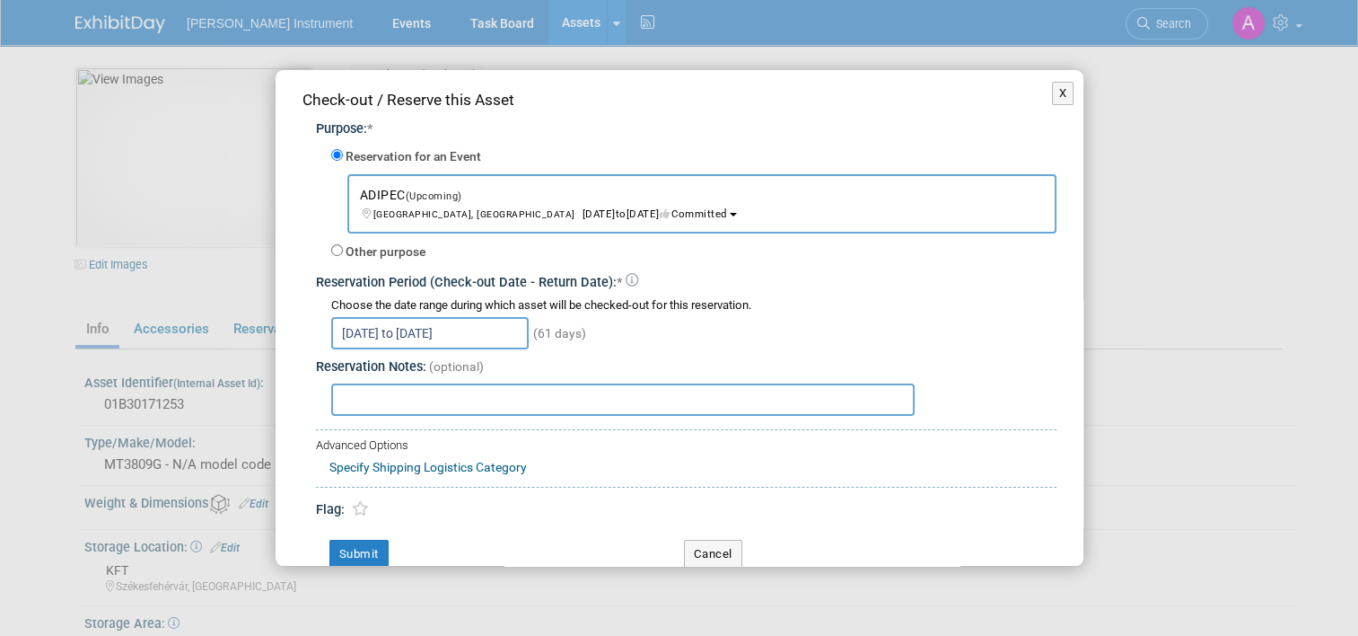
click at [365, 400] on input "text" at bounding box center [623, 399] width 584 height 32
type input "Please add ring on top of the cover (check with the other 3809 cut-away)"
click at [366, 544] on button "Submit" at bounding box center [359, 554] width 59 height 29
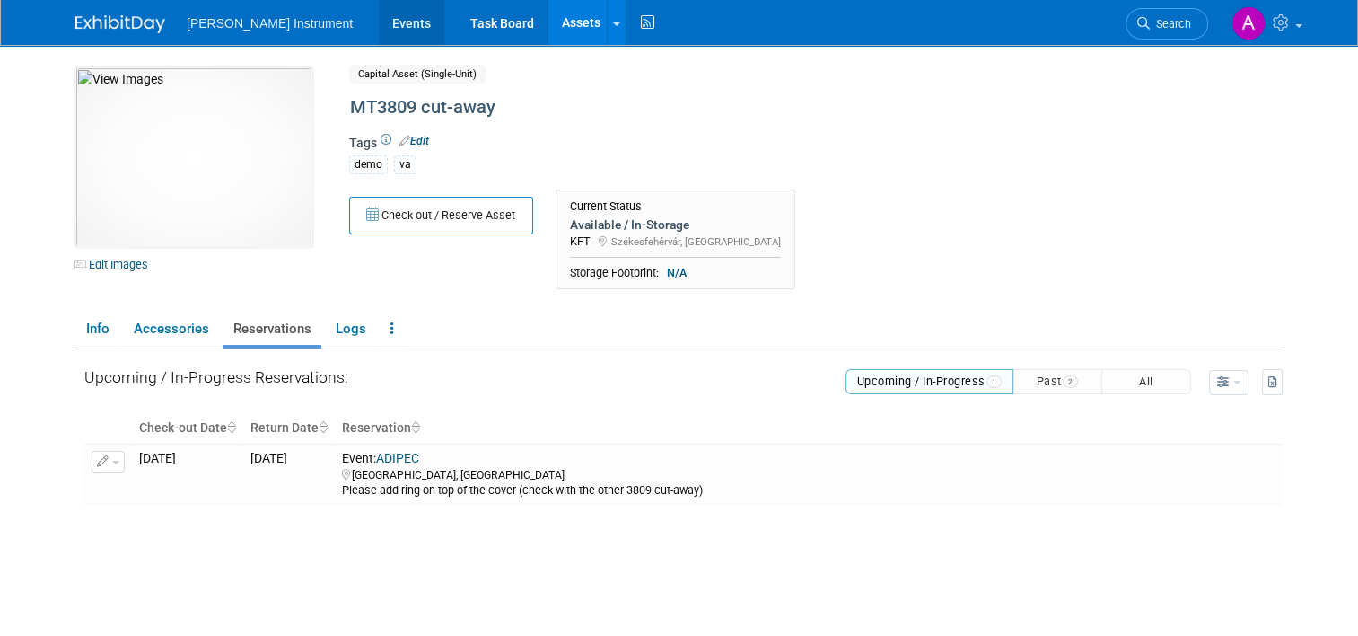
click at [379, 21] on link "Events" at bounding box center [412, 22] width 66 height 45
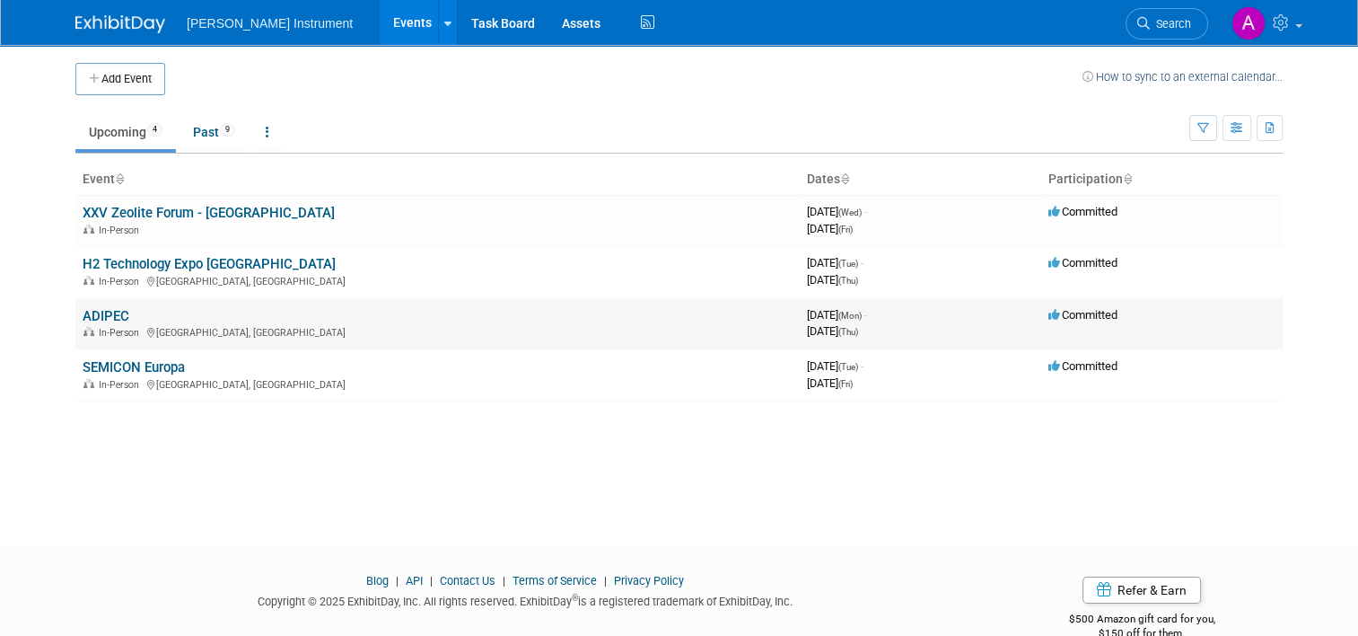
click at [83, 321] on link "ADIPEC" at bounding box center [106, 316] width 47 height 16
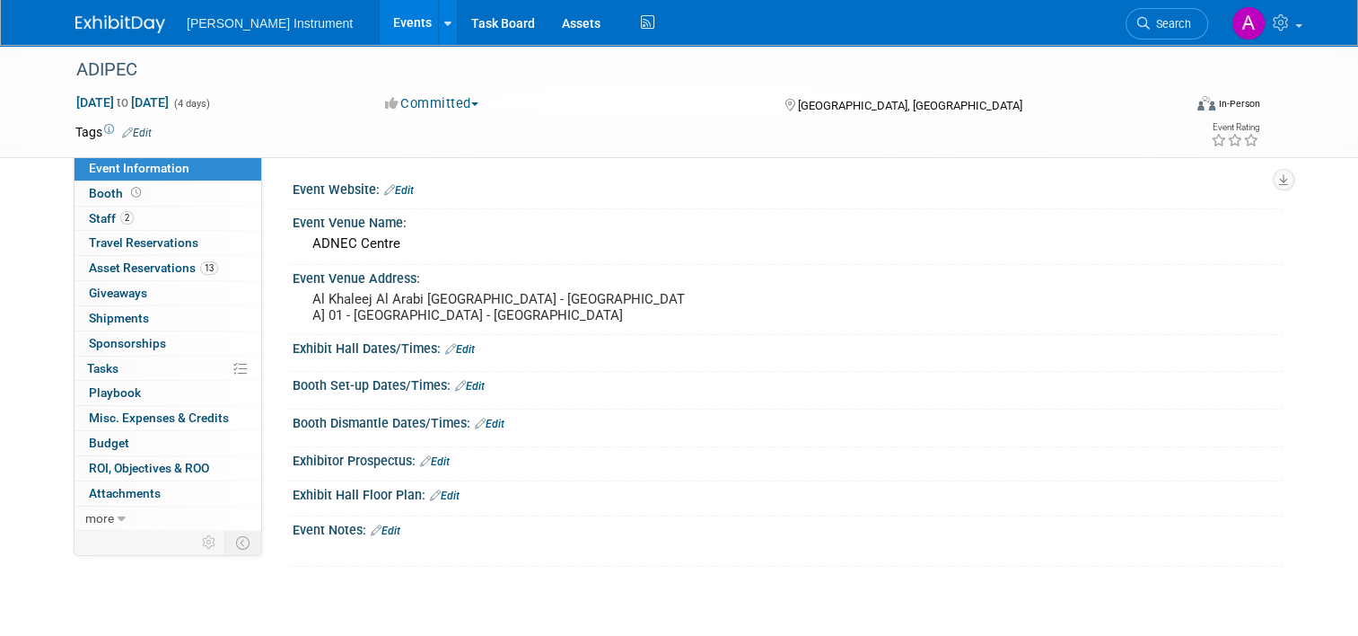
click at [469, 104] on button "Committed" at bounding box center [432, 103] width 107 height 19
click at [160, 266] on span "Asset Reservations 13" at bounding box center [153, 267] width 129 height 14
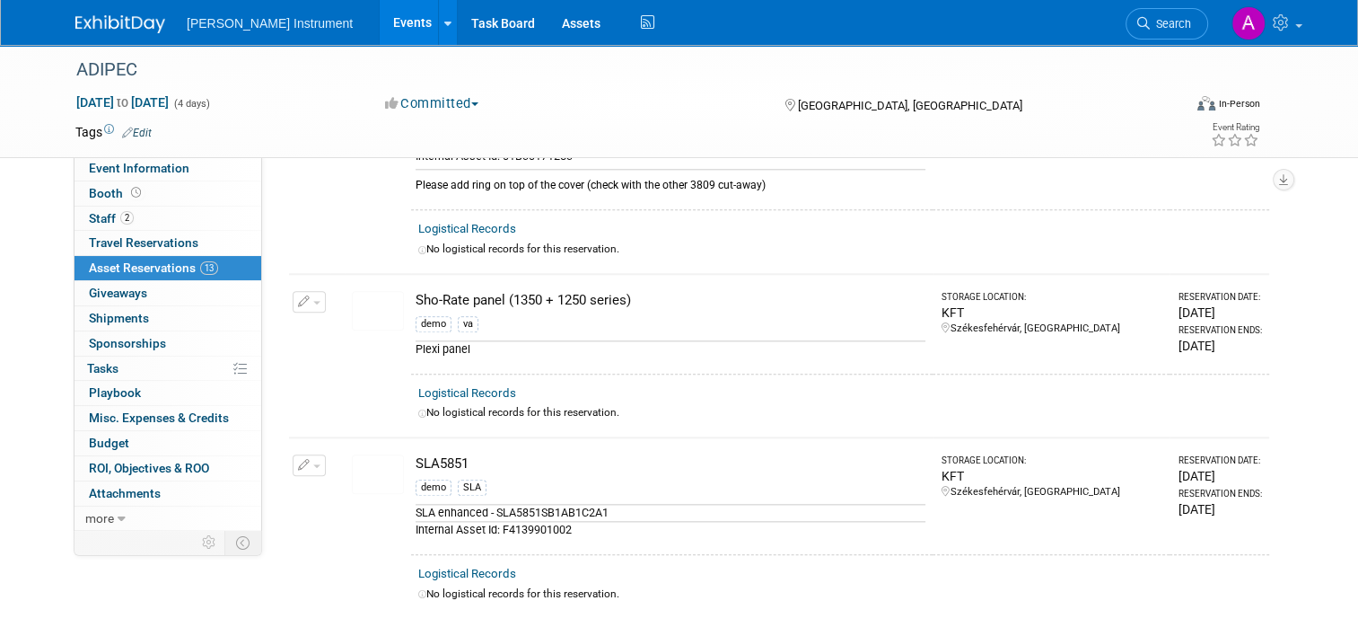
scroll to position [1706, 0]
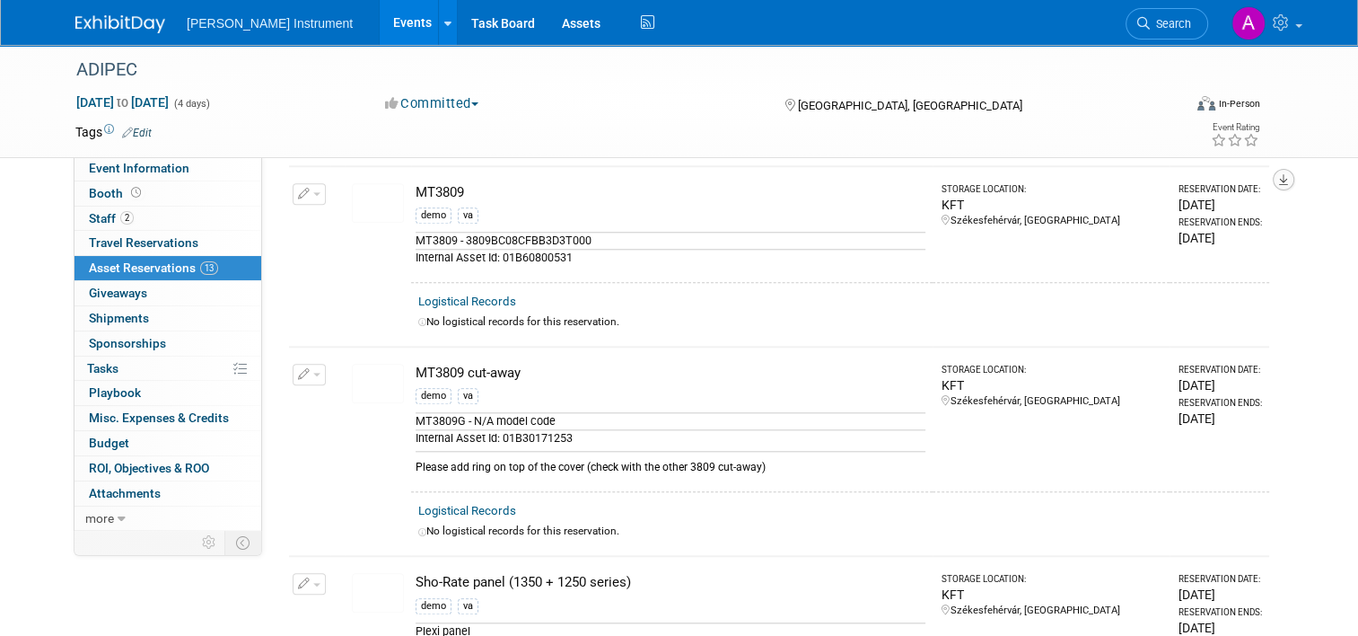
click at [1288, 175] on icon "button" at bounding box center [1283, 180] width 9 height 12
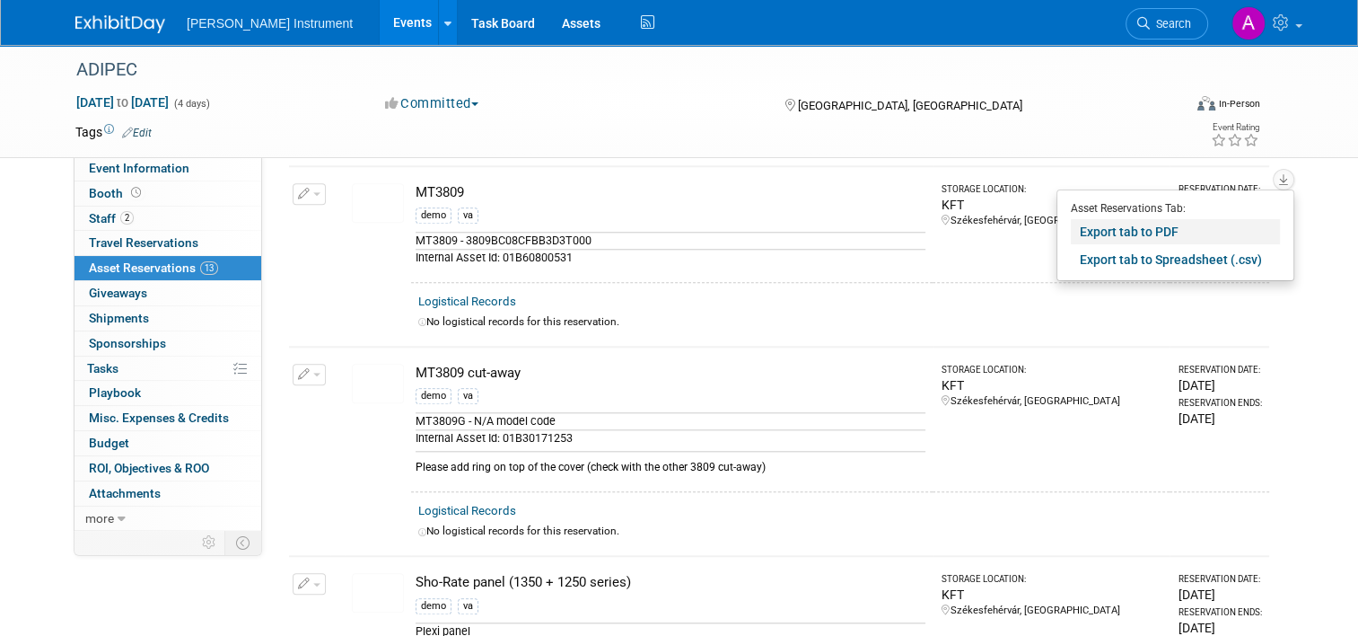
click at [1168, 228] on link "Export tab to PDF" at bounding box center [1175, 231] width 209 height 25
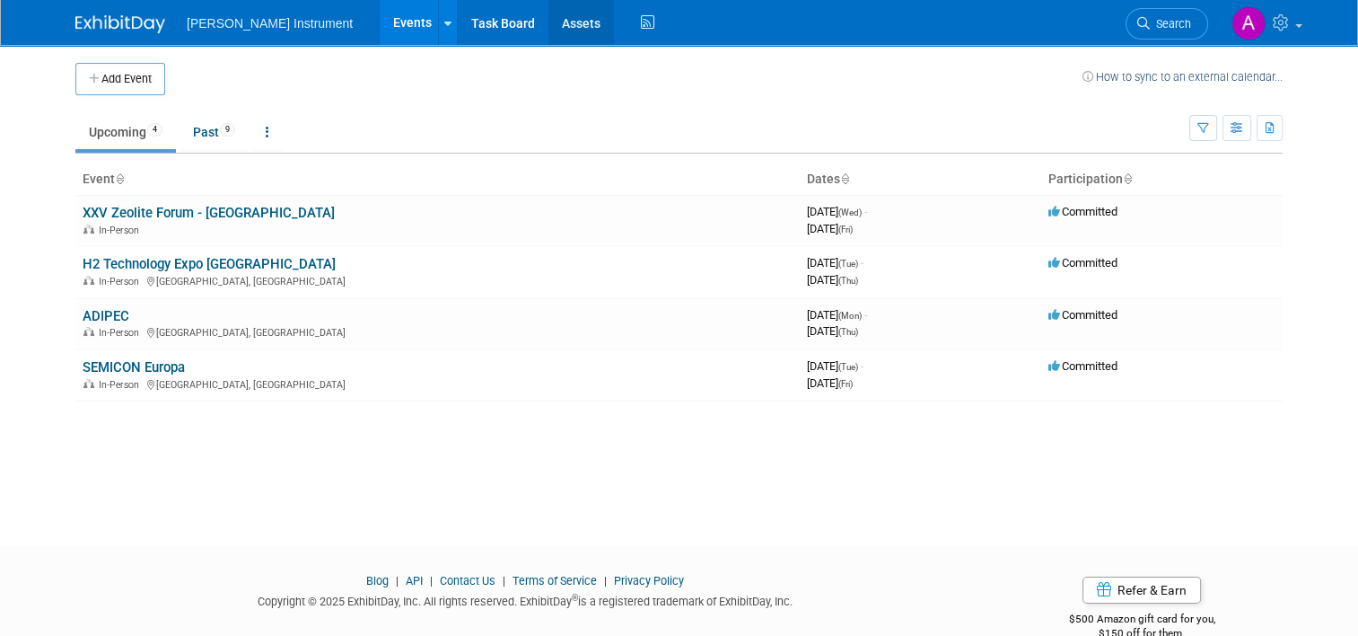
click at [549, 18] on link "Assets" at bounding box center [582, 22] width 66 height 45
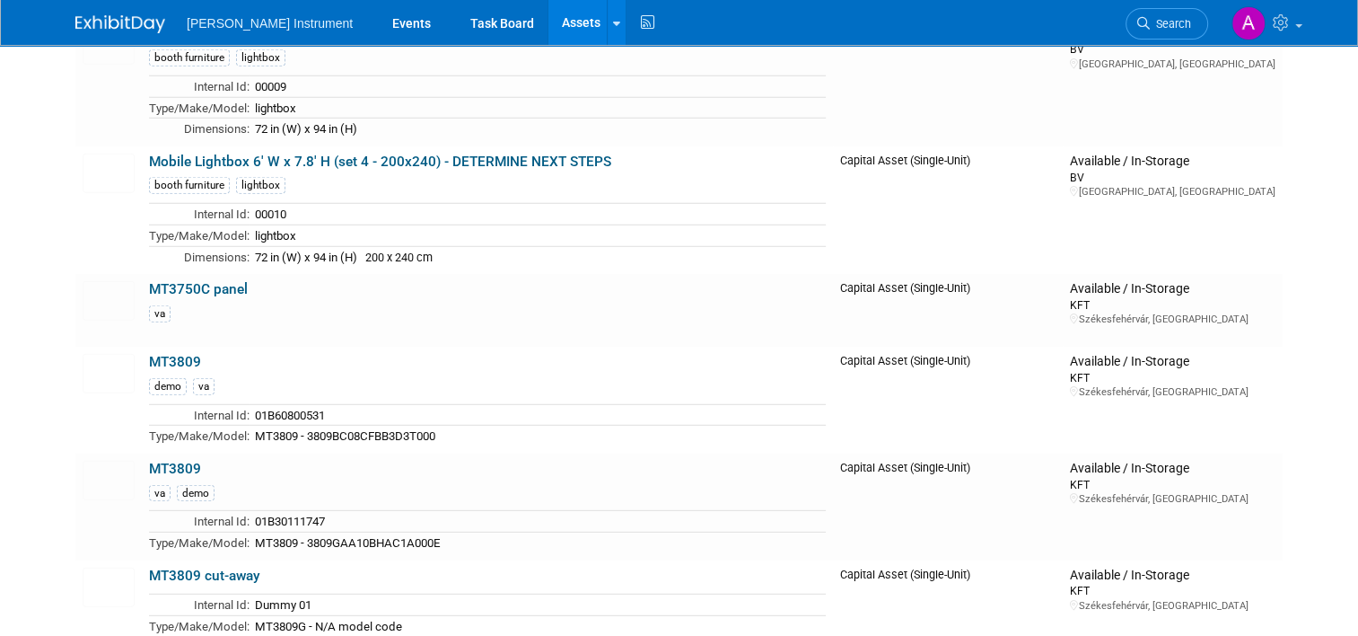
scroll to position [5075, 0]
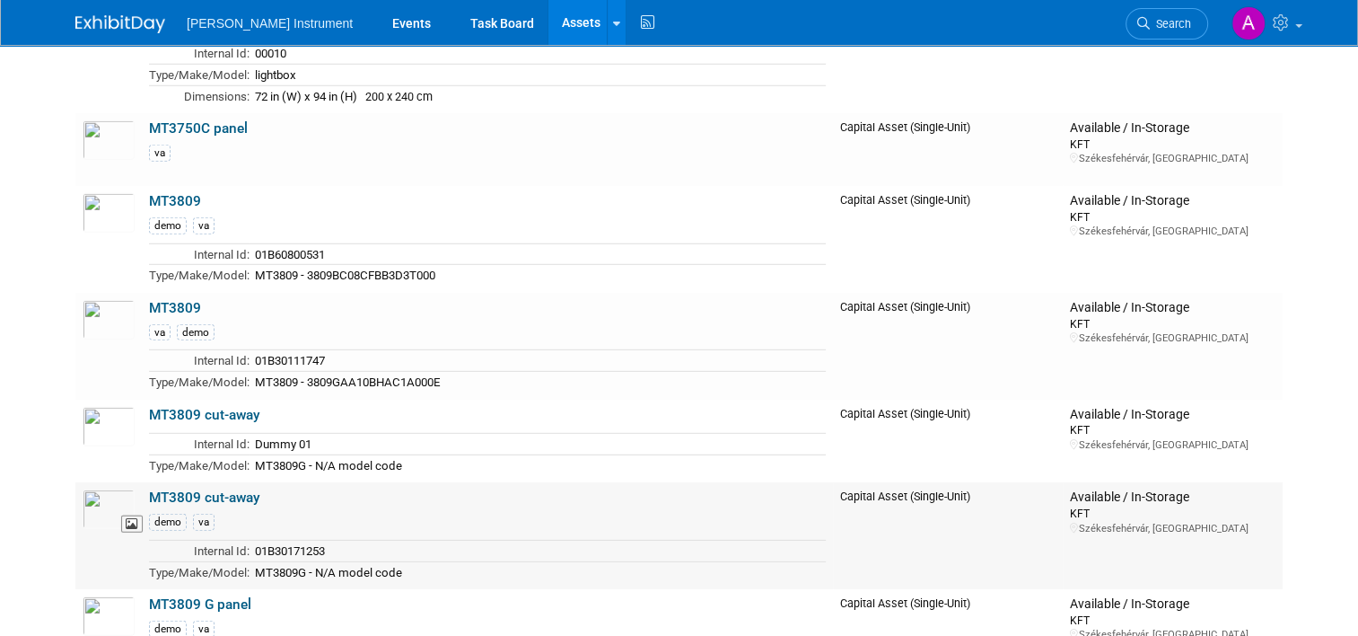
click at [106, 489] on img at bounding box center [109, 509] width 52 height 40
click at [111, 300] on img at bounding box center [109, 320] width 52 height 40
click at [108, 407] on img at bounding box center [109, 427] width 52 height 40
click at [92, 489] on img at bounding box center [109, 509] width 52 height 40
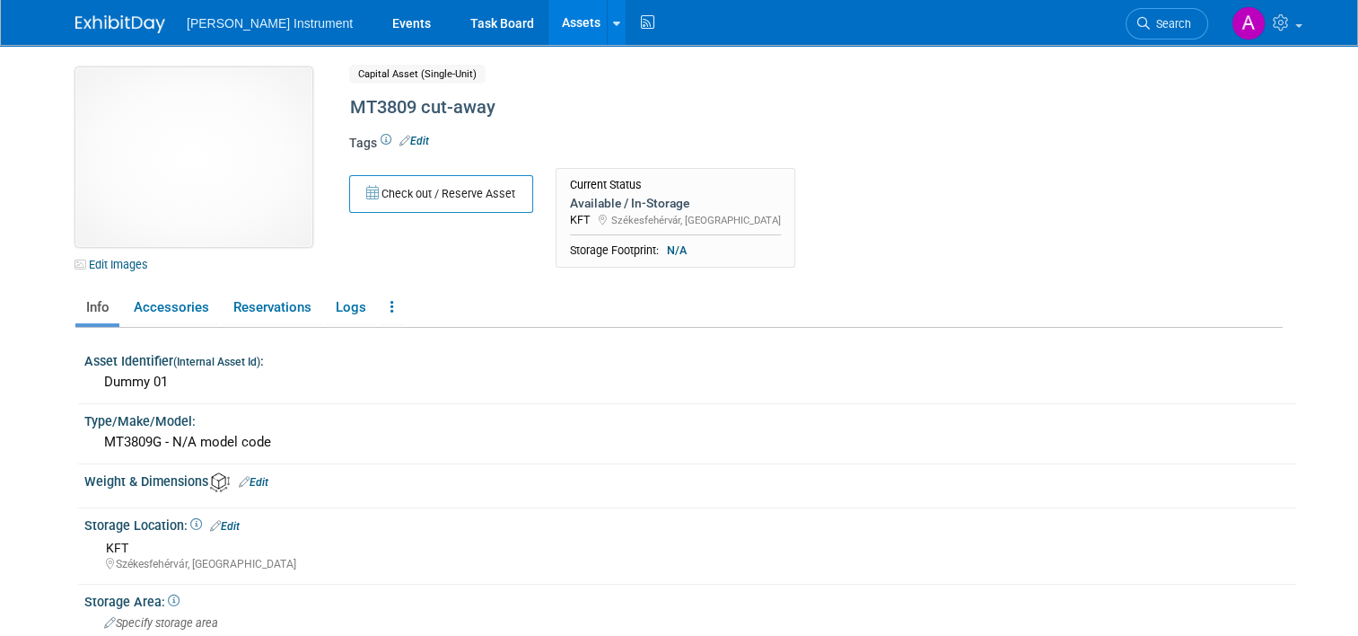
click at [158, 175] on img at bounding box center [193, 157] width 237 height 180
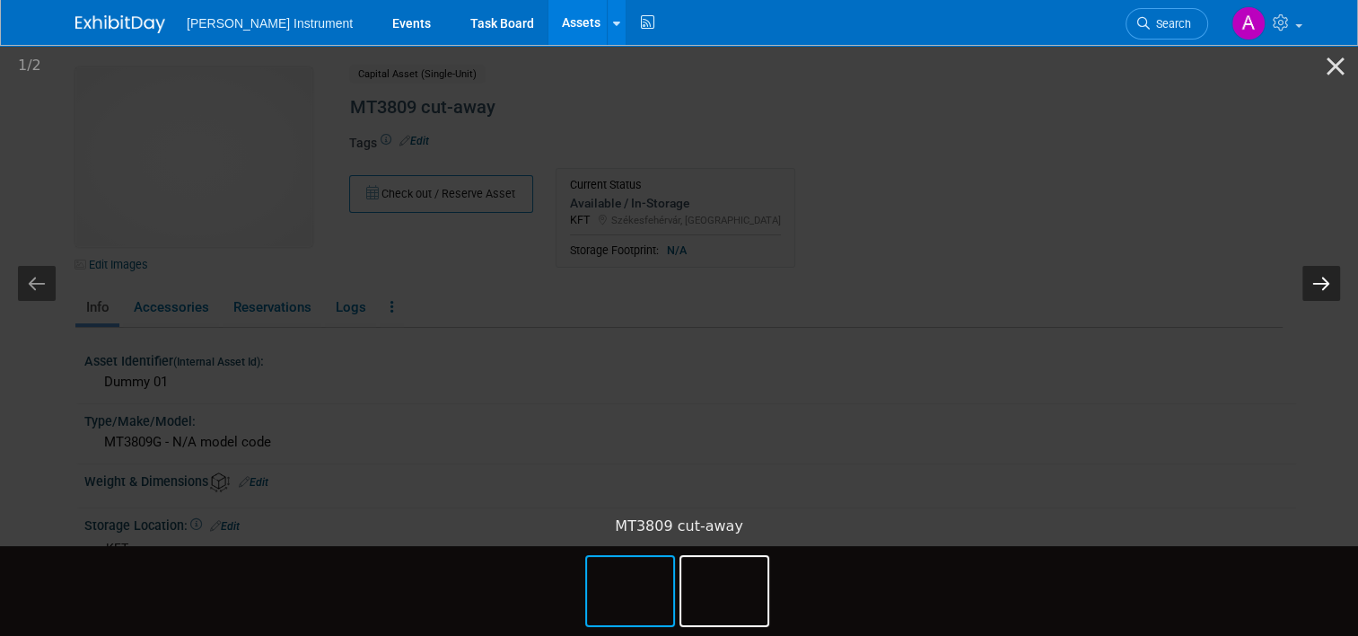
click at [1320, 276] on button "Next slide" at bounding box center [1322, 283] width 38 height 35
click at [44, 282] on button "Previous slide" at bounding box center [37, 283] width 38 height 35
click at [652, 599] on img at bounding box center [630, 591] width 86 height 68
click at [1329, 66] on button "Close gallery" at bounding box center [1336, 66] width 45 height 42
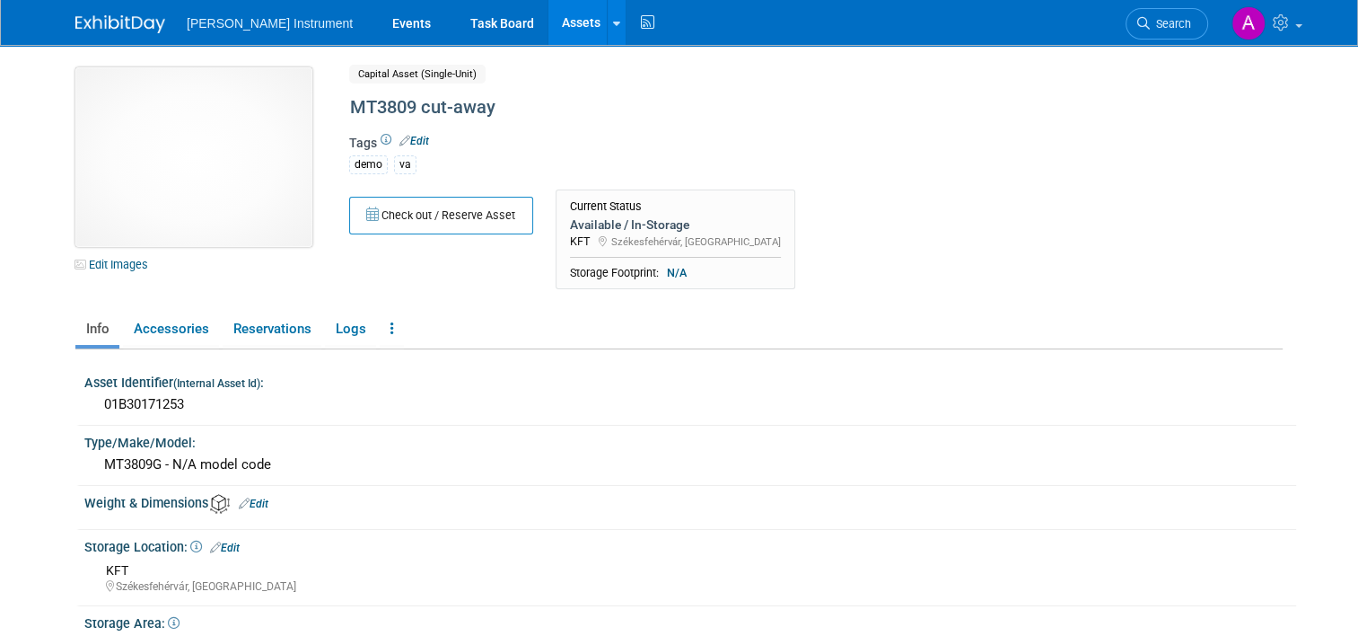
click at [231, 131] on img at bounding box center [193, 157] width 237 height 180
